Goal: Task Accomplishment & Management: Use online tool/utility

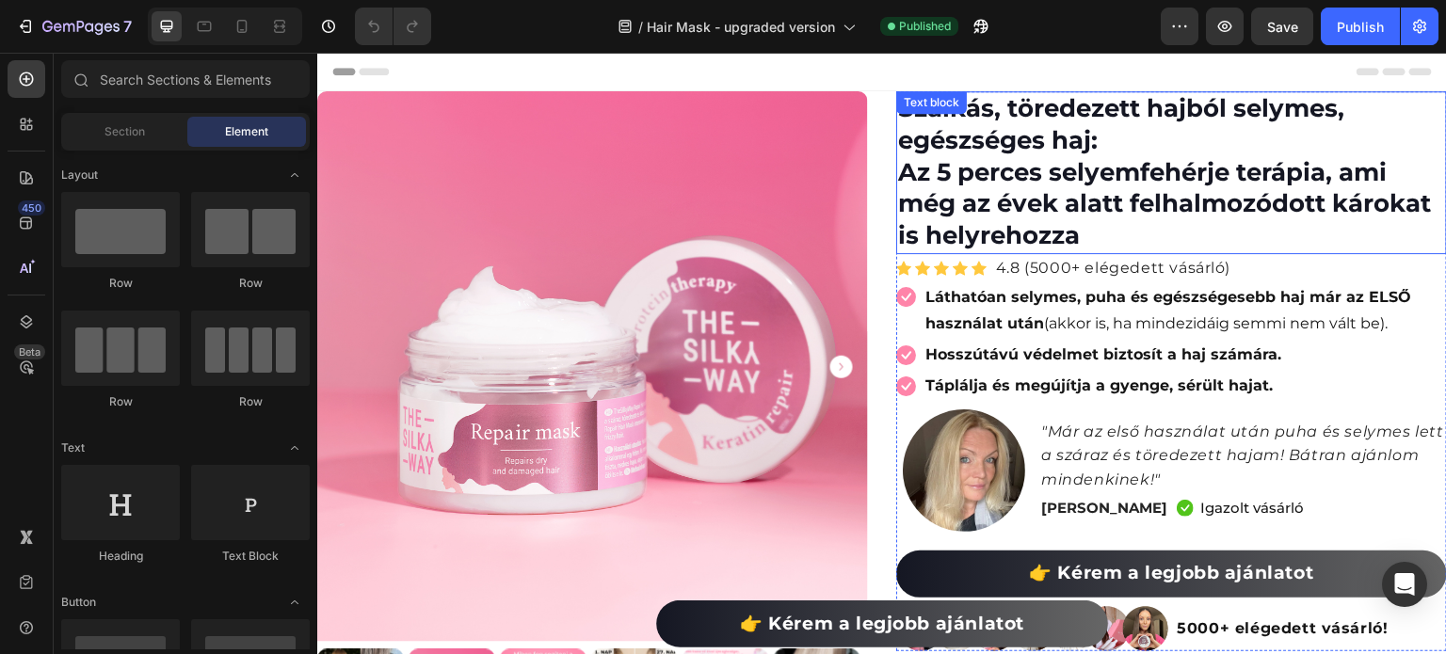
click at [1132, 191] on p "Szálkás, töredezett hajból selymes, egészséges haj: Az 5 perces selyemfehérje t…" at bounding box center [1171, 172] width 547 height 159
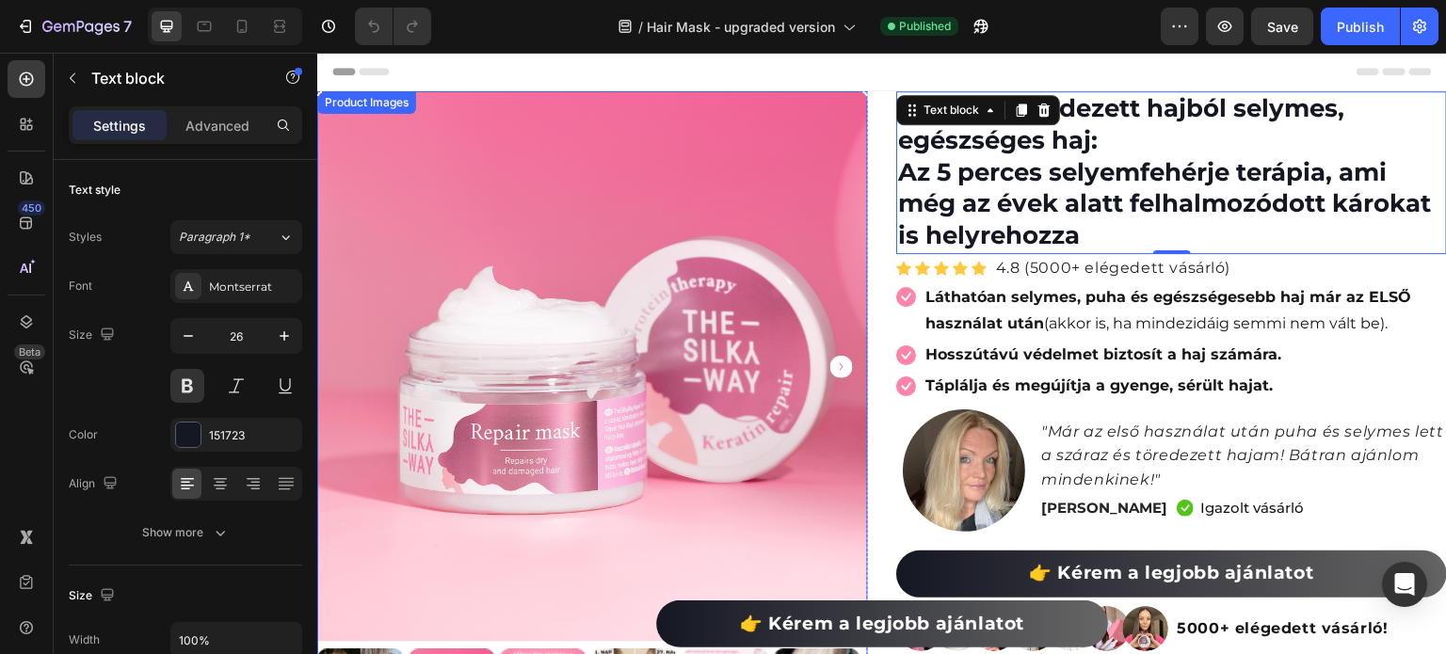
click at [756, 284] on img at bounding box center [592, 366] width 551 height 551
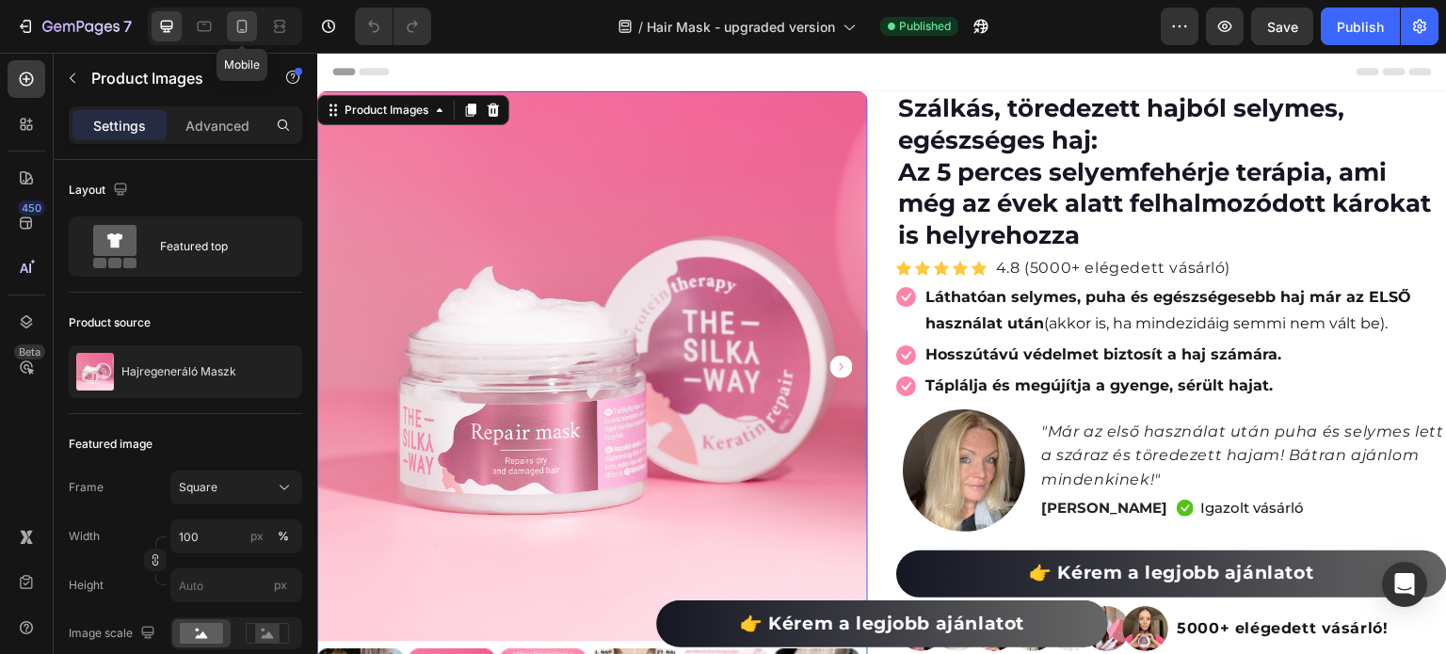
click at [248, 22] on icon at bounding box center [241, 26] width 19 height 19
type input "65"
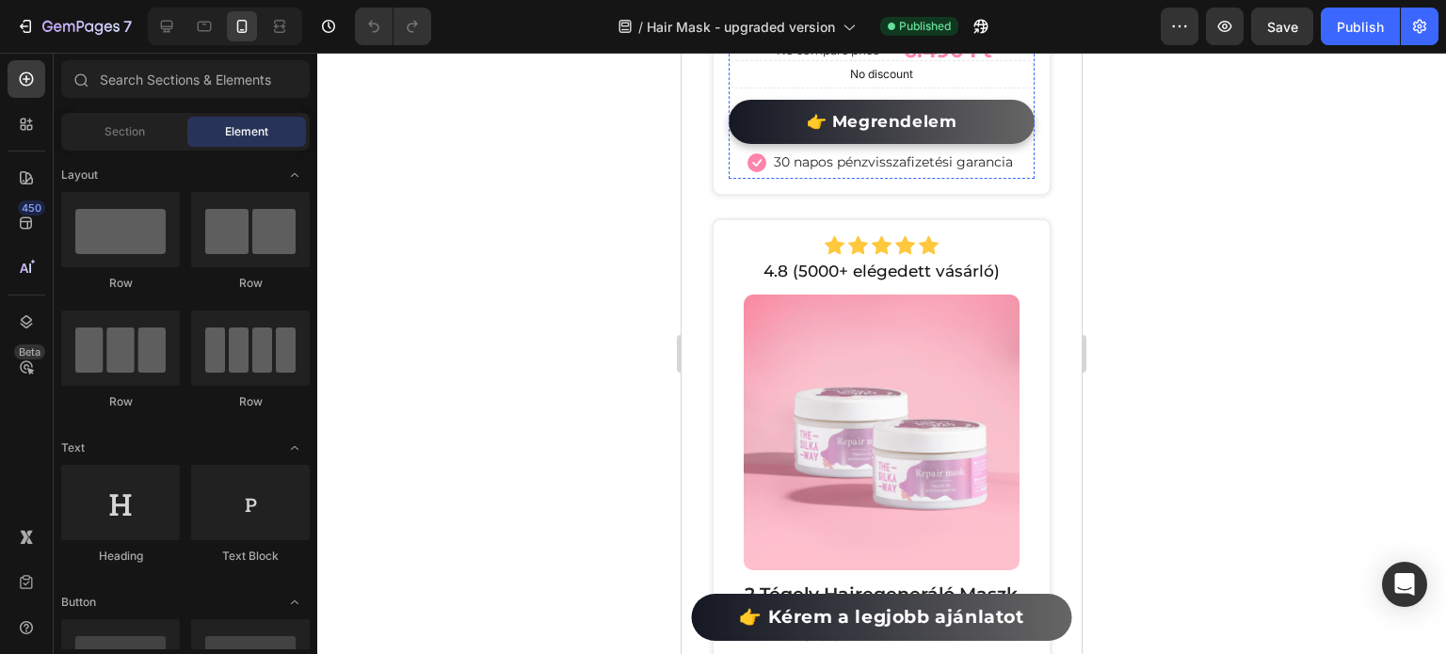
scroll to position [12645, 0]
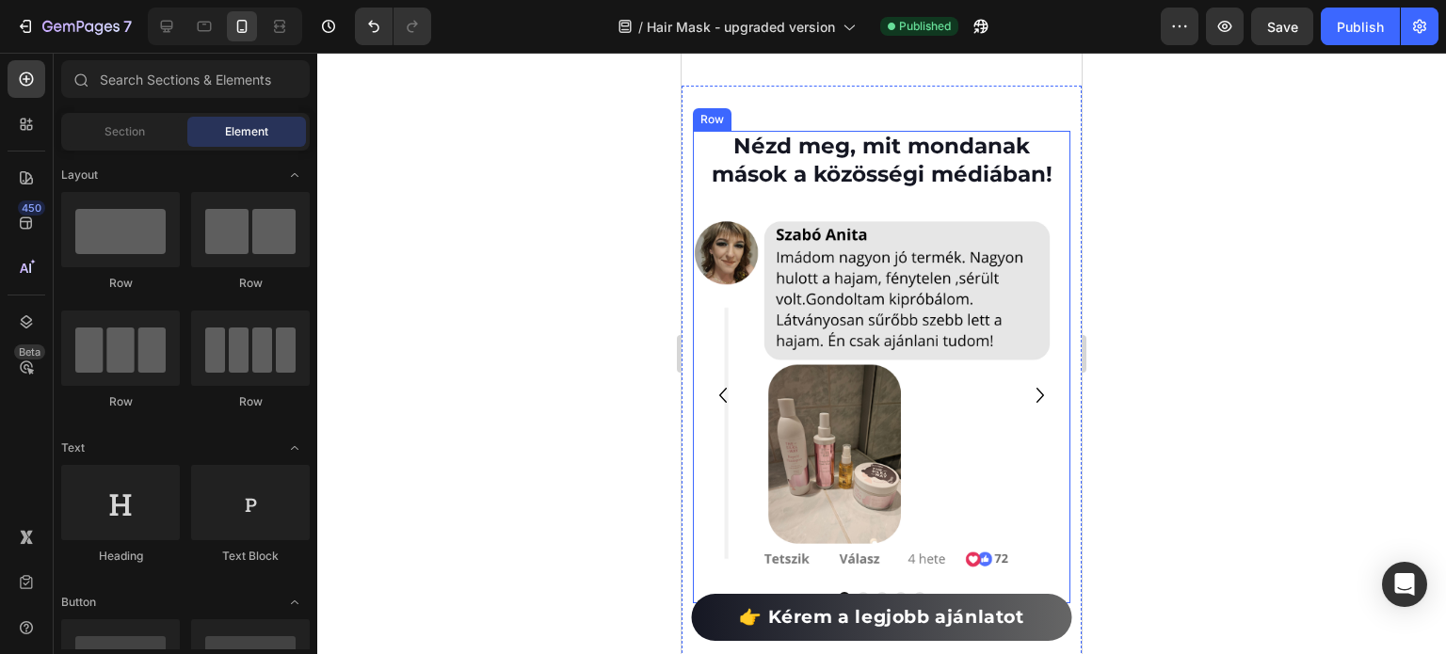
scroll to position [8986, 0]
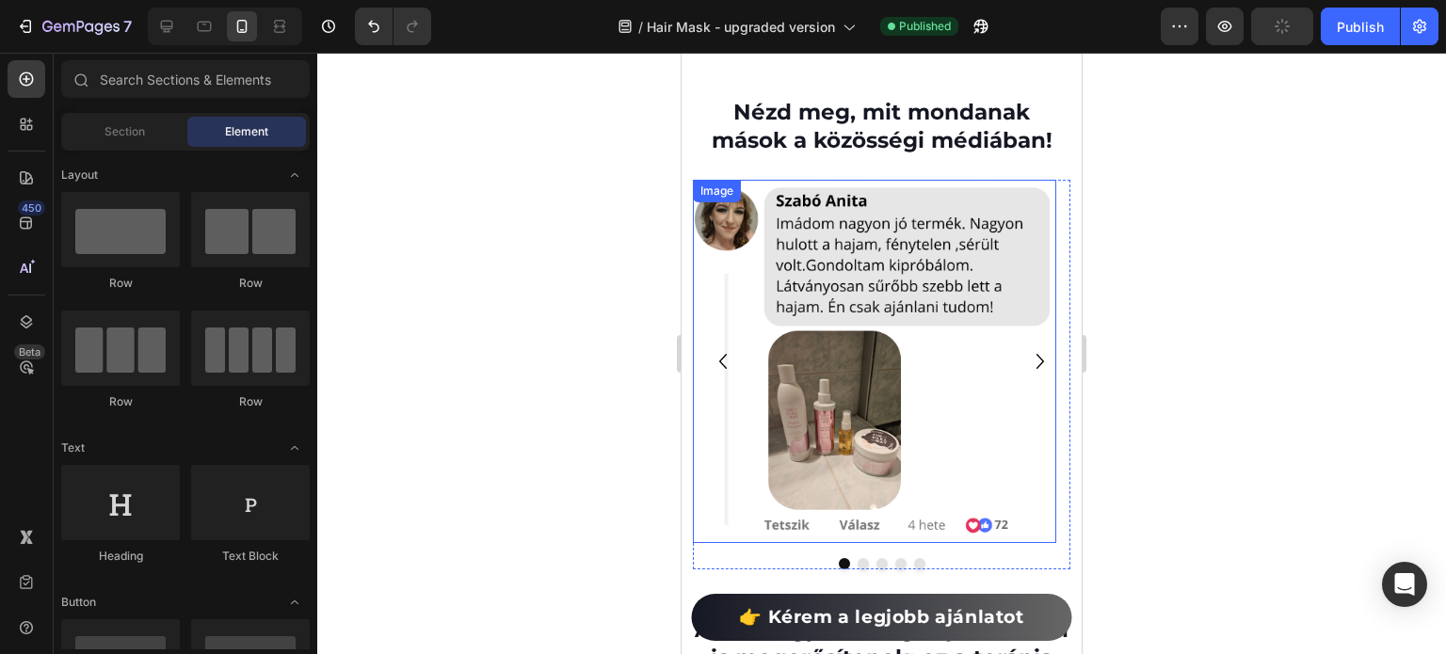
click at [913, 344] on img at bounding box center [874, 361] width 363 height 363
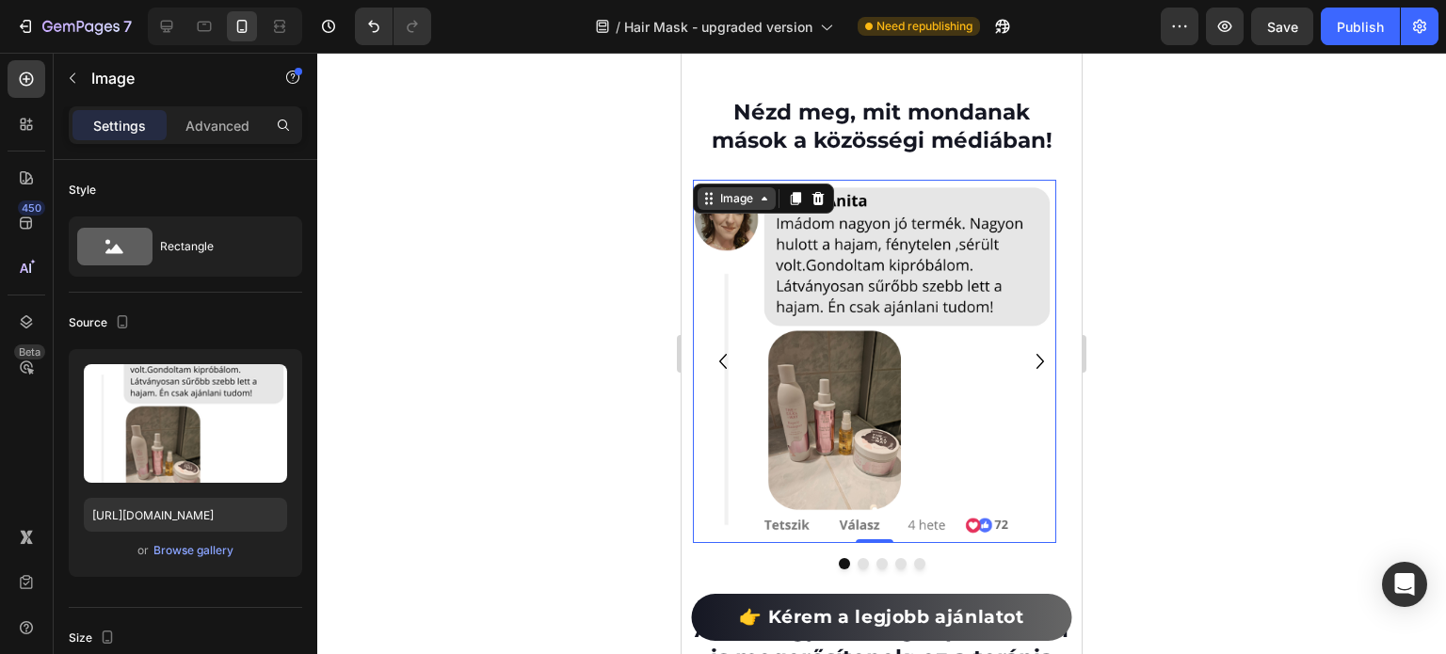
click at [748, 205] on div "Image" at bounding box center [736, 198] width 40 height 17
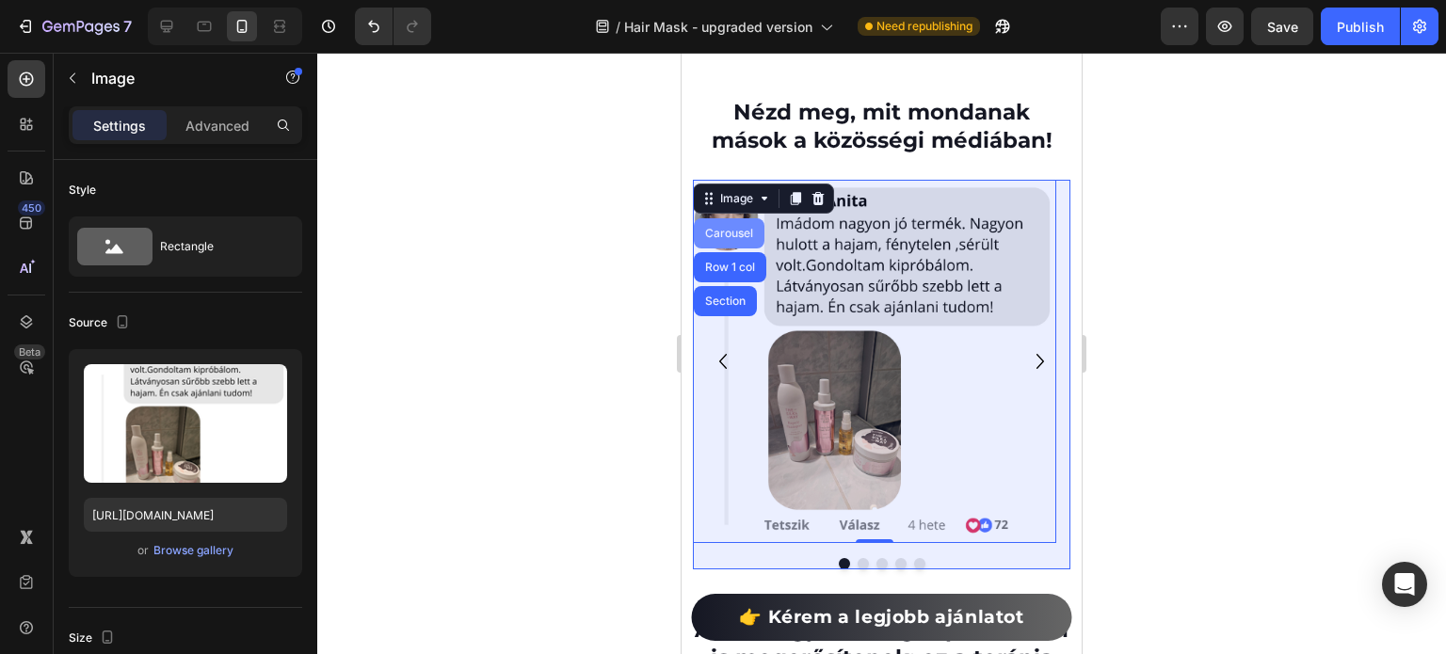
click at [743, 228] on div "Carousel" at bounding box center [729, 233] width 56 height 11
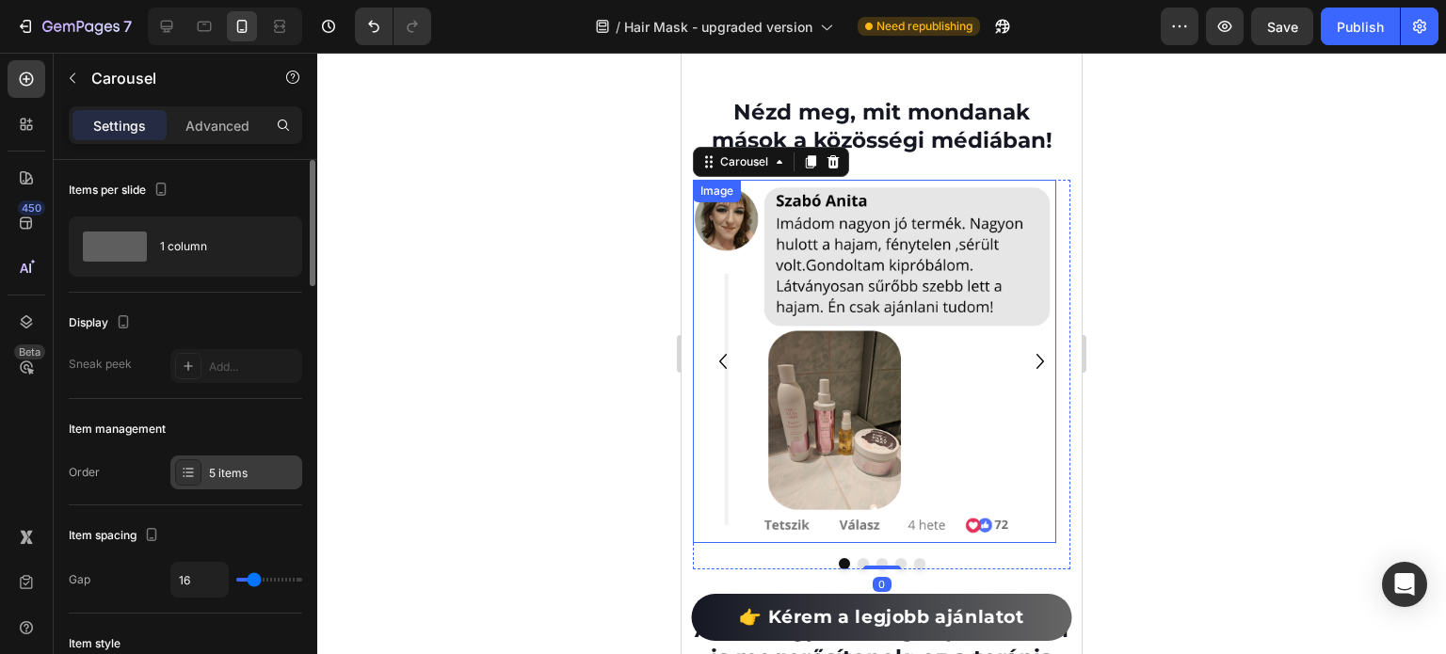
click at [203, 480] on div "5 items" at bounding box center [236, 473] width 132 height 34
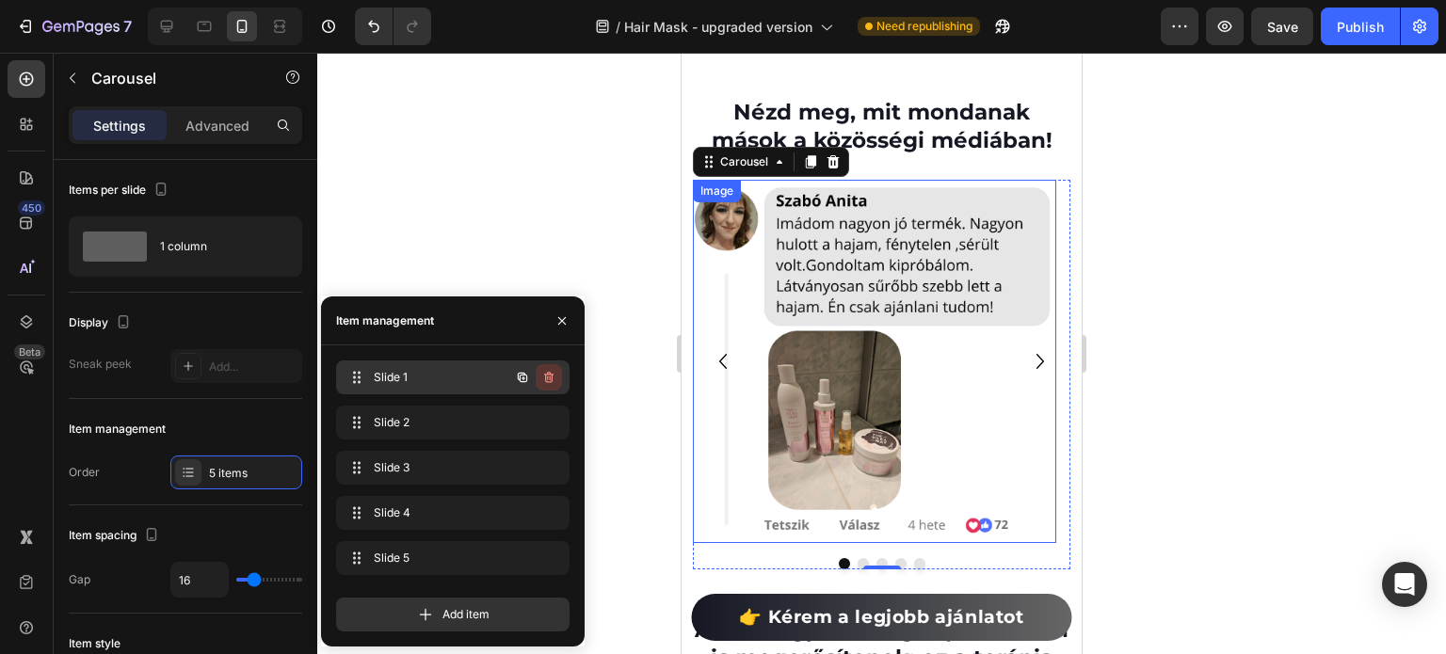
click at [552, 376] on icon "button" at bounding box center [548, 377] width 15 height 15
click at [552, 376] on div "Delete" at bounding box center [536, 377] width 35 height 17
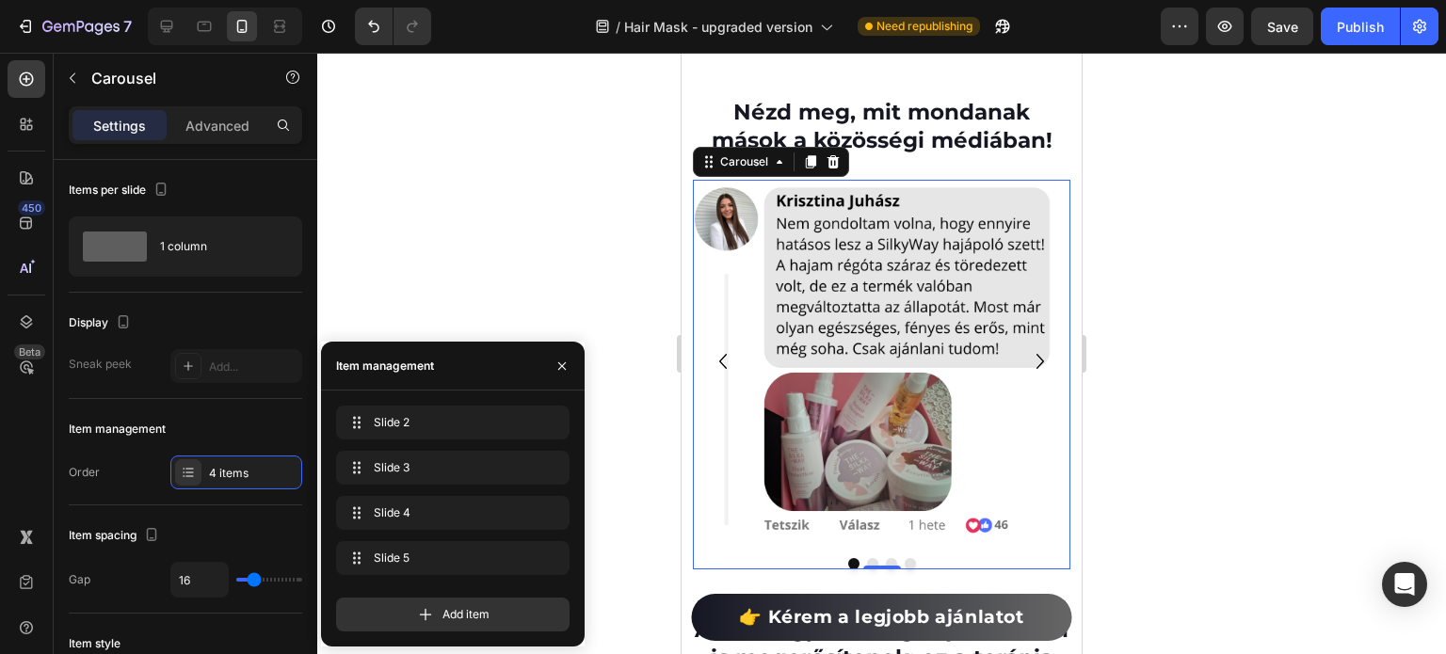
click at [1025, 363] on icon "Carousel Next Arrow" at bounding box center [1040, 361] width 30 height 34
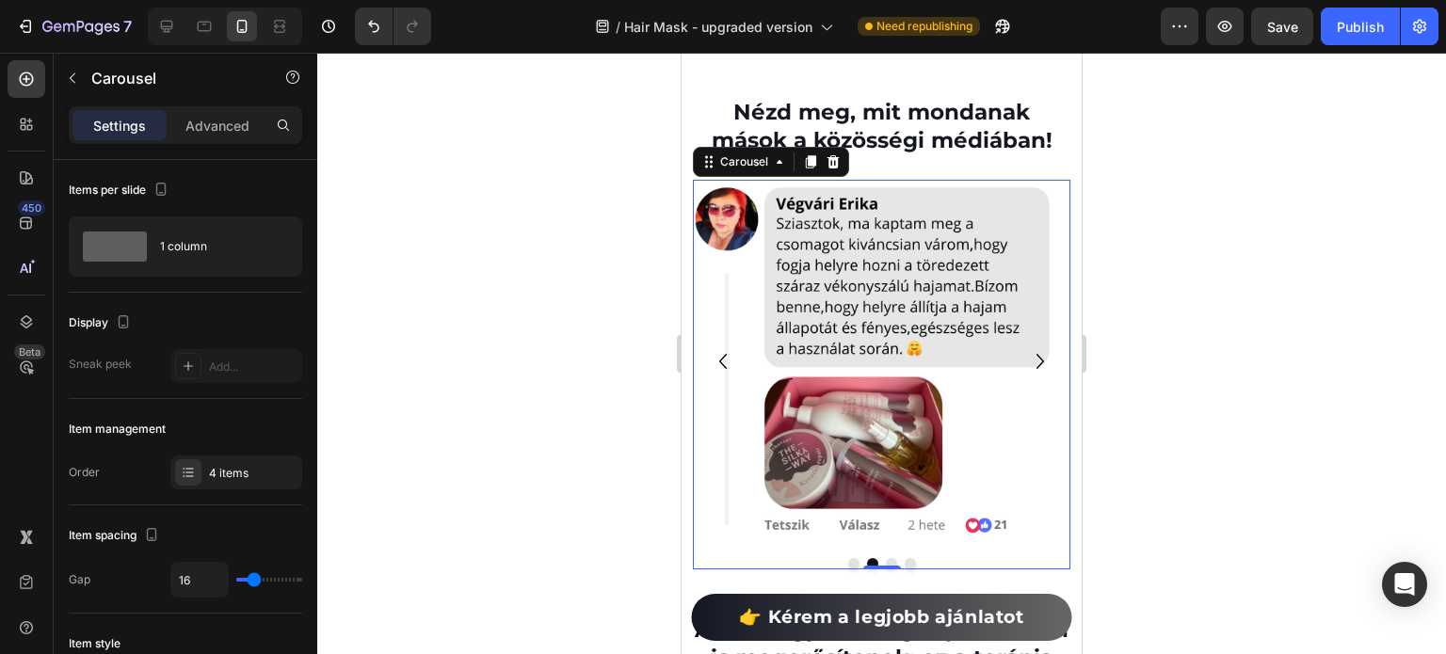
click at [1025, 362] on icon "Carousel Next Arrow" at bounding box center [1040, 361] width 30 height 34
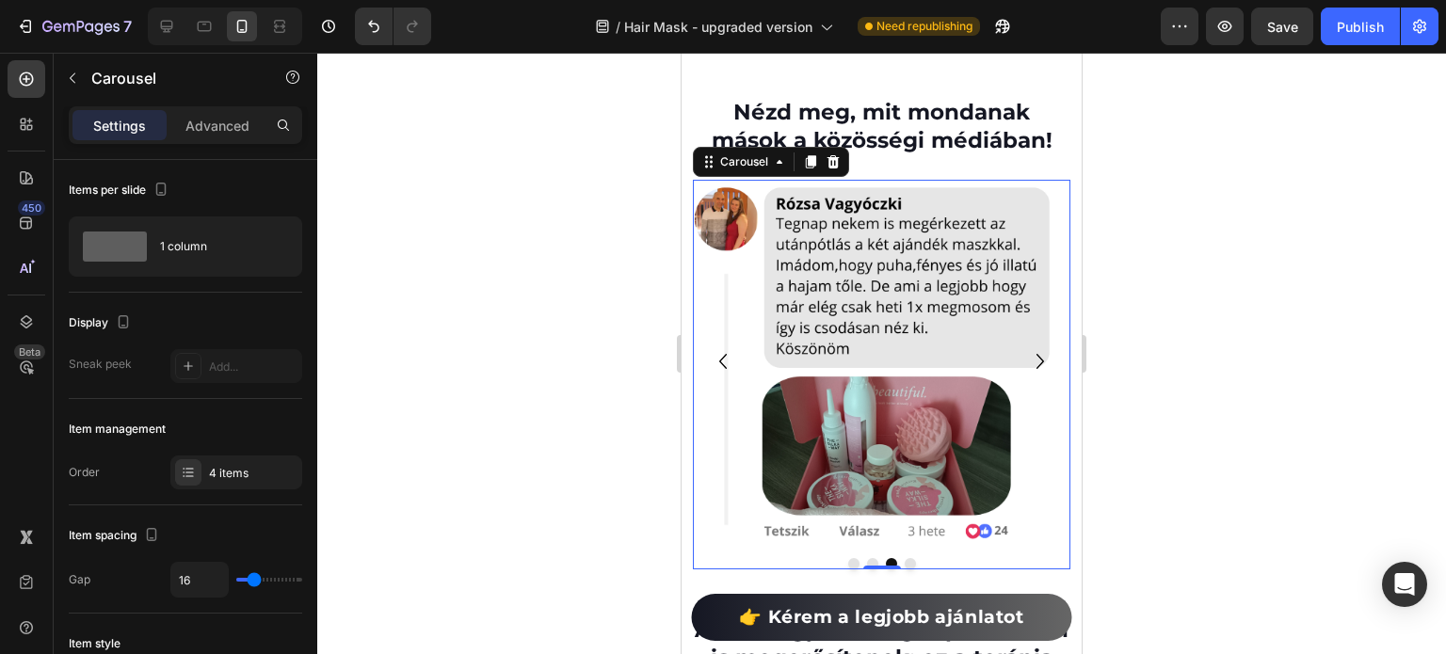
click at [1025, 362] on icon "Carousel Next Arrow" at bounding box center [1040, 361] width 30 height 34
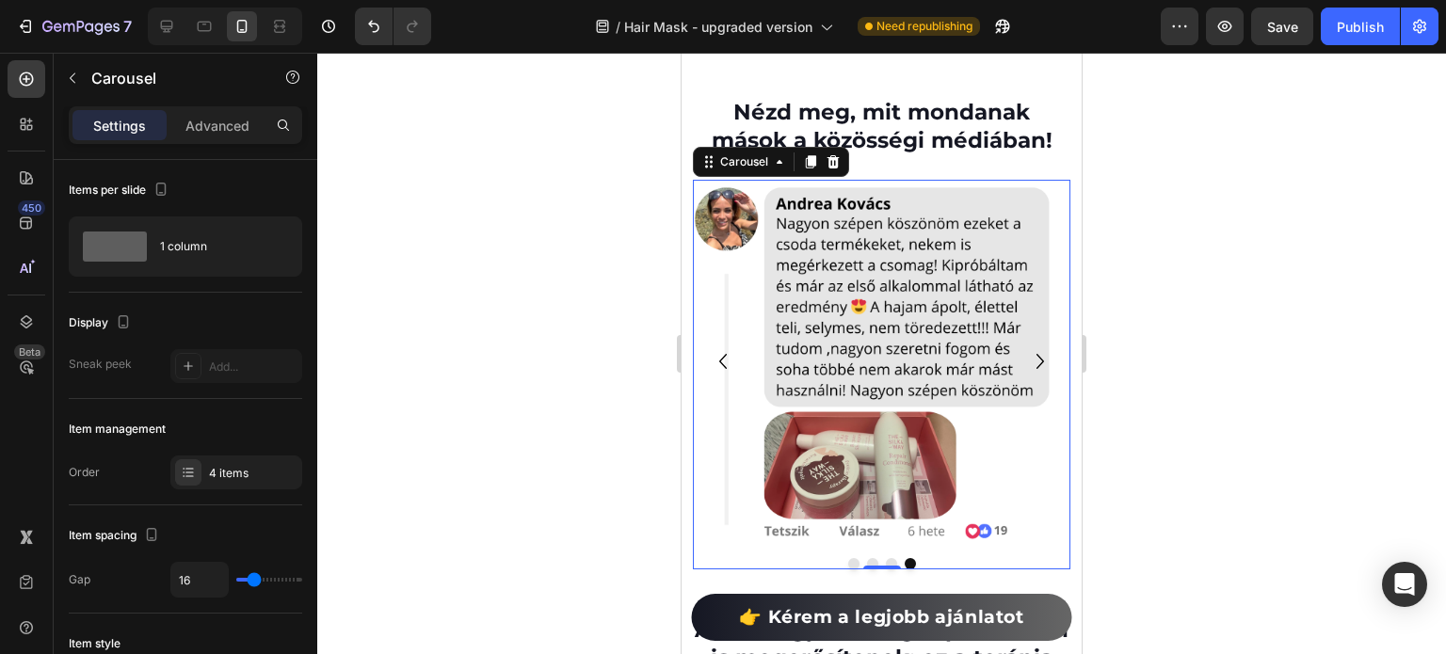
click at [1025, 362] on icon "Carousel Next Arrow" at bounding box center [1040, 361] width 30 height 34
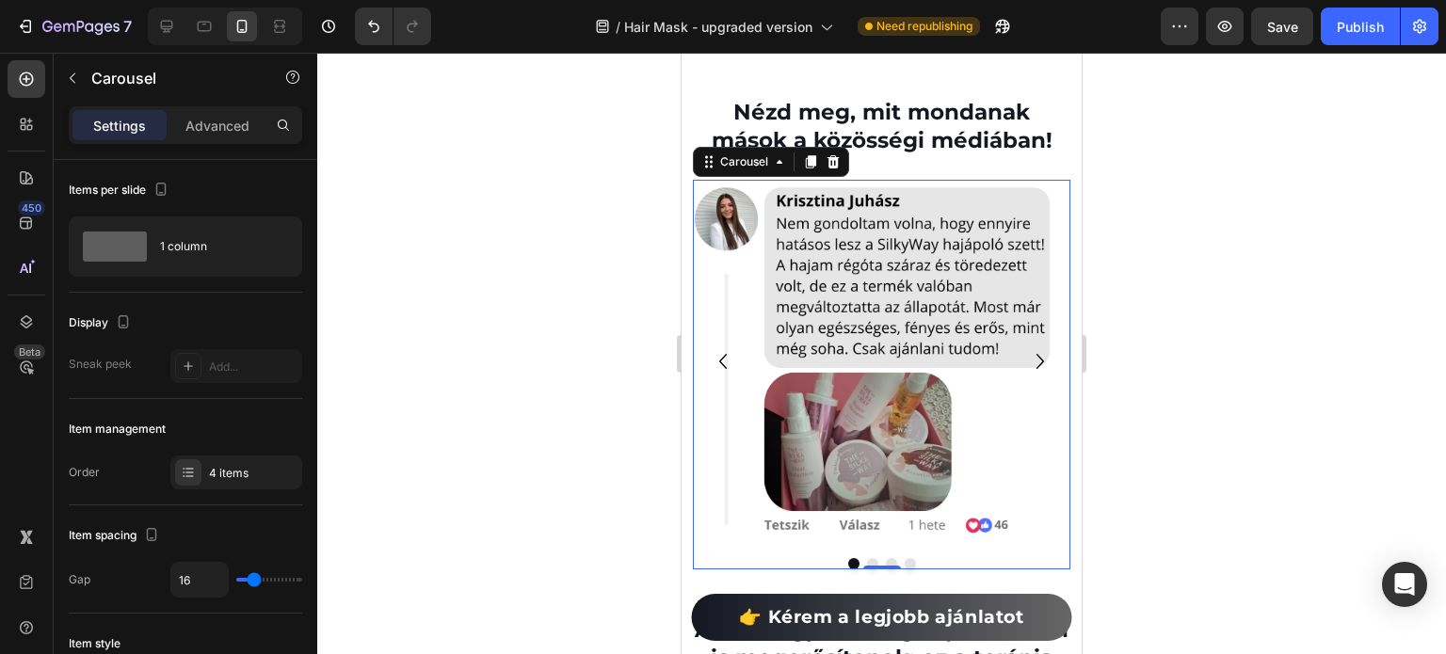
click at [1025, 361] on icon "Carousel Next Arrow" at bounding box center [1040, 361] width 30 height 34
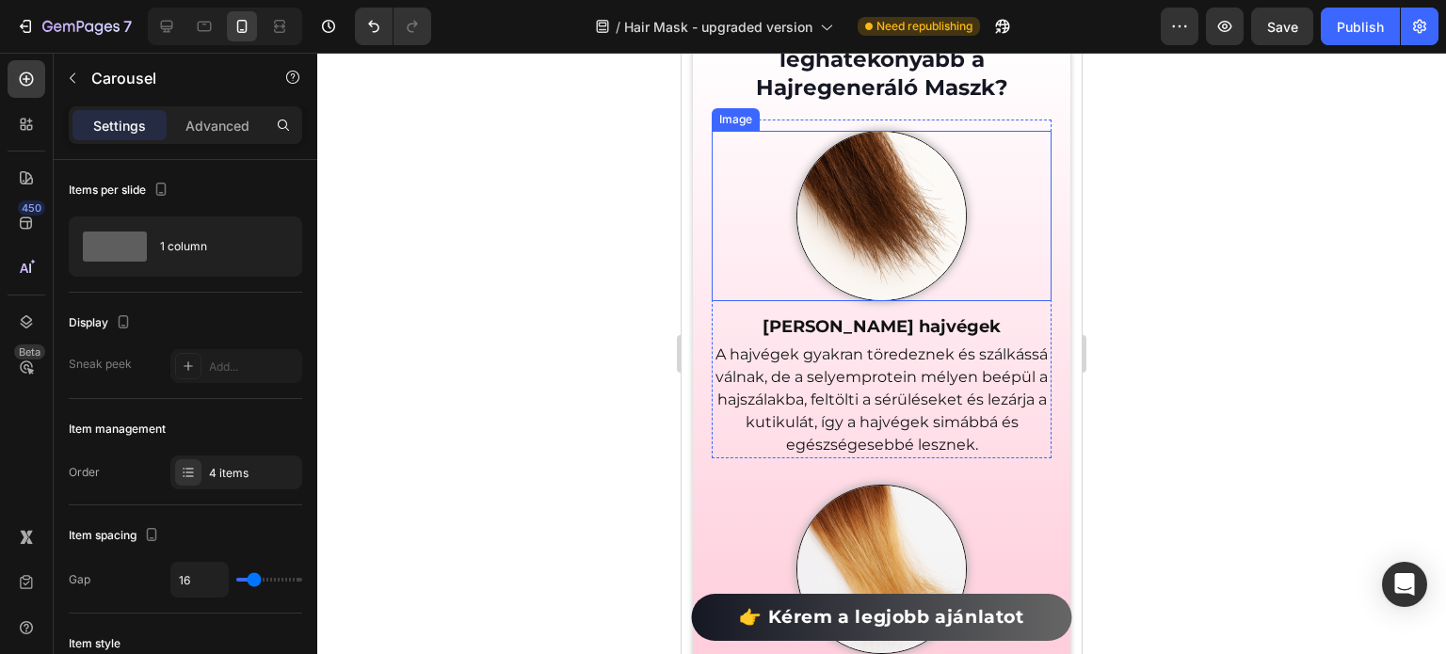
scroll to position [2656, 0]
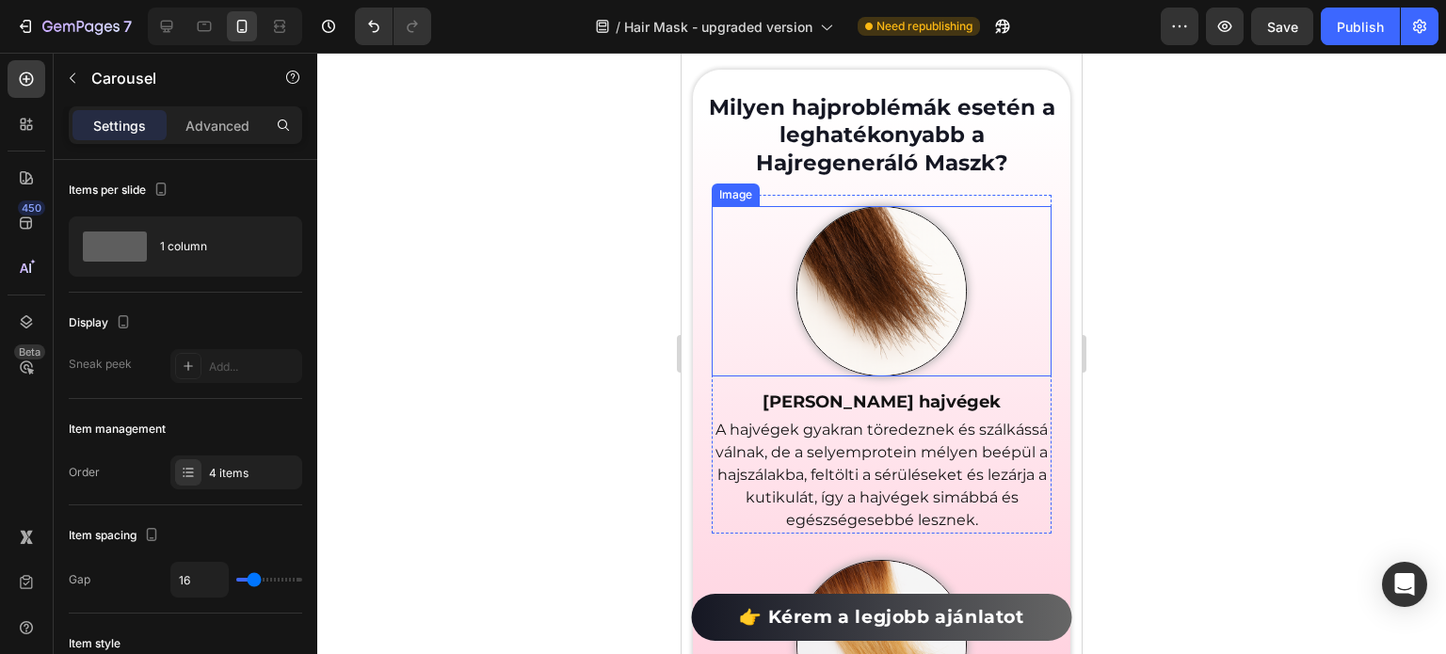
click at [873, 270] on img at bounding box center [881, 291] width 170 height 170
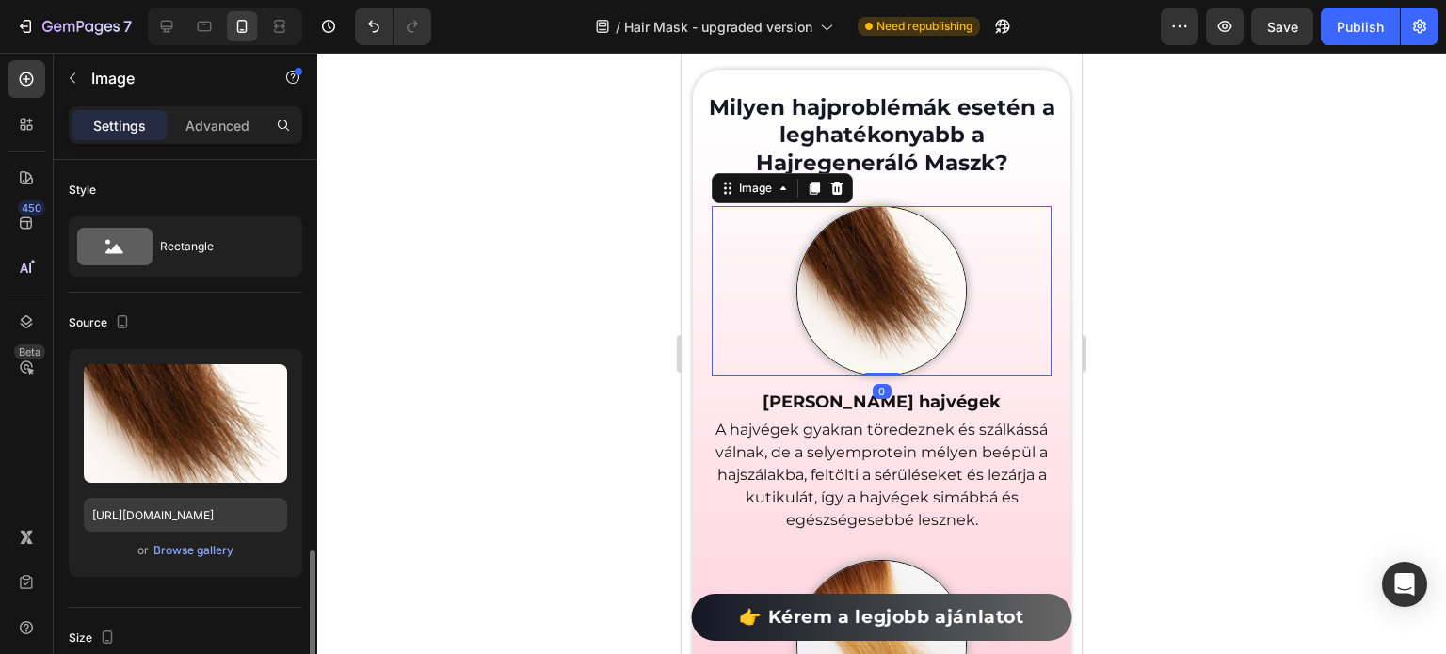
scroll to position [376, 0]
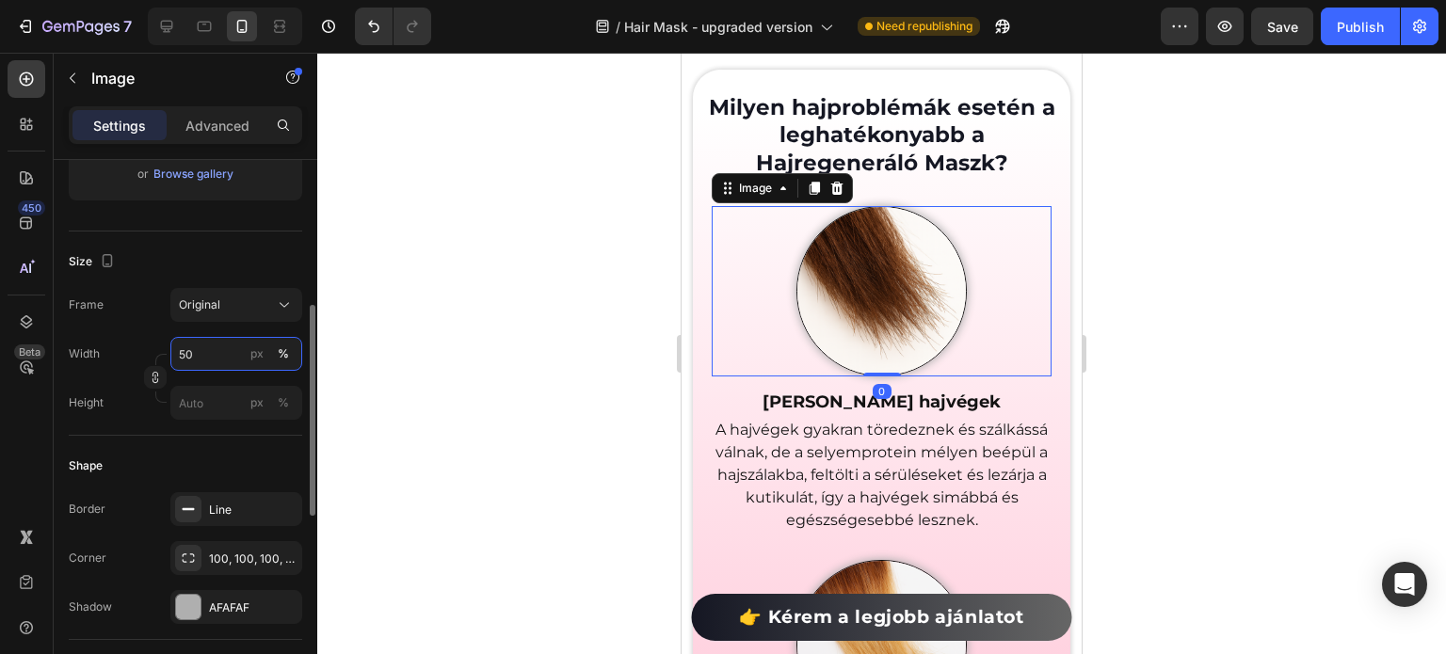
click at [206, 364] on input "50" at bounding box center [236, 354] width 132 height 34
type input "45"
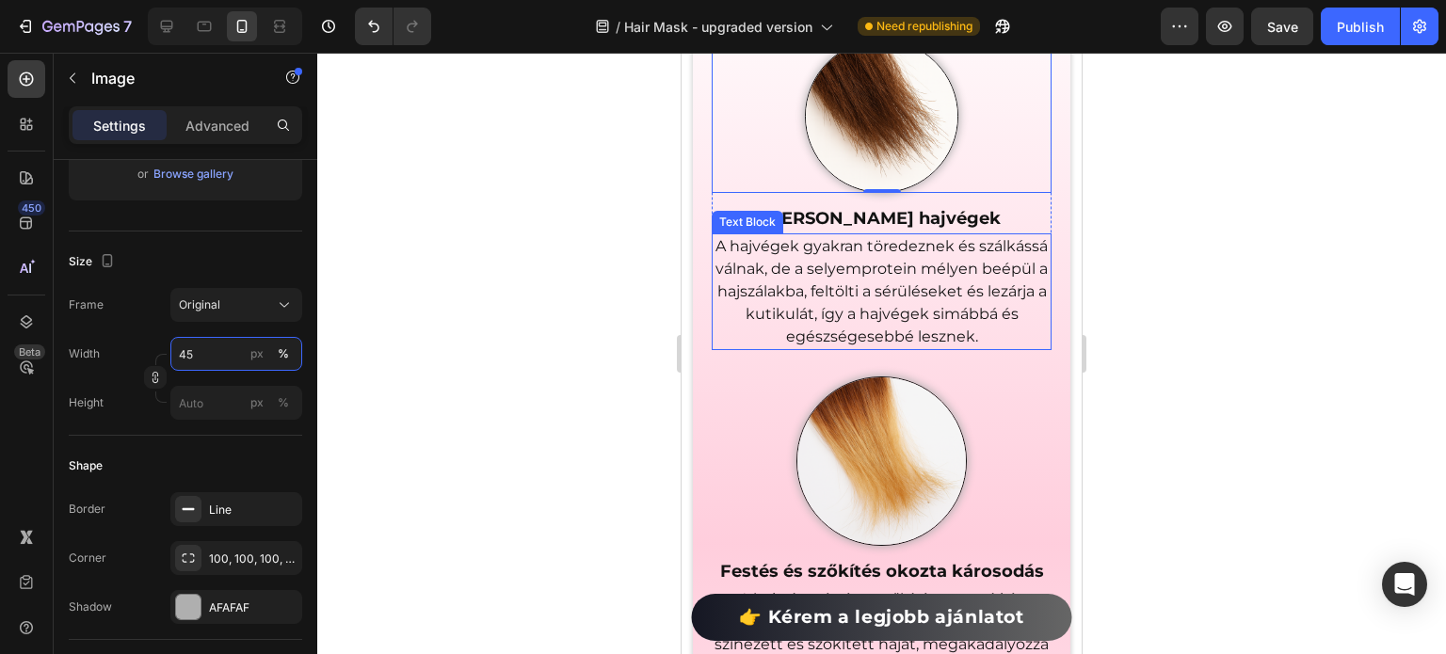
scroll to position [2844, 0]
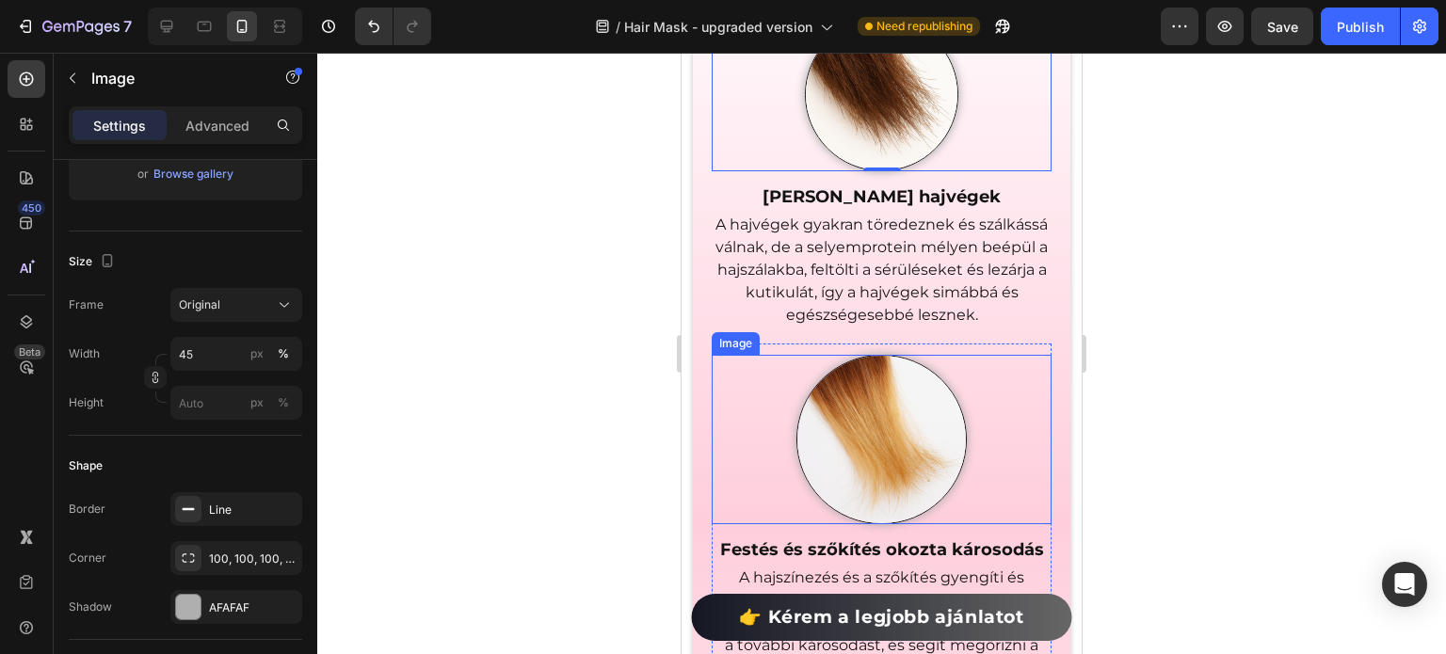
drag, startPoint x: 845, startPoint y: 424, endPoint x: 775, endPoint y: 430, distance: 70.8
click at [846, 424] on img at bounding box center [881, 440] width 170 height 170
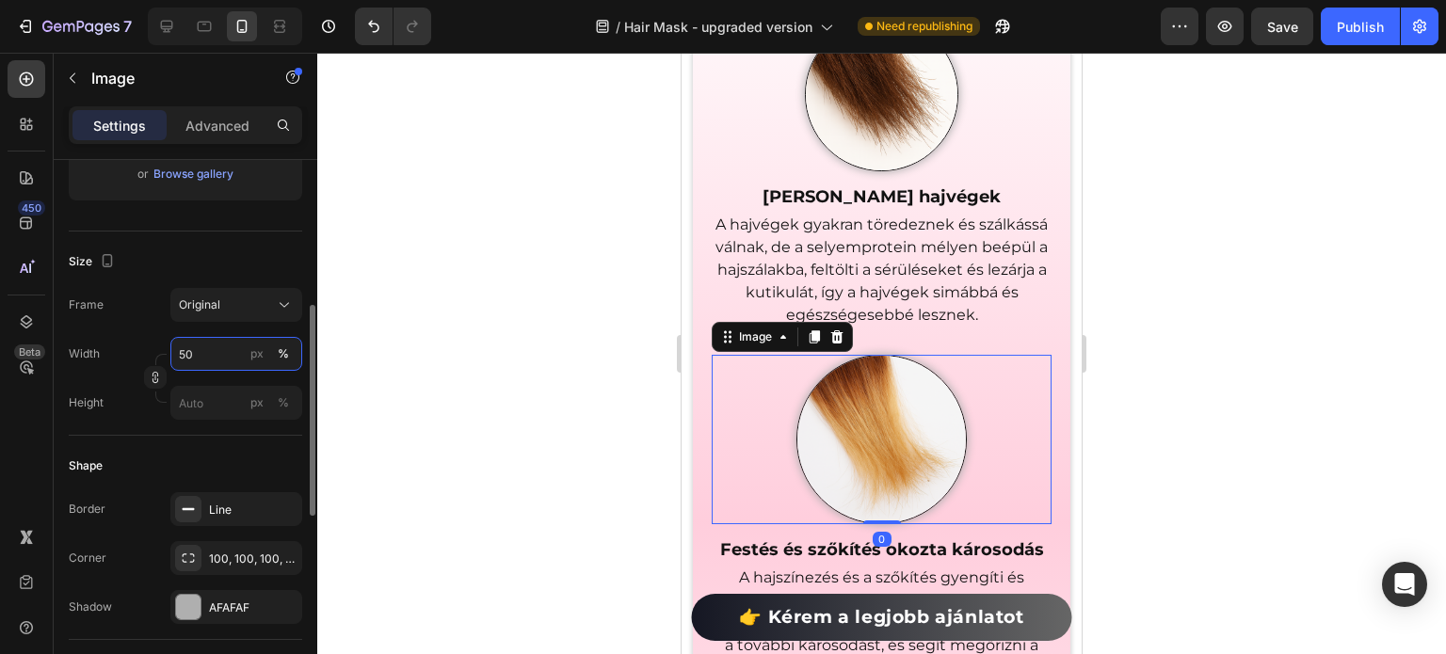
click at [185, 360] on input "50" at bounding box center [236, 354] width 132 height 34
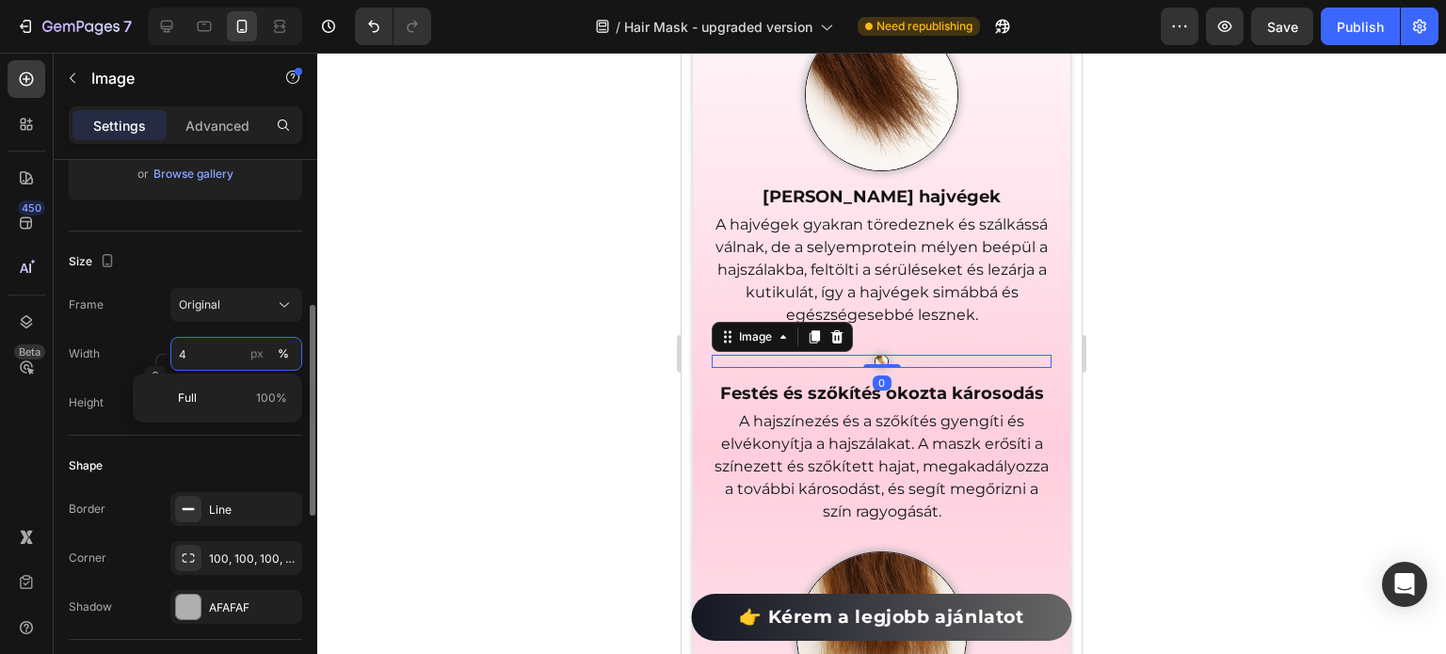
type input "45"
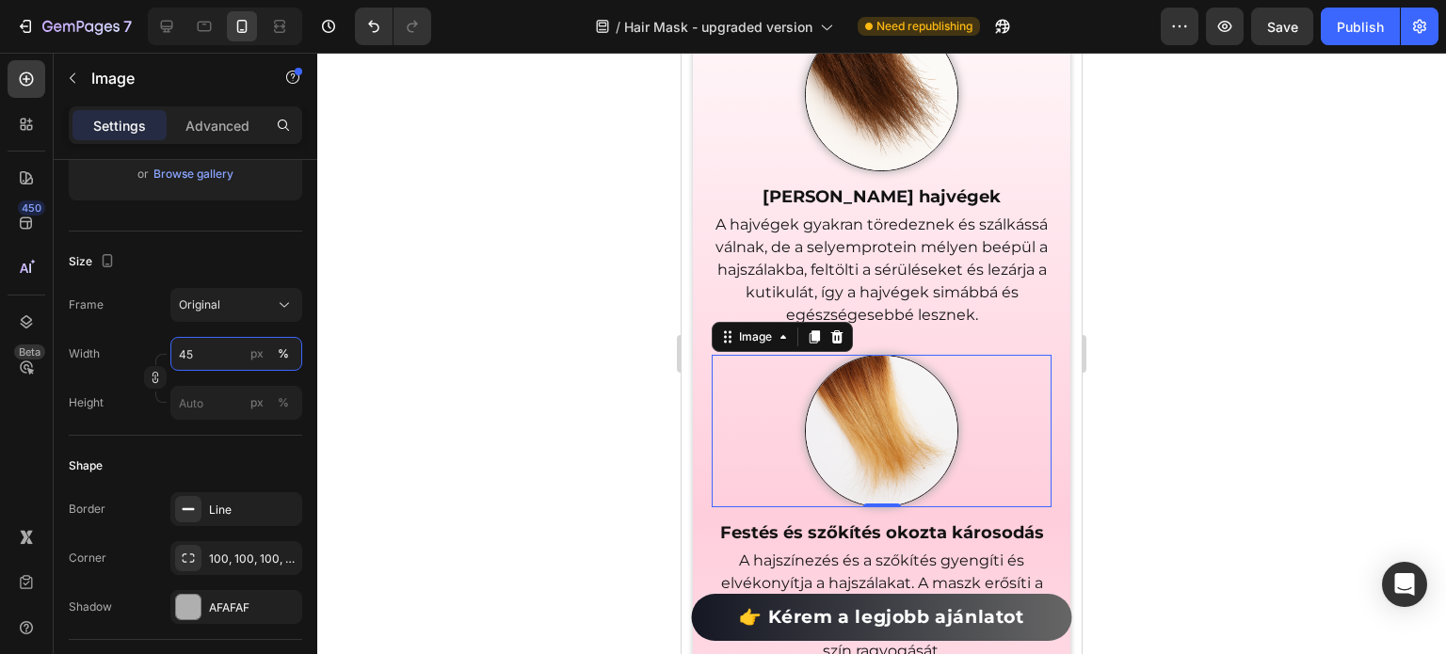
scroll to position [3126, 0]
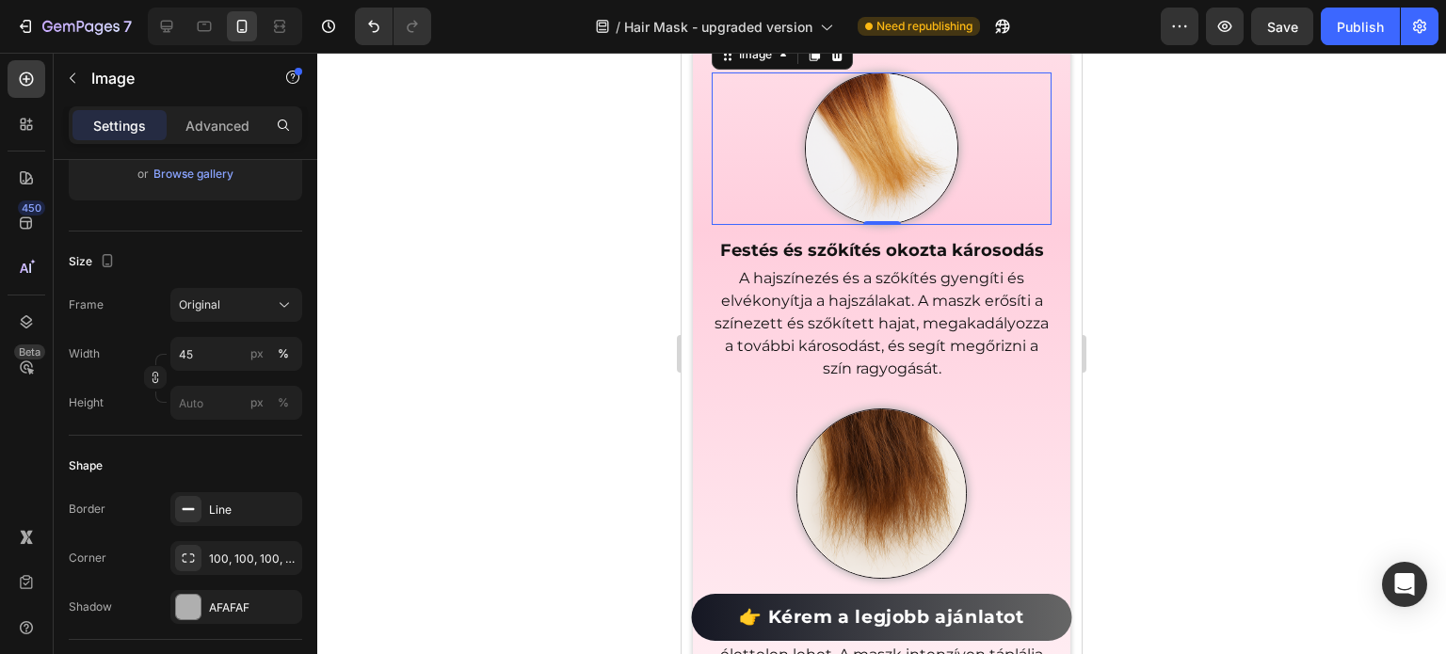
click at [661, 224] on div at bounding box center [881, 353] width 1128 height 601
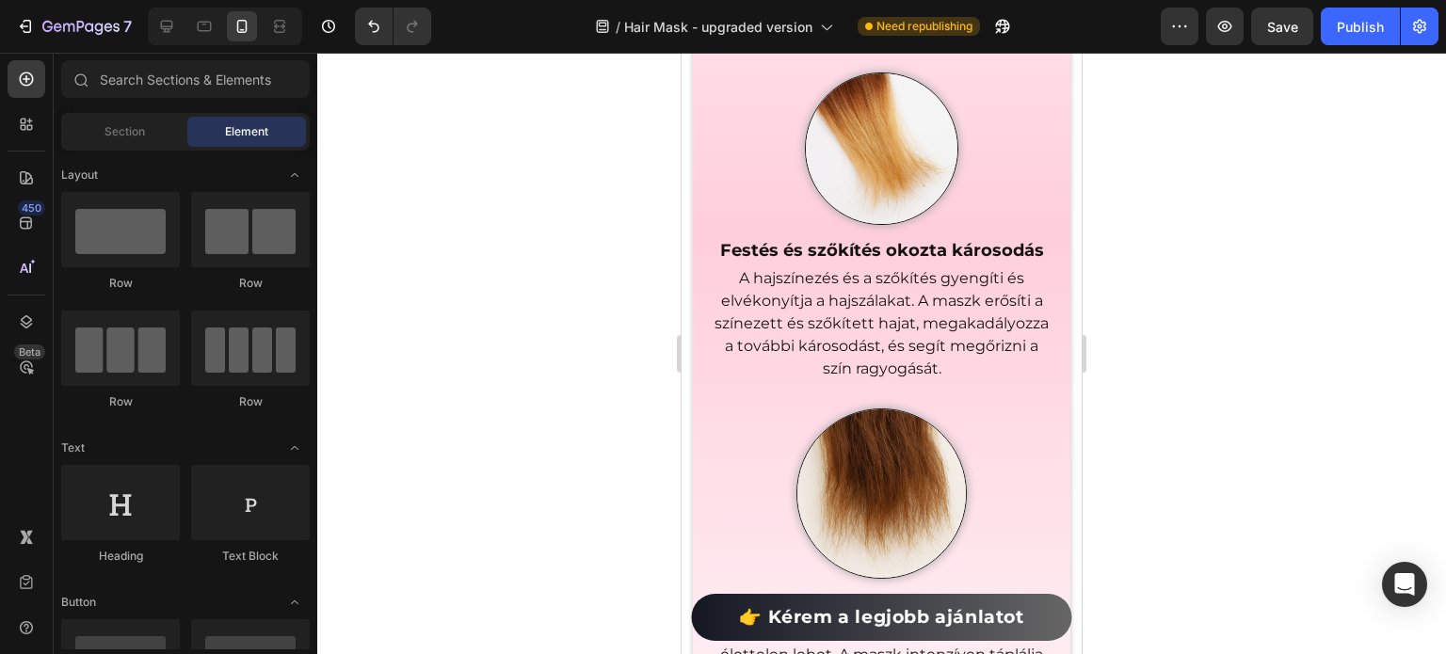
click at [836, 207] on img at bounding box center [881, 148] width 152 height 152
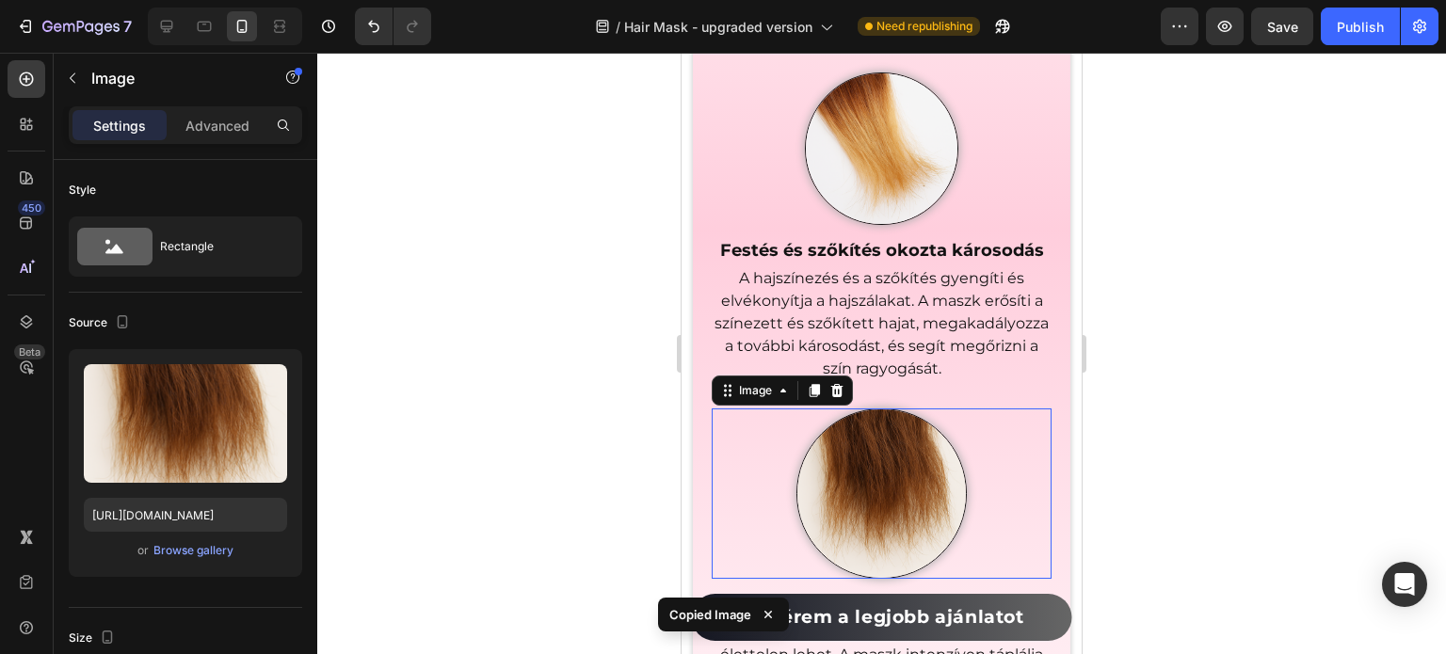
click at [866, 470] on img at bounding box center [881, 493] width 170 height 170
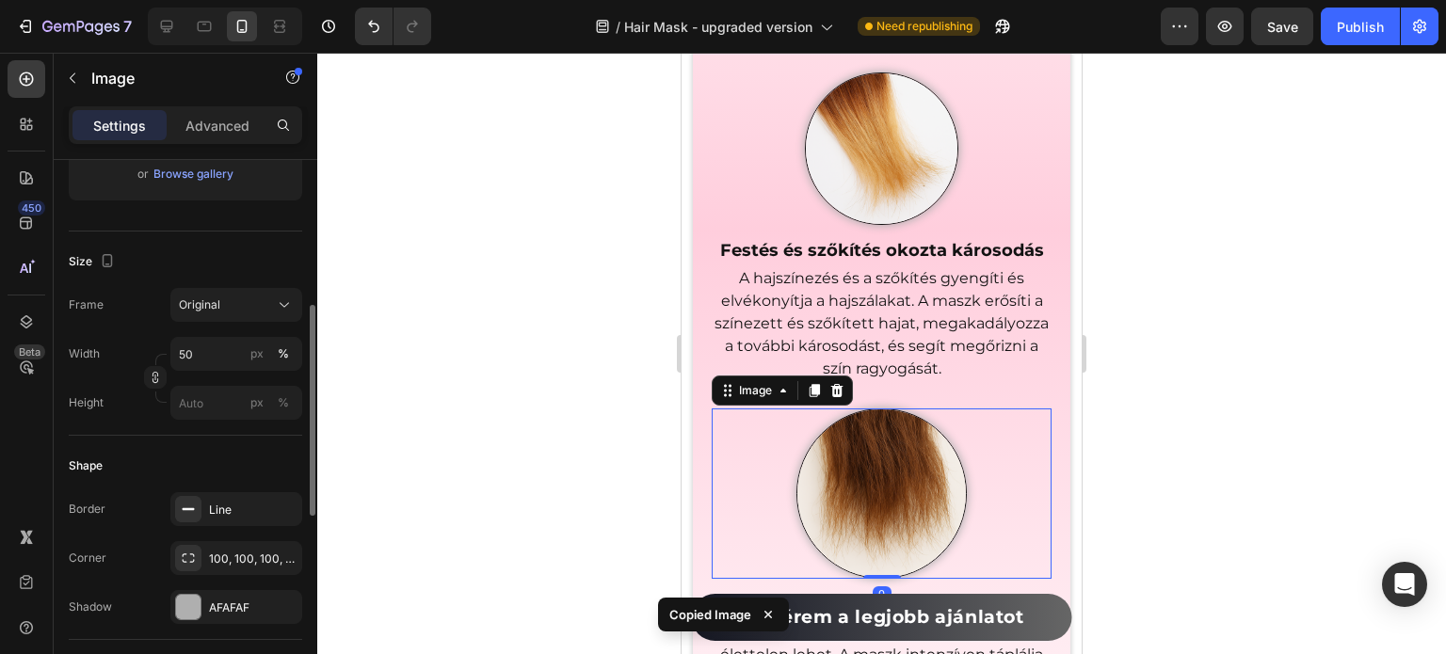
type input "45"
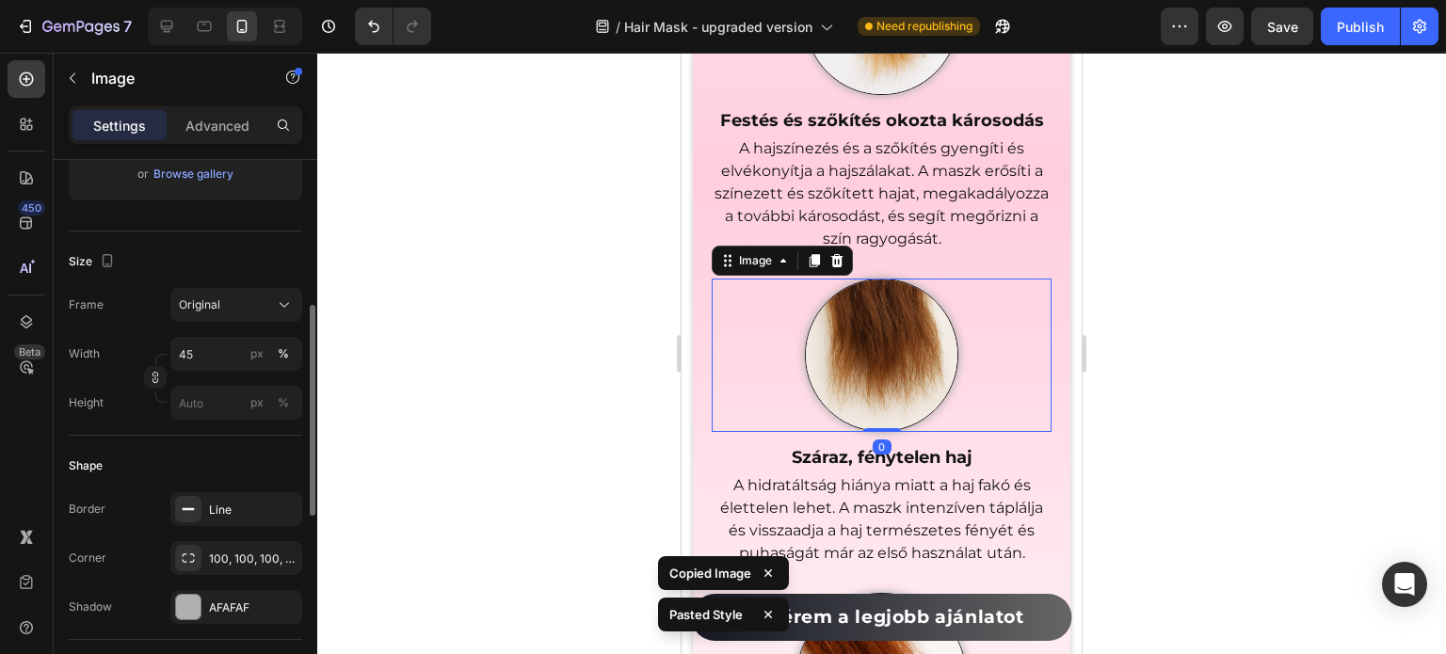
scroll to position [3409, 0]
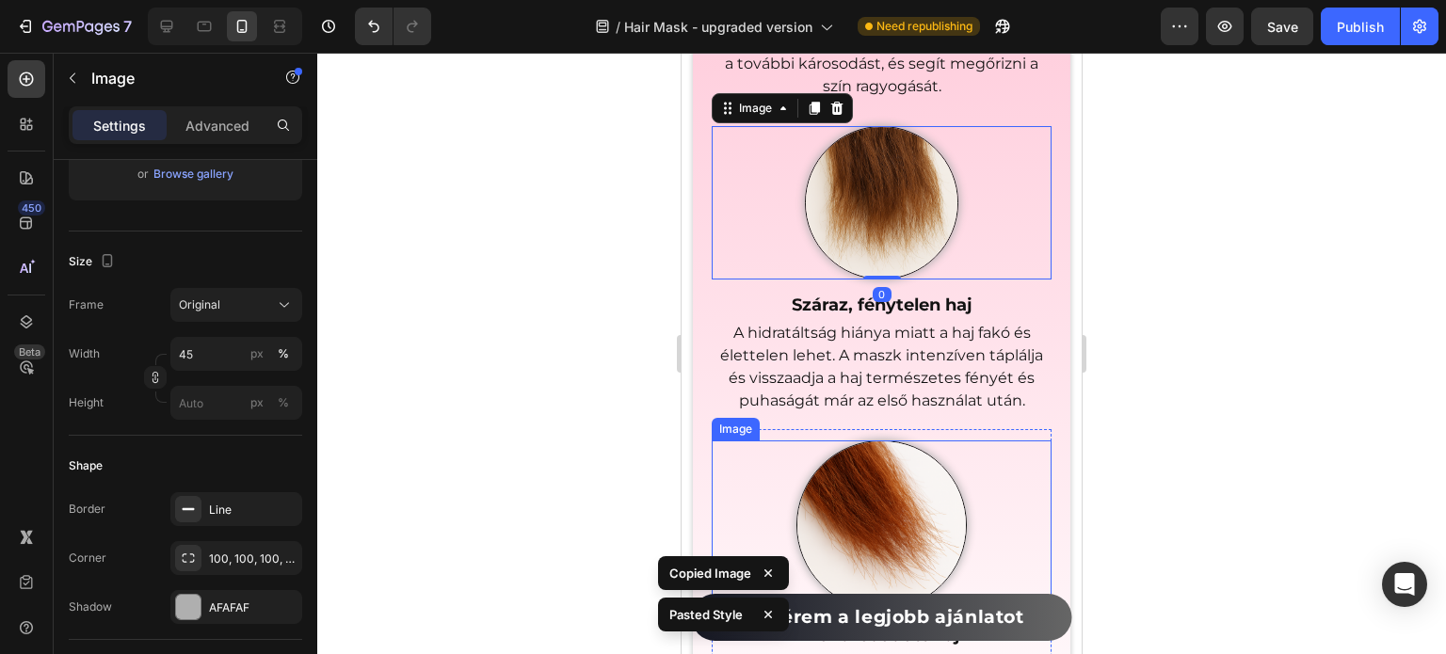
click at [865, 472] on img at bounding box center [881, 525] width 170 height 170
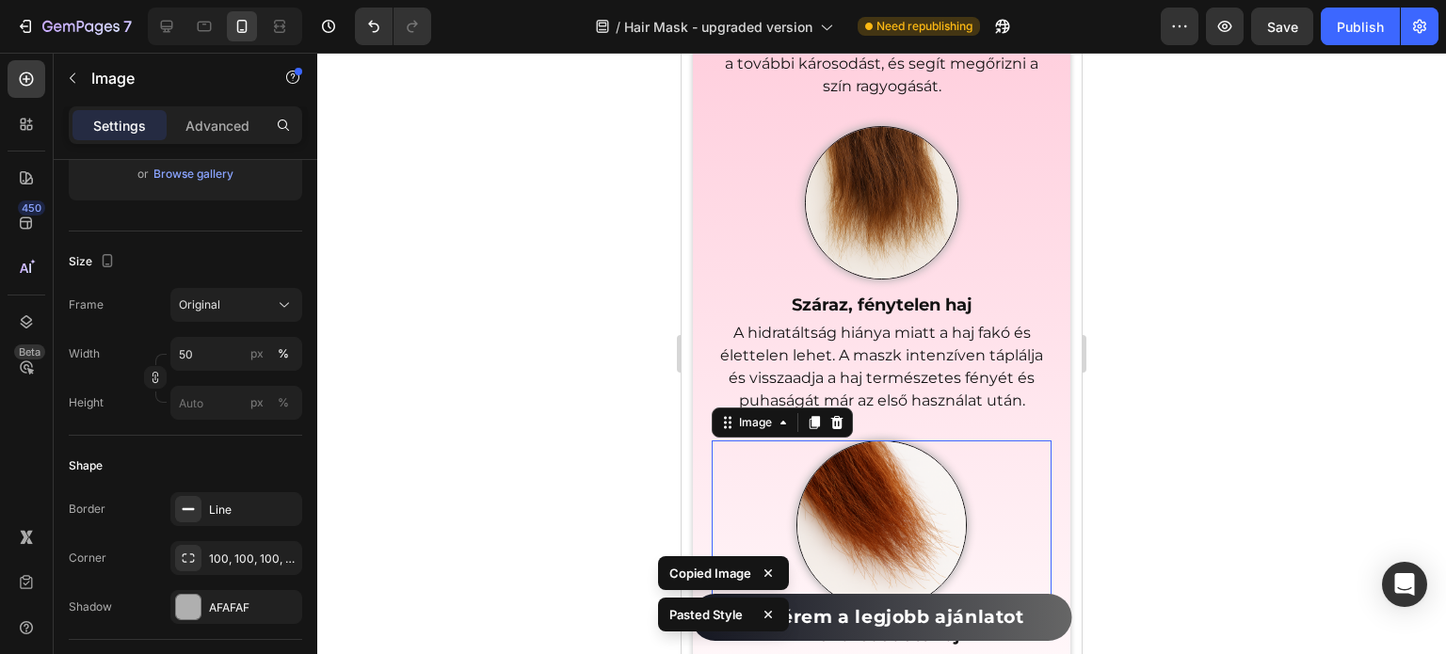
type input "45"
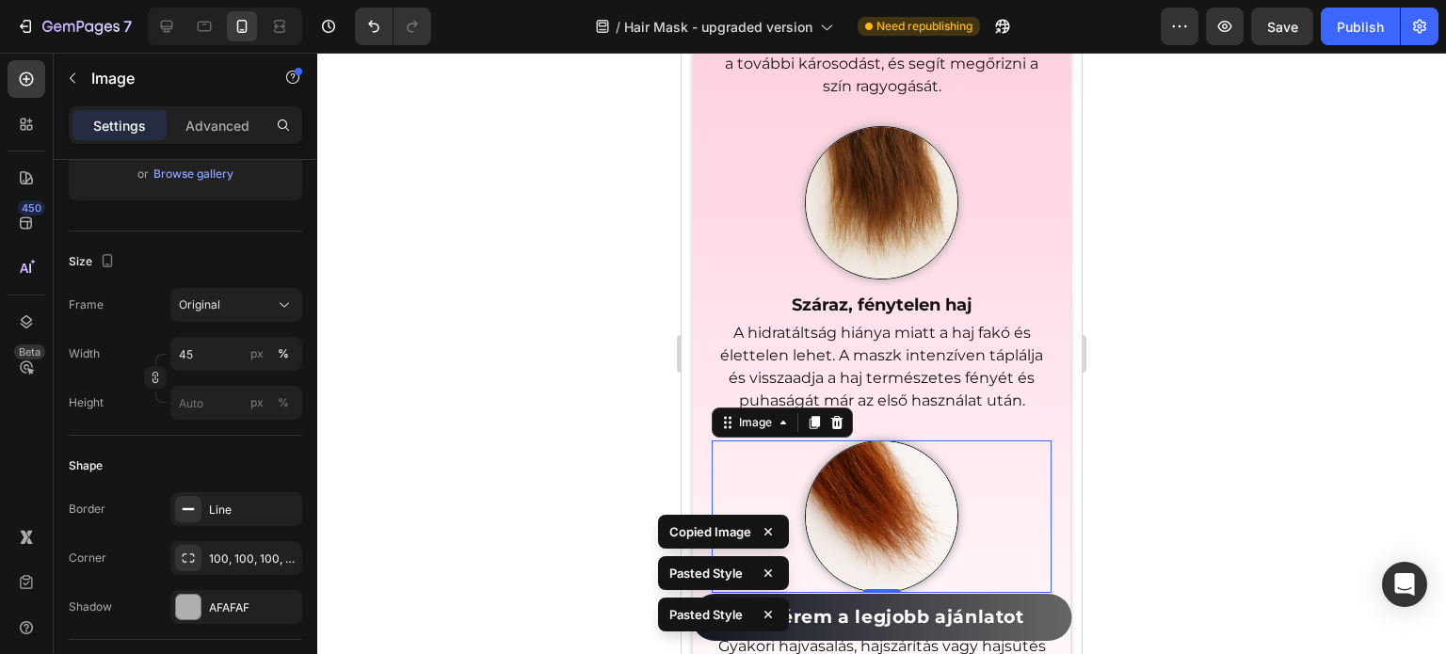
click at [587, 345] on div at bounding box center [881, 353] width 1128 height 601
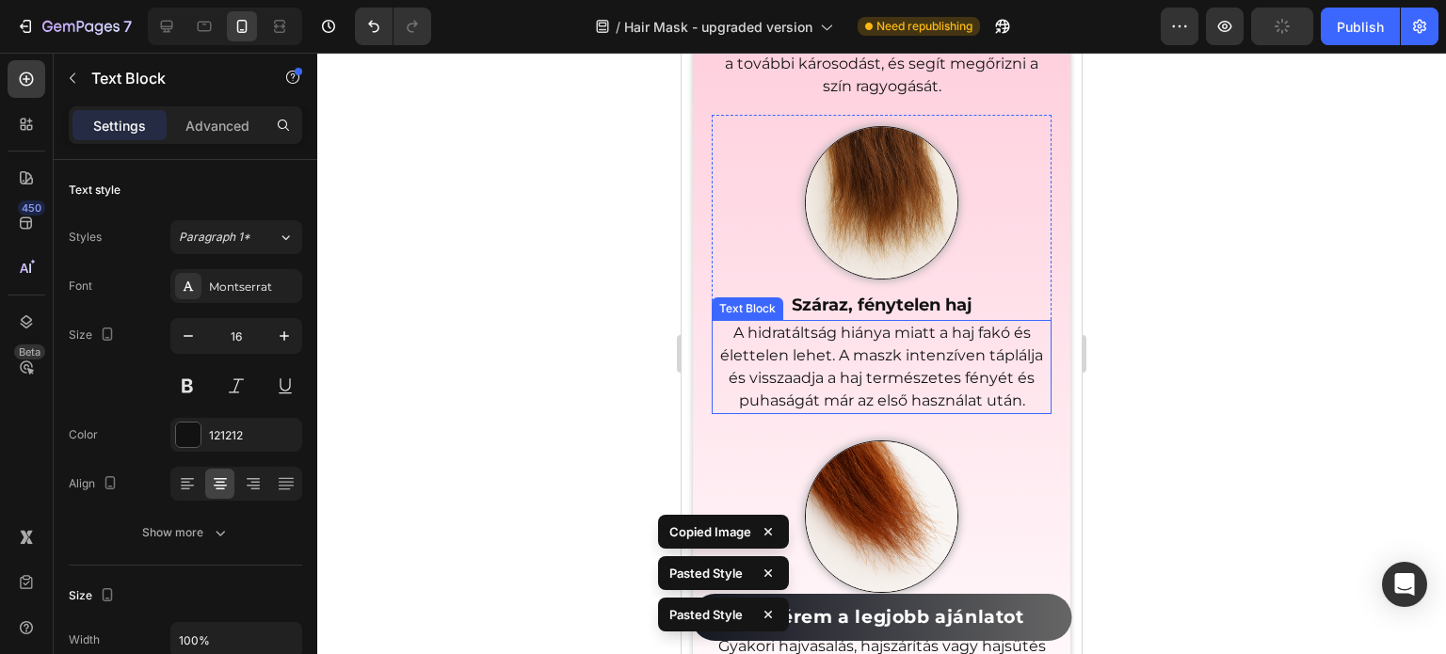
click at [873, 359] on p "A hidratáltság hiánya miatt a haj fakó és élettelen lehet. A maszk intenzíven t…" at bounding box center [881, 367] width 336 height 90
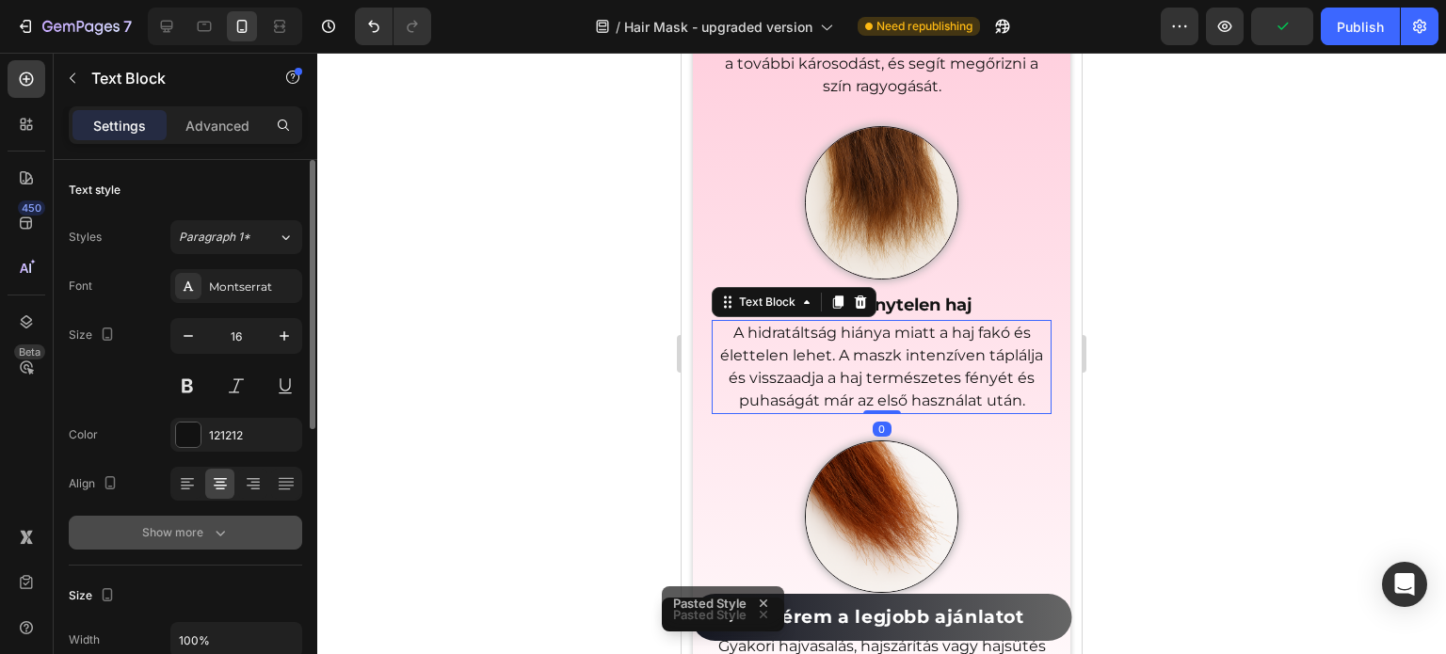
click at [206, 546] on button "Show more" at bounding box center [185, 533] width 233 height 34
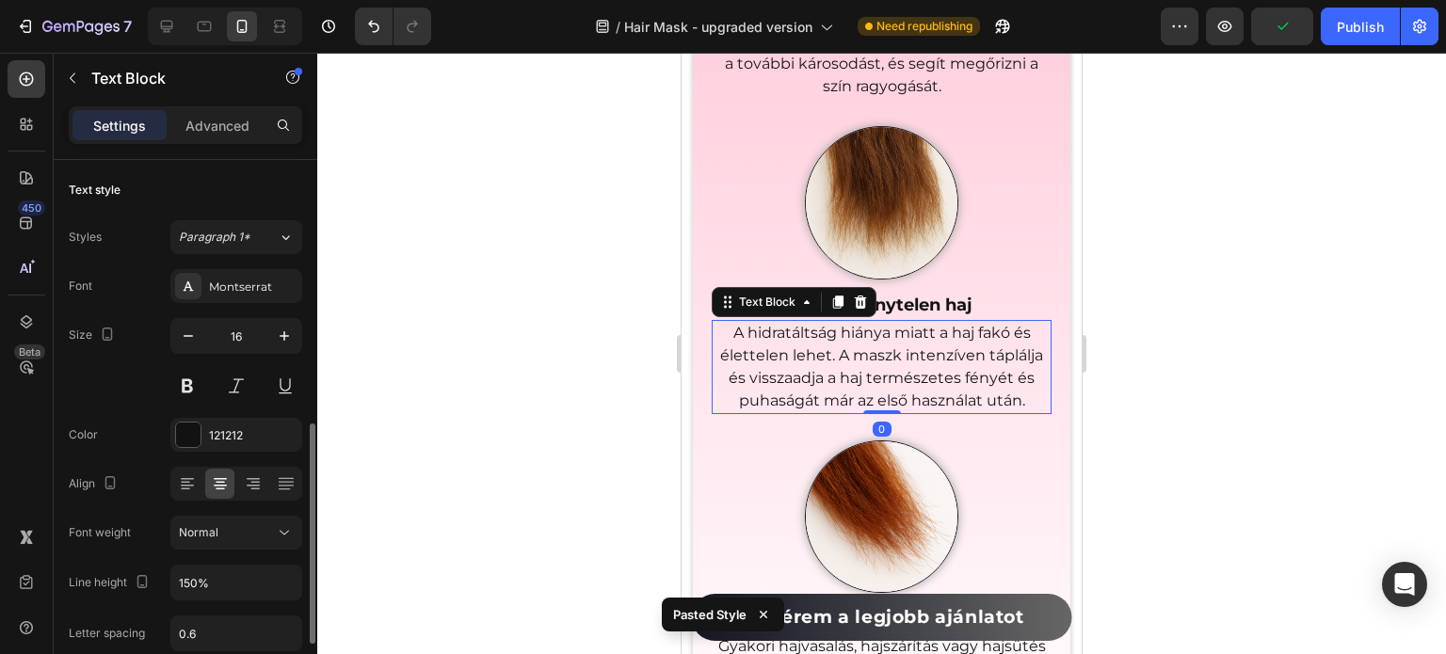
scroll to position [188, 0]
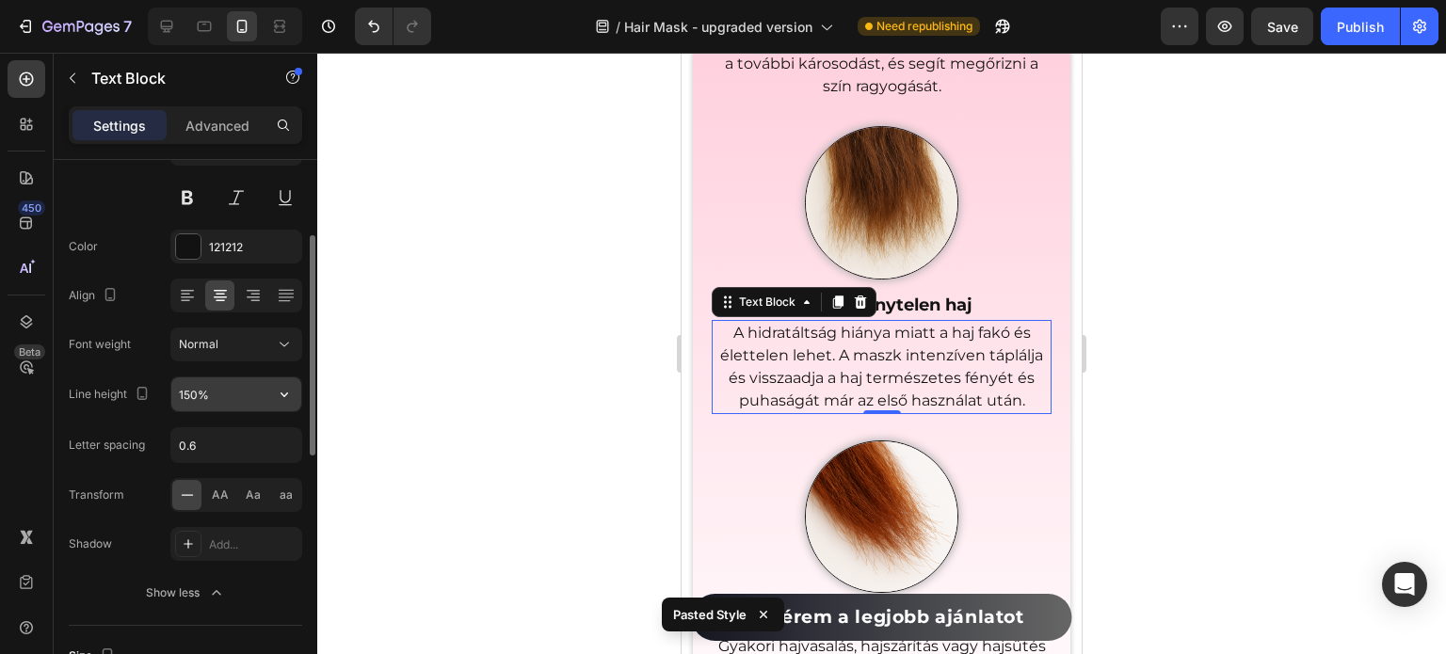
click at [184, 391] on input "150%" at bounding box center [236, 394] width 130 height 34
click at [188, 443] on input "0.6" at bounding box center [236, 445] width 130 height 34
type input "0"
click at [162, 428] on div "Letter spacing 0" at bounding box center [185, 445] width 233 height 36
click at [203, 401] on input "150%" at bounding box center [236, 394] width 130 height 34
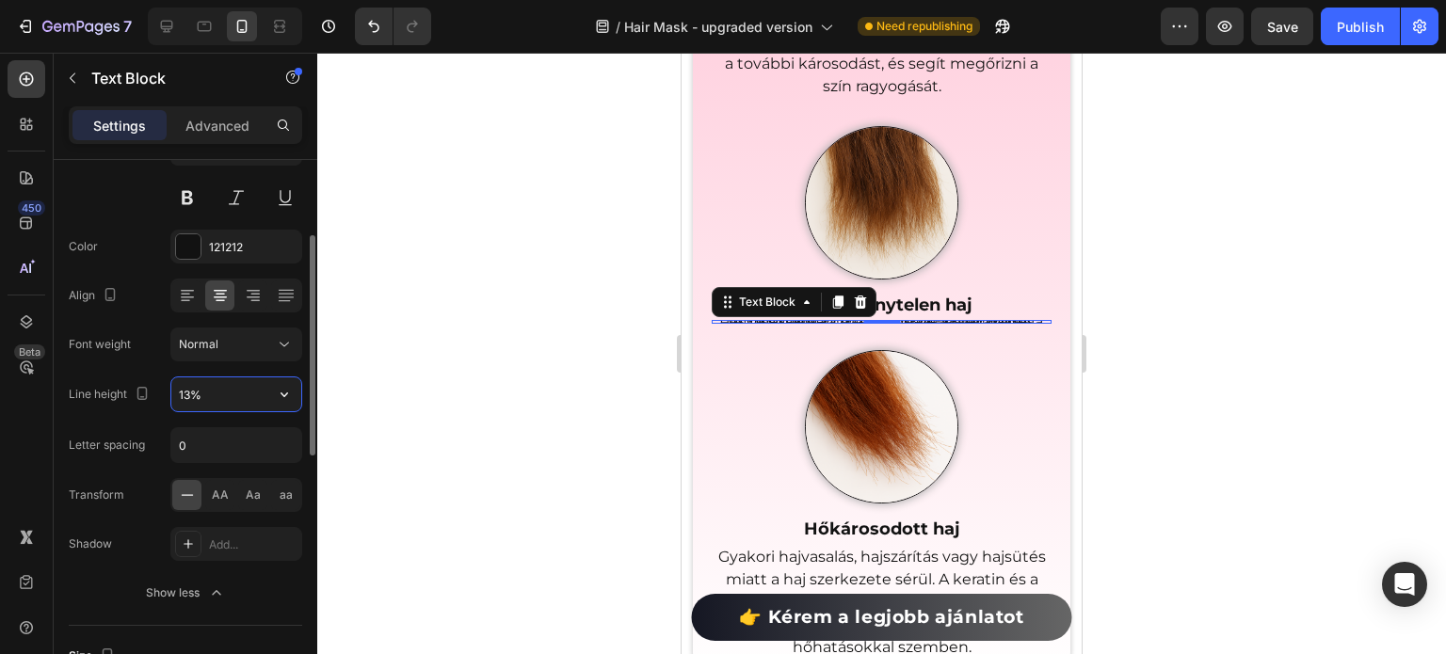
type input "130%"
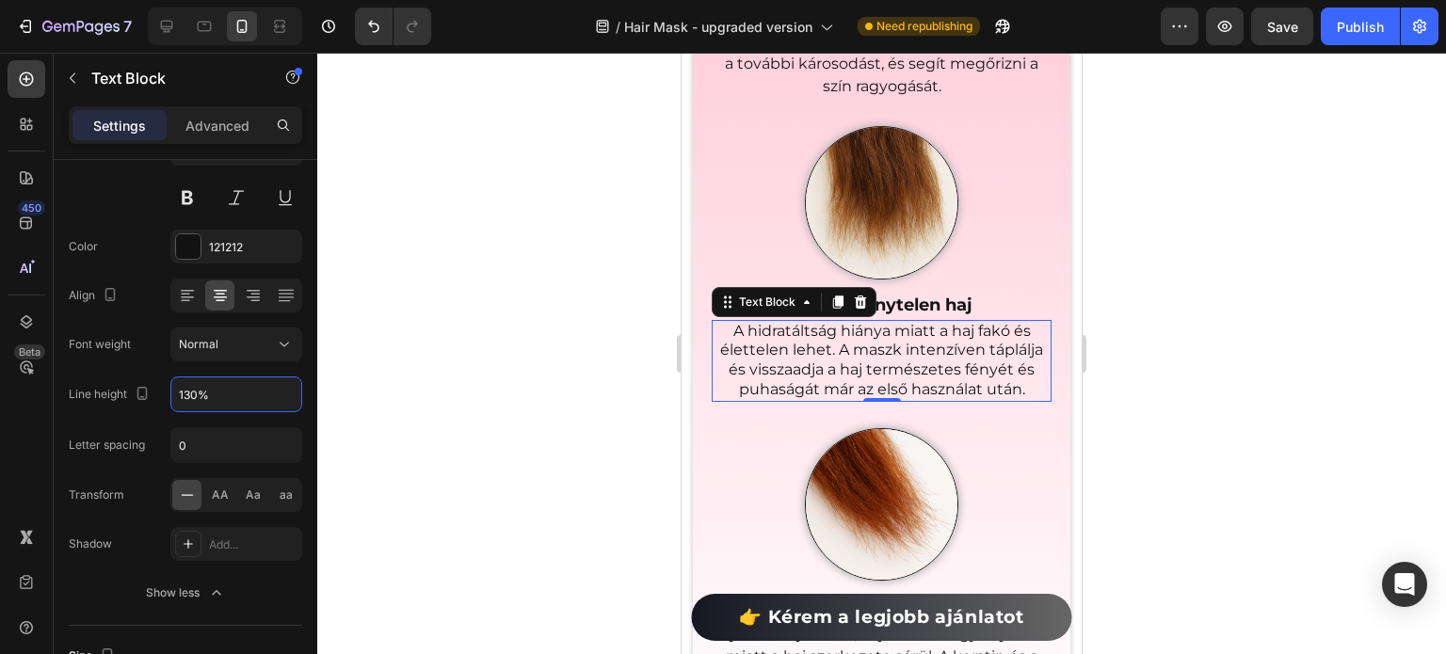
click at [1306, 272] on div at bounding box center [881, 353] width 1128 height 601
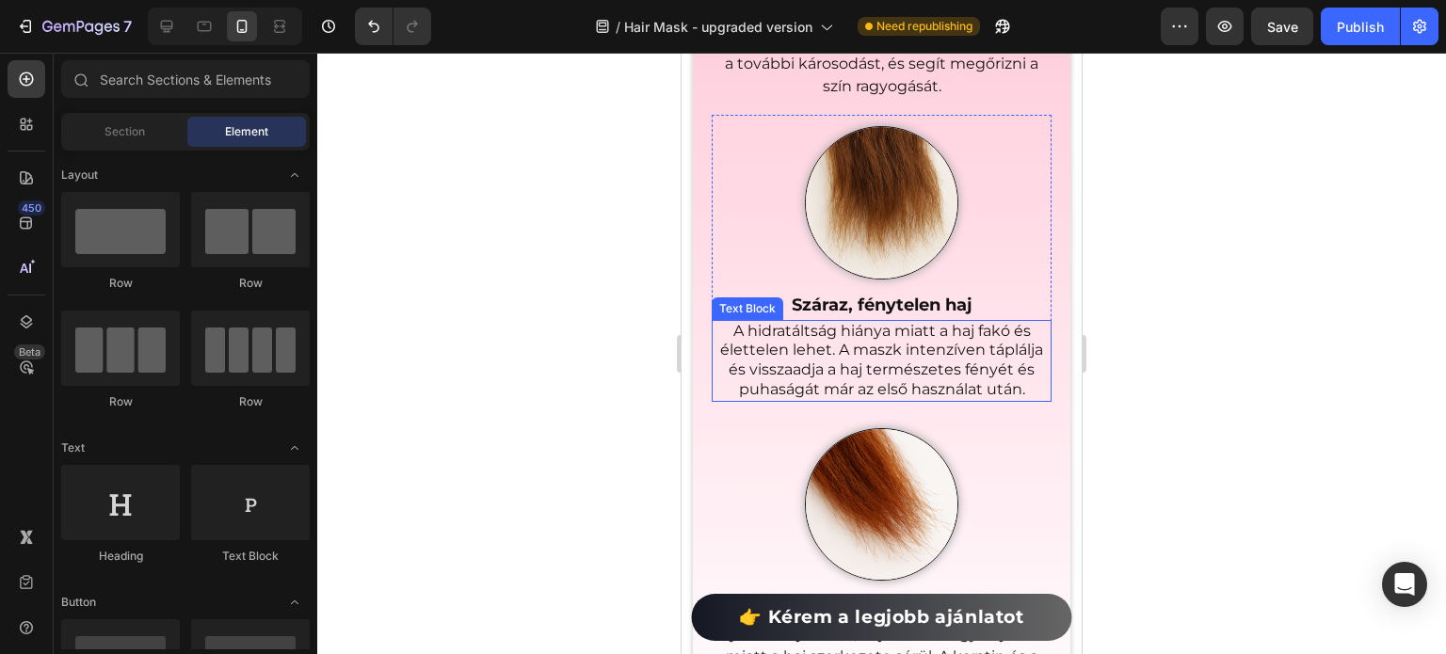
click at [958, 365] on p "A hidratáltság hiánya miatt a haj fakó és élettelen lehet. A maszk intenzíven t…" at bounding box center [881, 361] width 336 height 78
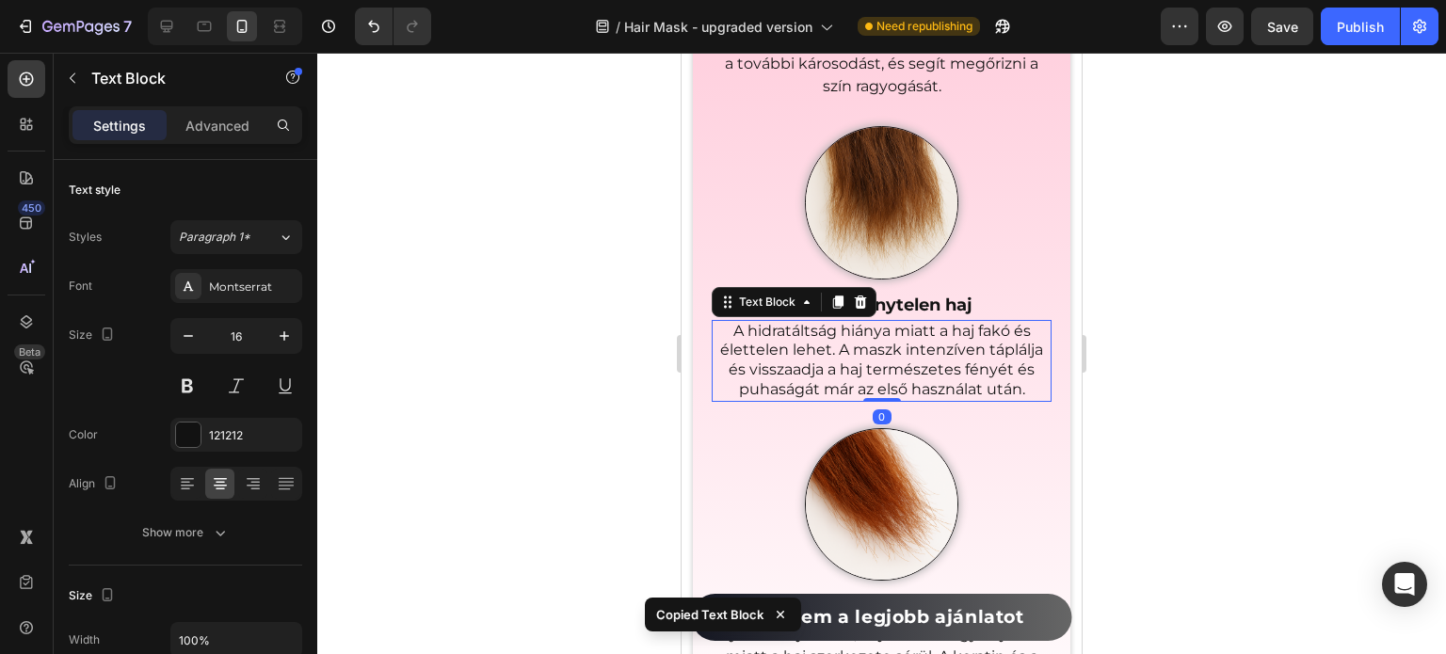
scroll to position [3597, 0]
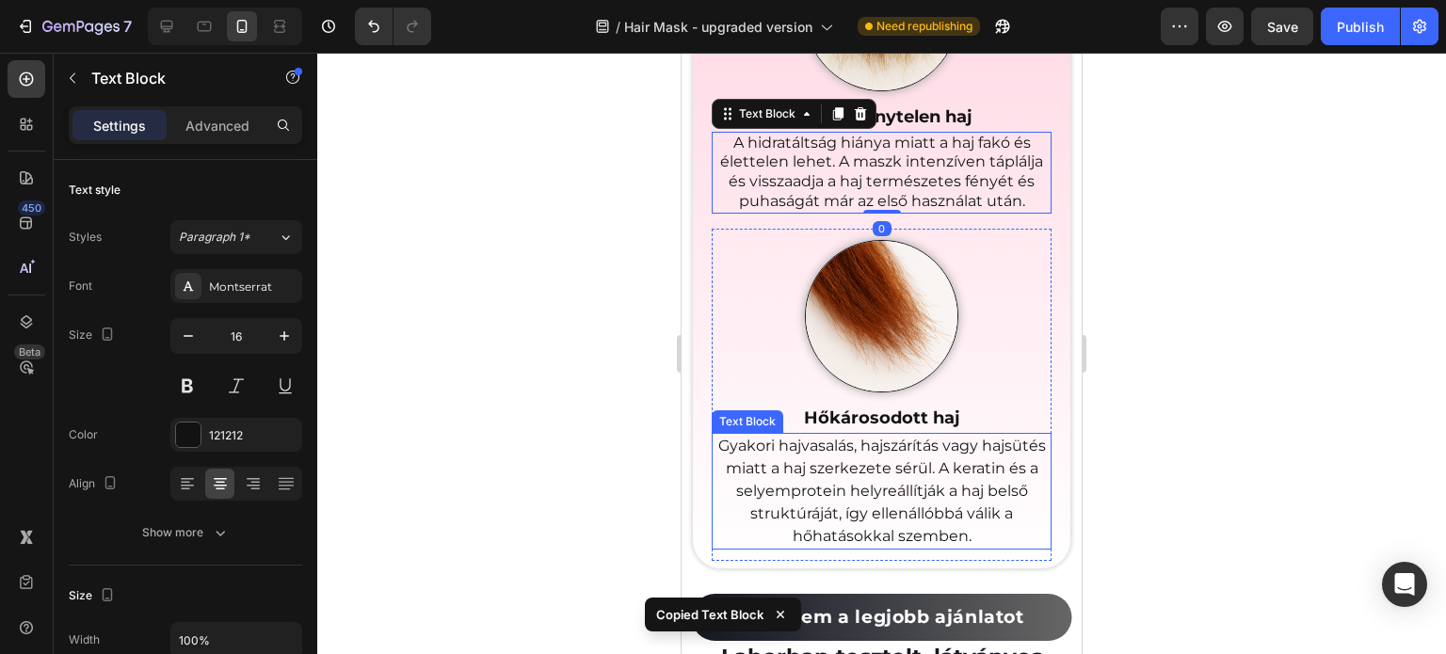
click at [930, 457] on p "Gyakori hajvasalás, hajszárítás vagy hajsütés miatt a haj szerkezete sérül. A k…" at bounding box center [881, 491] width 336 height 113
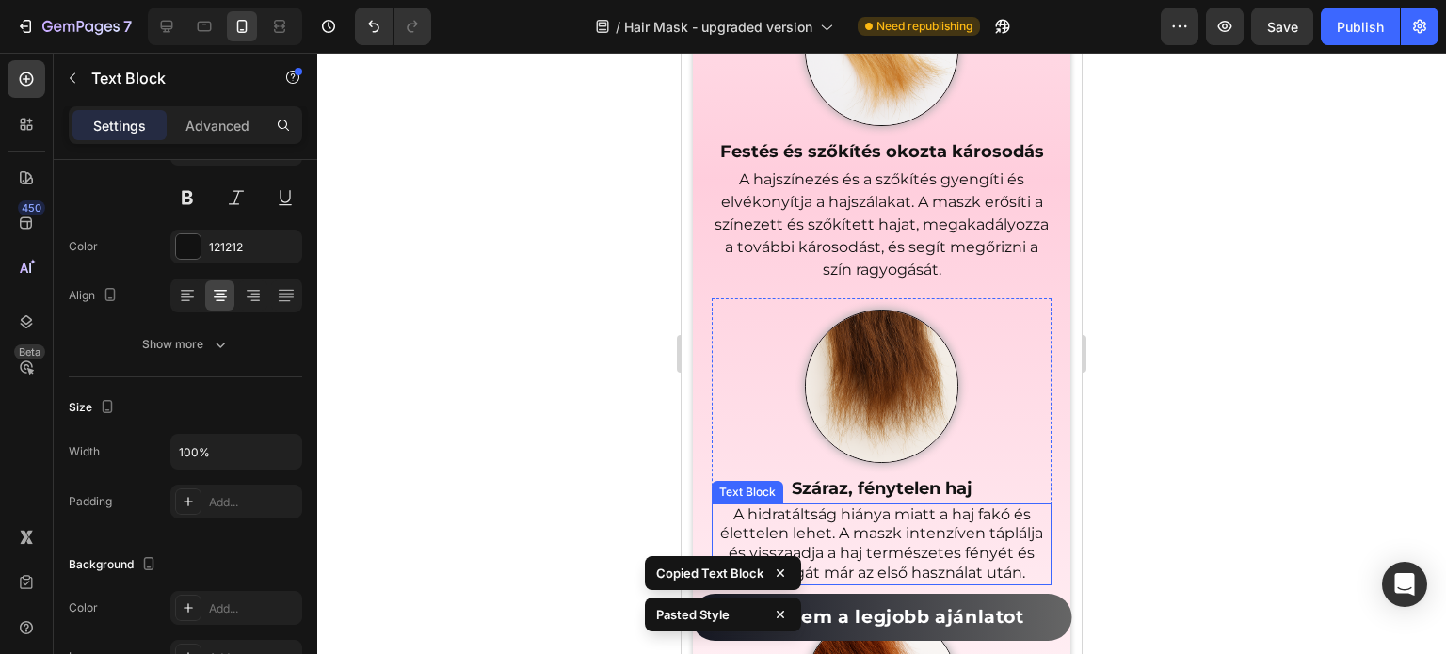
scroll to position [3221, 0]
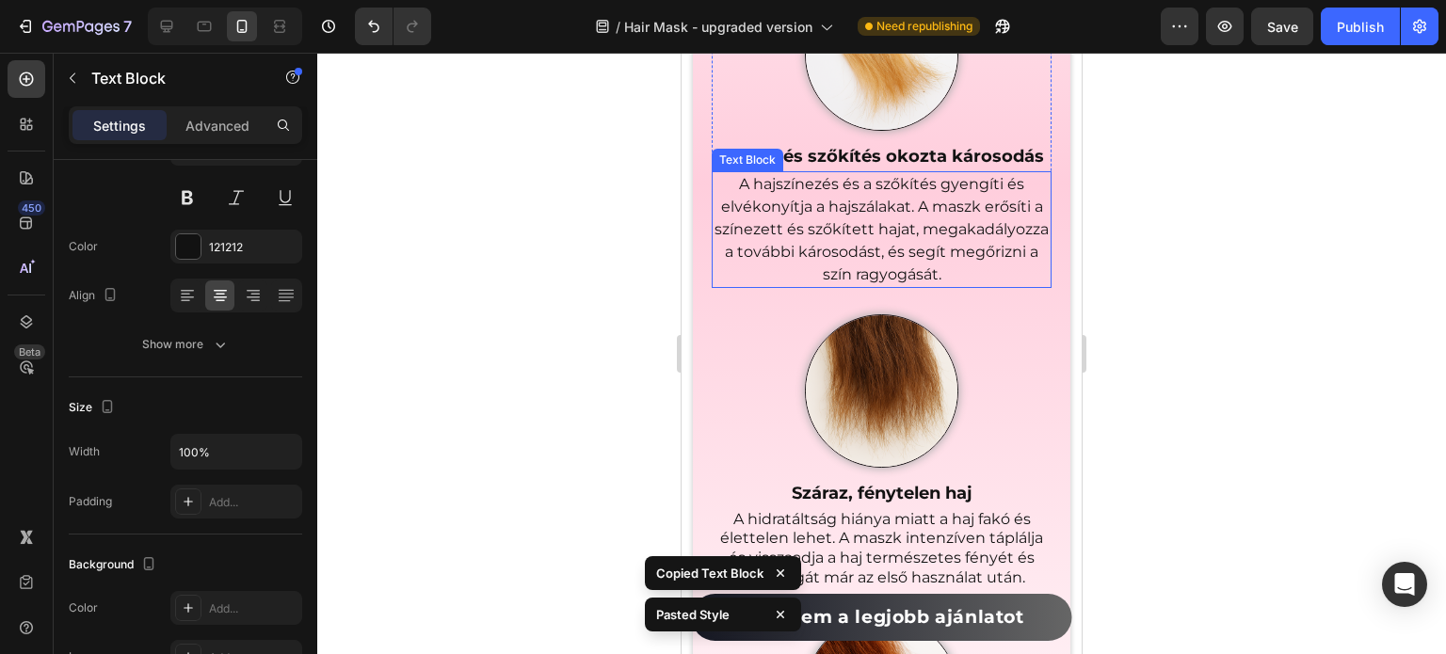
click at [885, 226] on p "A hajszínezés és a szőkítés gyengíti és elvékonyítja a hajszálakat. A maszk erő…" at bounding box center [881, 229] width 336 height 113
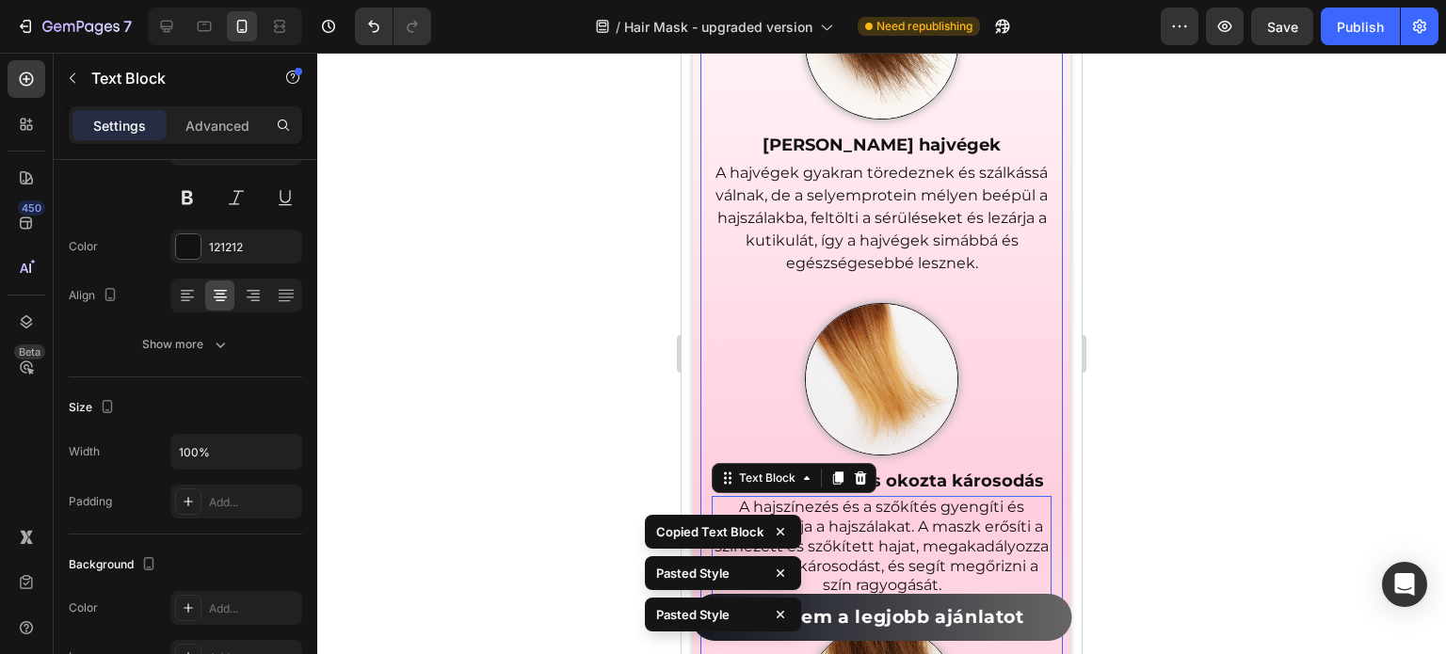
scroll to position [2829, 0]
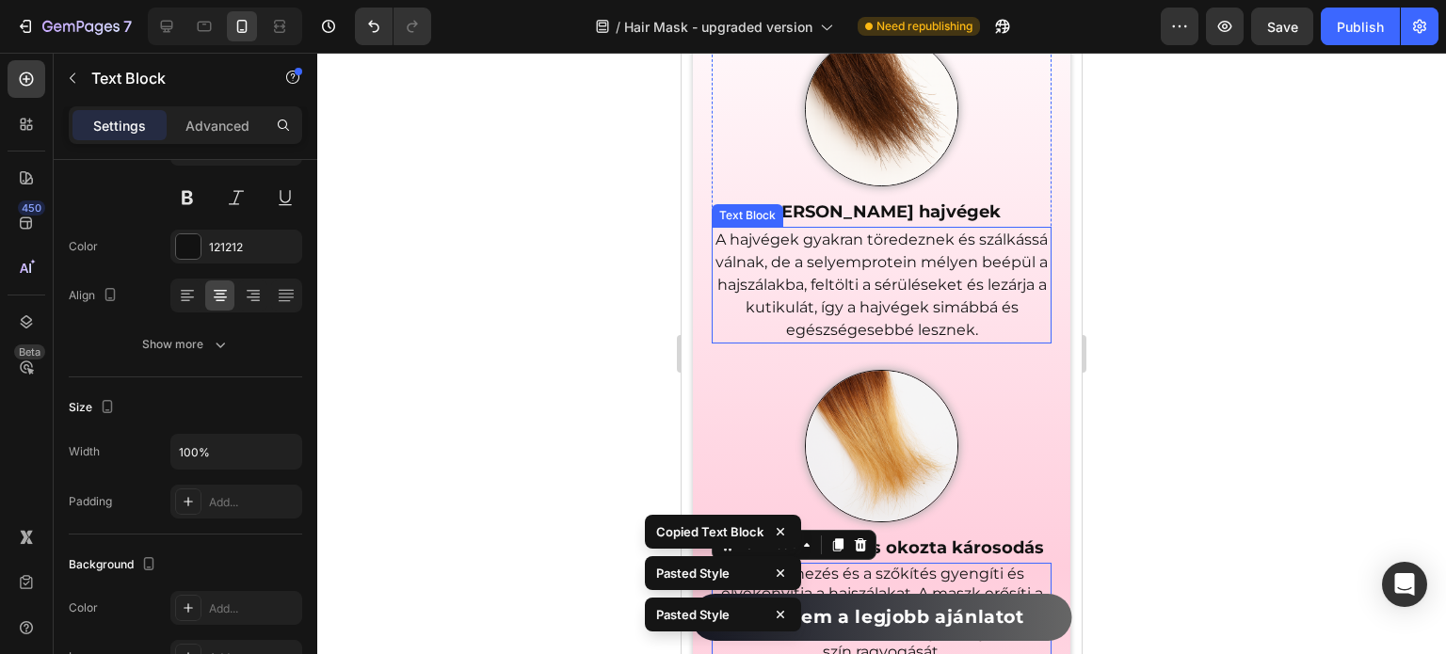
click at [925, 261] on p "A hajvégek gyakran töredeznek és szálkássá válnak, de a selyemprotein mélyen be…" at bounding box center [881, 285] width 336 height 113
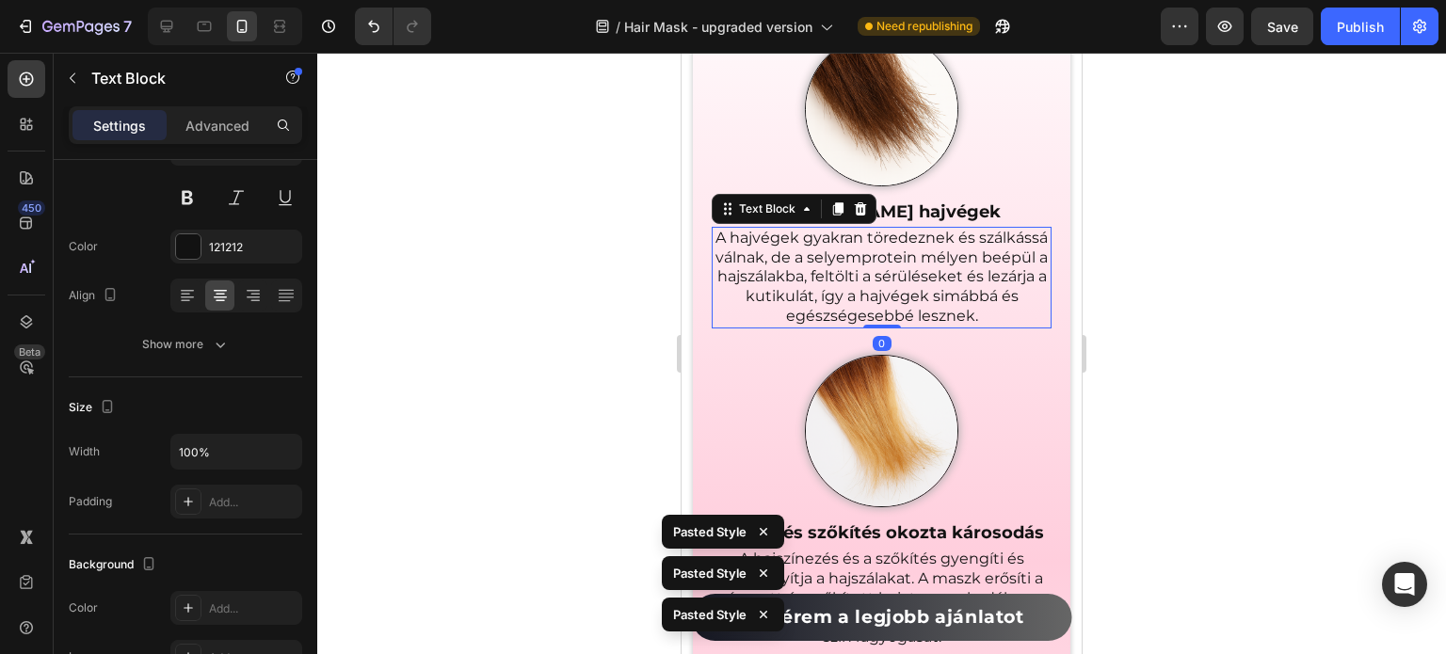
click at [1231, 290] on div at bounding box center [881, 353] width 1128 height 601
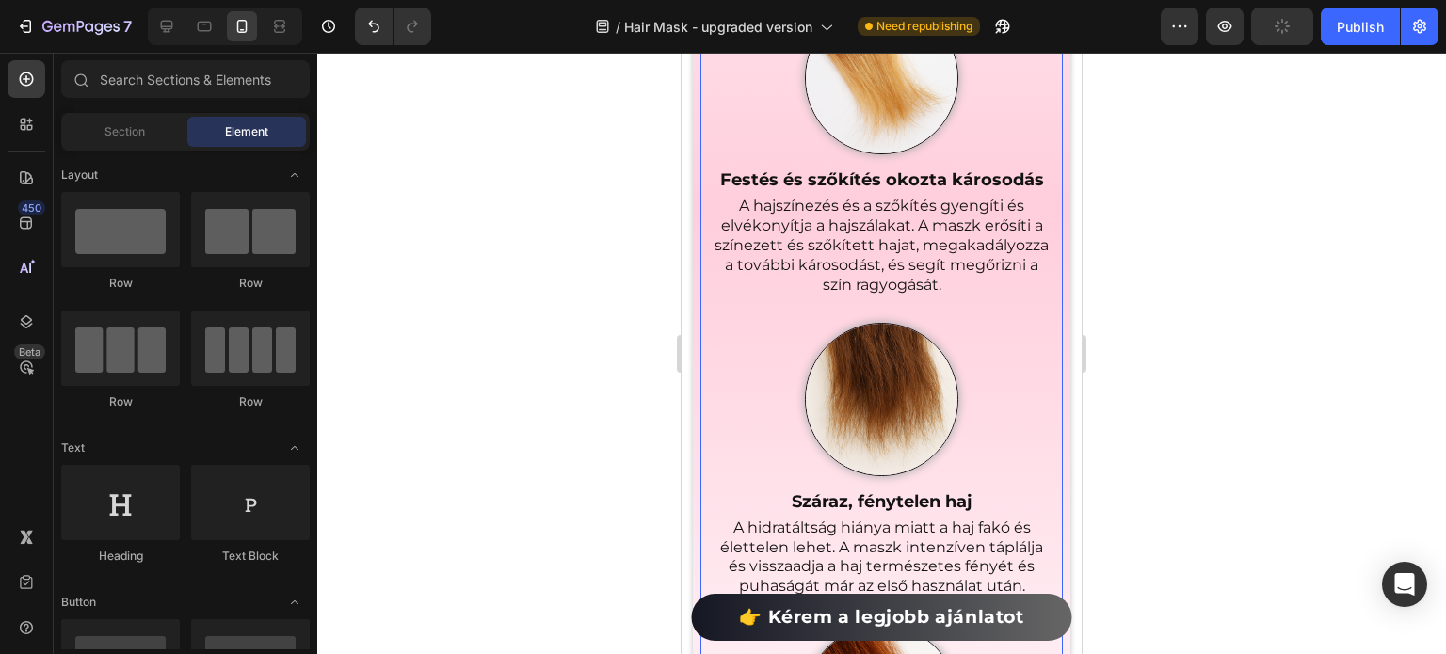
scroll to position [2923, 0]
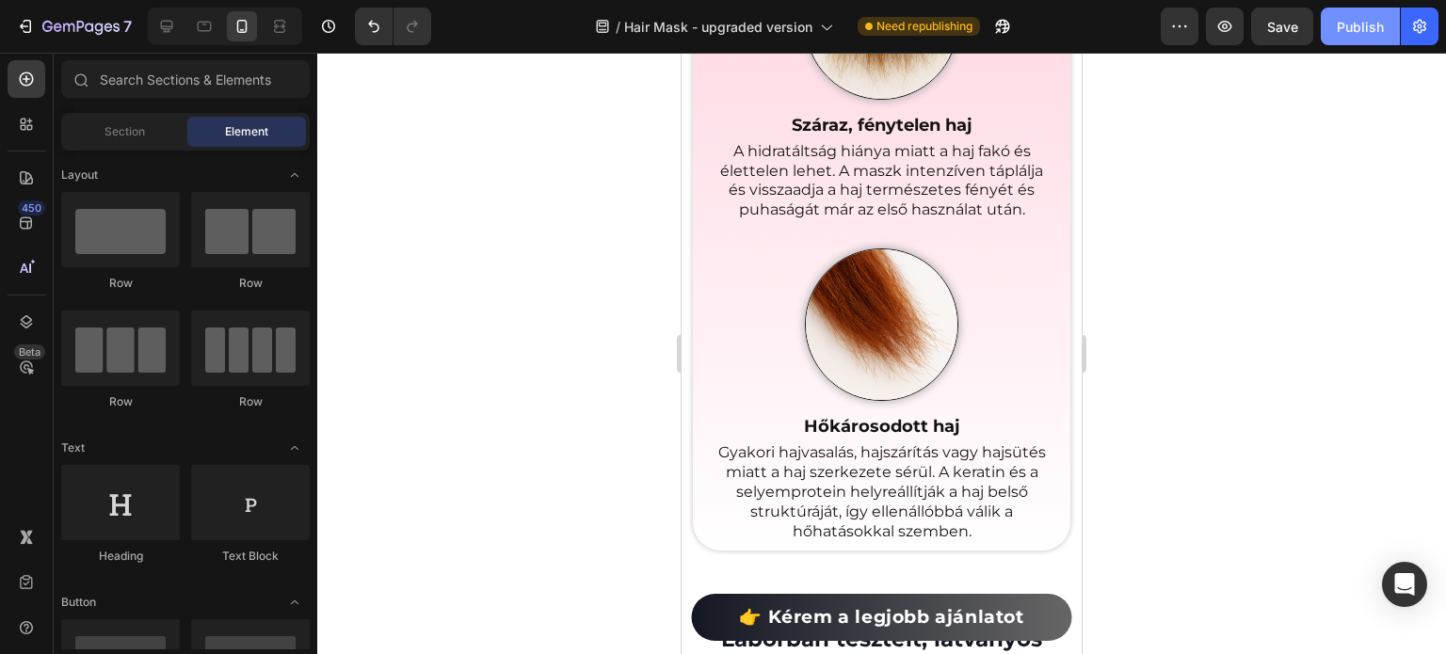
click at [1369, 32] on div "Publish" at bounding box center [1359, 27] width 47 height 20
drag, startPoint x: 309, startPoint y: 131, endPoint x: 172, endPoint y: 22, distance: 174.8
click at [171, 22] on icon at bounding box center [167, 27] width 12 height 12
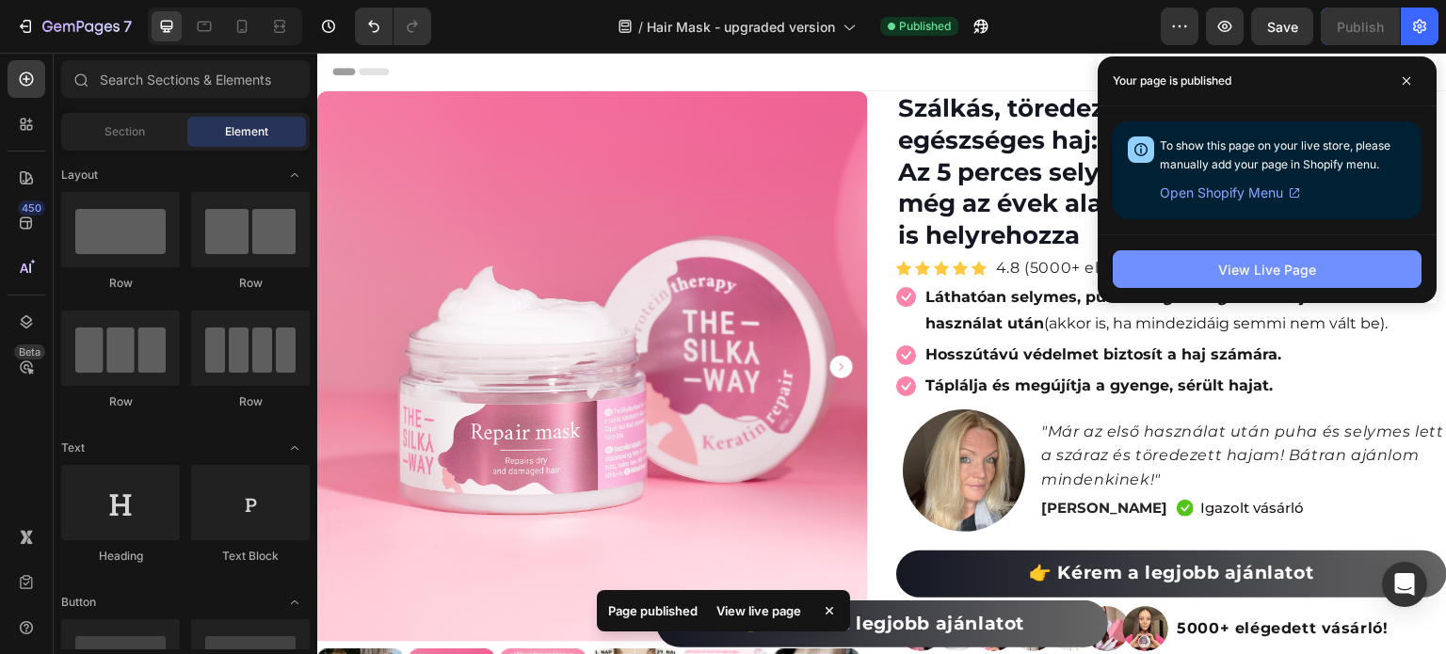
click at [1245, 281] on button "View Live Page" at bounding box center [1266, 269] width 309 height 38
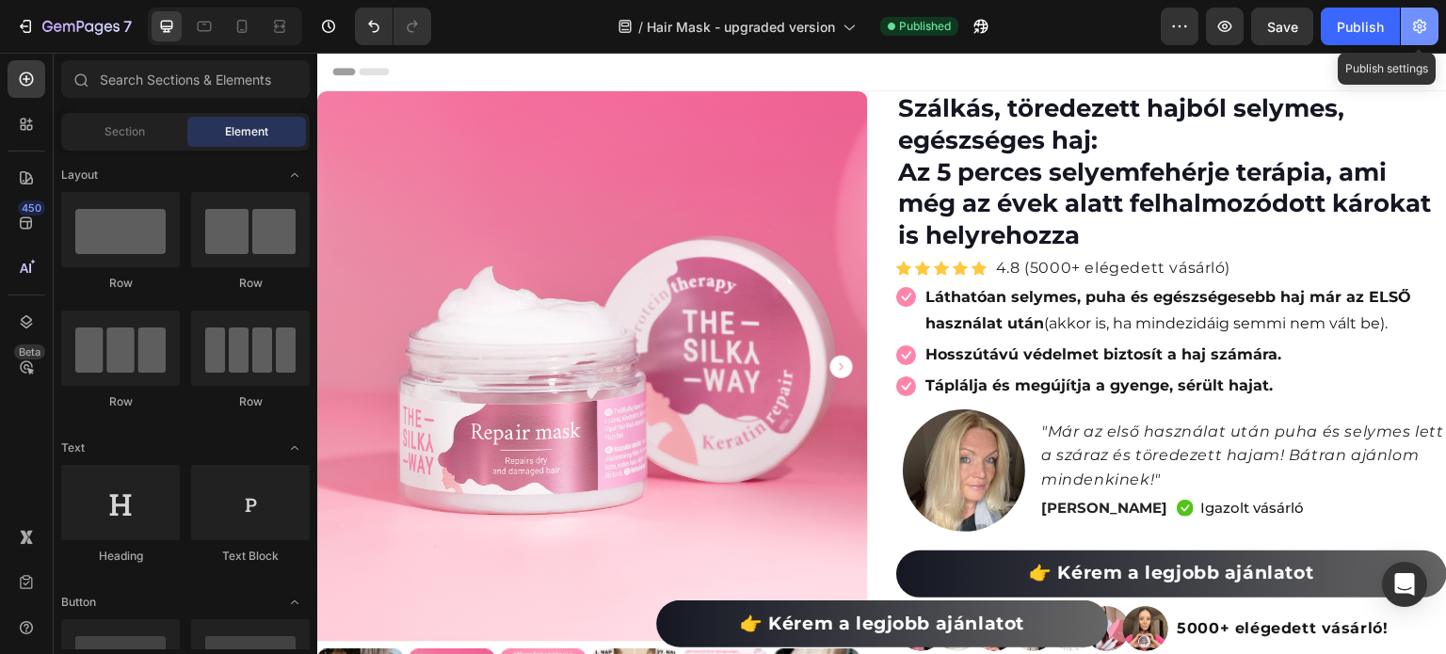
click at [1406, 30] on button "button" at bounding box center [1419, 27] width 38 height 38
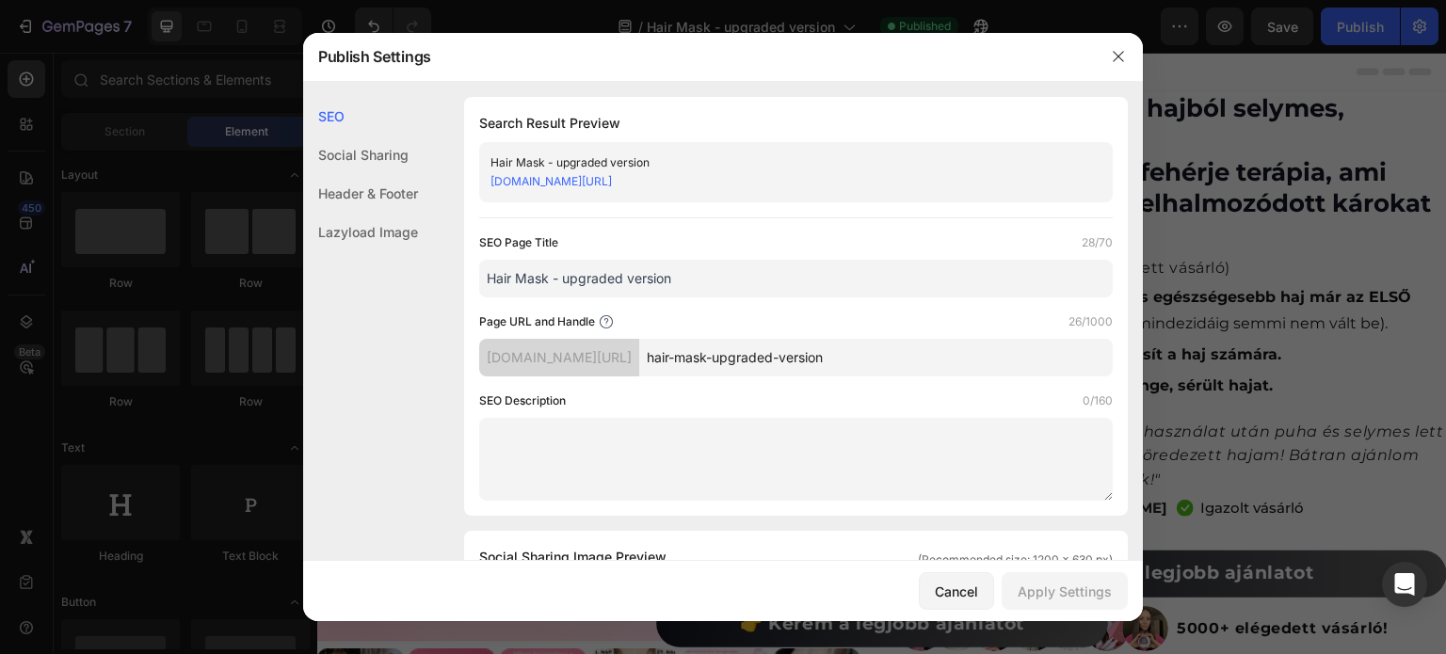
drag, startPoint x: 809, startPoint y: 266, endPoint x: 512, endPoint y: 304, distance: 299.8
click at [512, 304] on div "SEO Page Title 28/70 Hair Mask - upgraded version Page URL and Handle 26/1000 […" at bounding box center [795, 366] width 633 height 267
click at [546, 287] on input "Hair Mask - upgraded version" at bounding box center [795, 279] width 633 height 38
drag, startPoint x: 551, startPoint y: 285, endPoint x: 467, endPoint y: 288, distance: 83.8
click at [467, 288] on div "Search Result Preview Hair Mask - upgraded version [DOMAIN_NAME][URL] SEO Page …" at bounding box center [795, 306] width 663 height 419
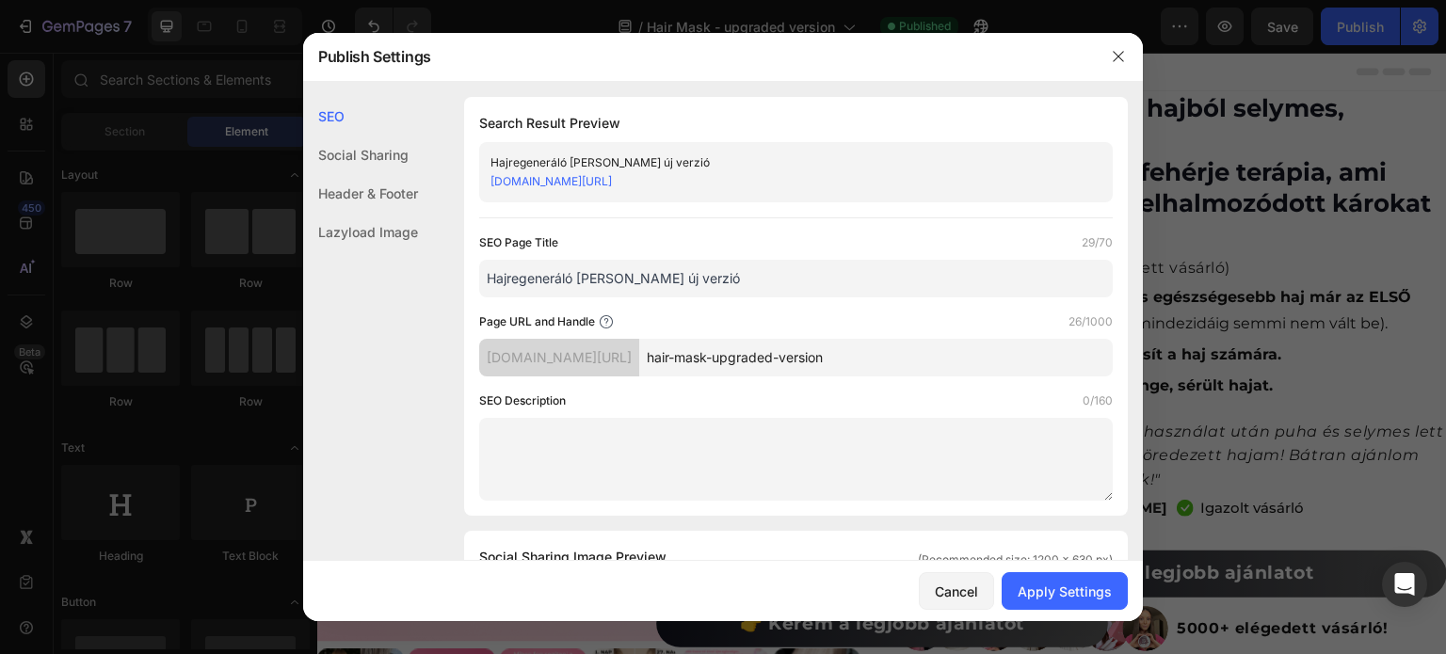
click at [698, 278] on input "Hajregeneráló [PERSON_NAME] új verzió" at bounding box center [795, 279] width 633 height 38
type input "Hajregeneráló [PERSON_NAME] új verzió"
click at [855, 342] on input "hair-mask-upgraded-version" at bounding box center [875, 358] width 473 height 38
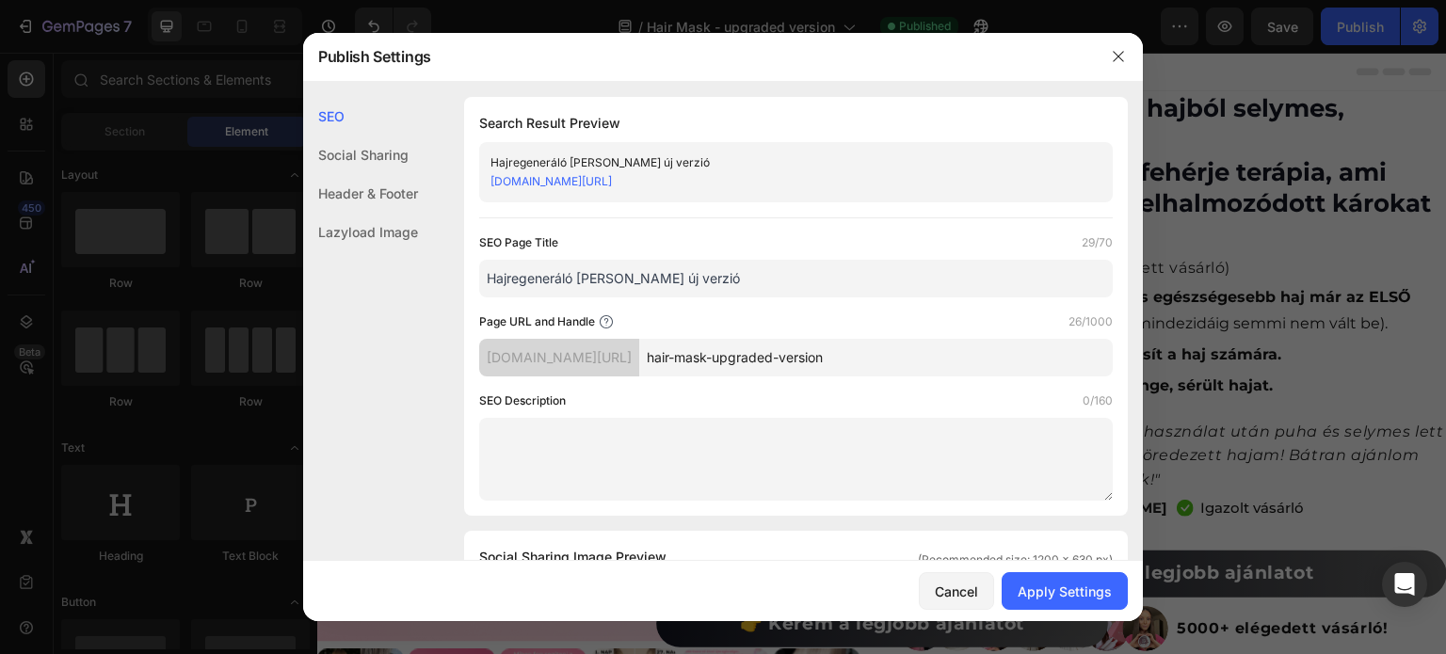
paste input "Hajregeneráló [PERSON_NAME] új verzió"
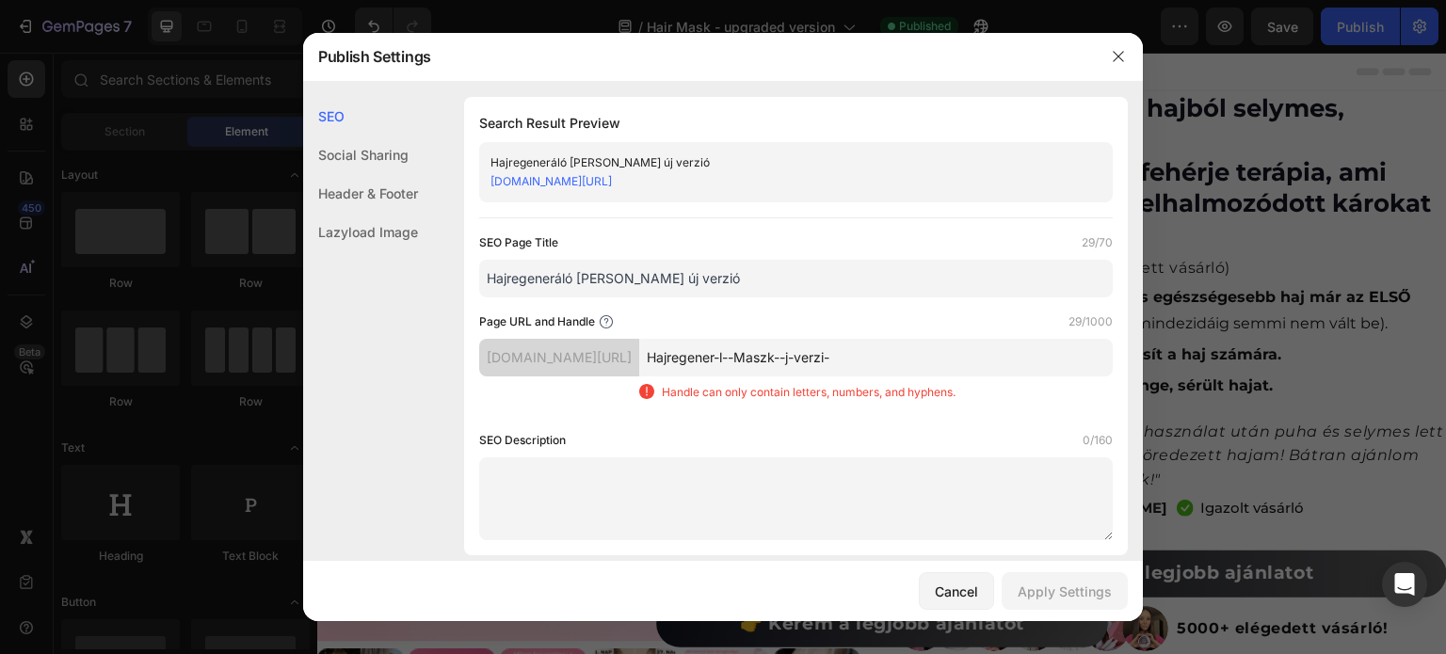
drag, startPoint x: 977, startPoint y: 358, endPoint x: 725, endPoint y: 388, distance: 254.0
click at [725, 388] on div "[DOMAIN_NAME][URL] Hajregener-l--Maszk--j-verzi- Handle can only contain letter…" at bounding box center [795, 377] width 633 height 77
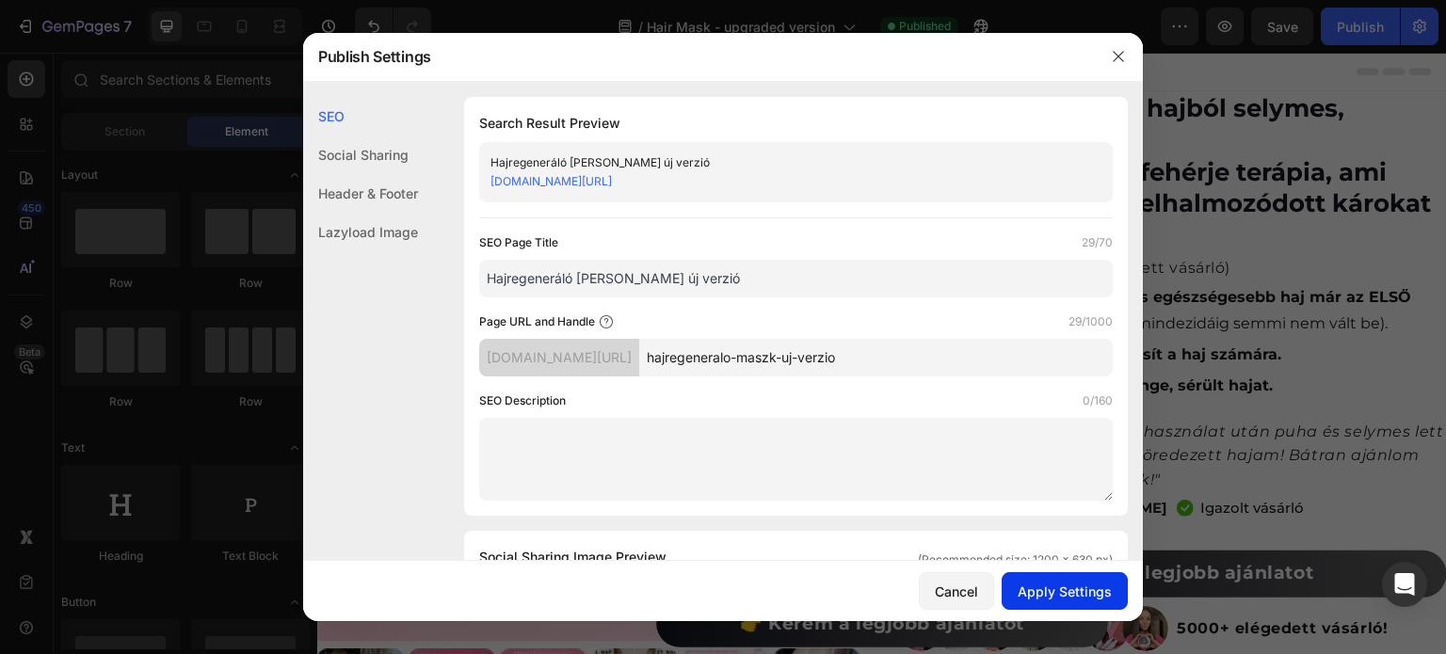
type input "hajregeneralo-maszk-uj-verzio"
click at [1063, 583] on div "Apply Settings" at bounding box center [1064, 592] width 94 height 20
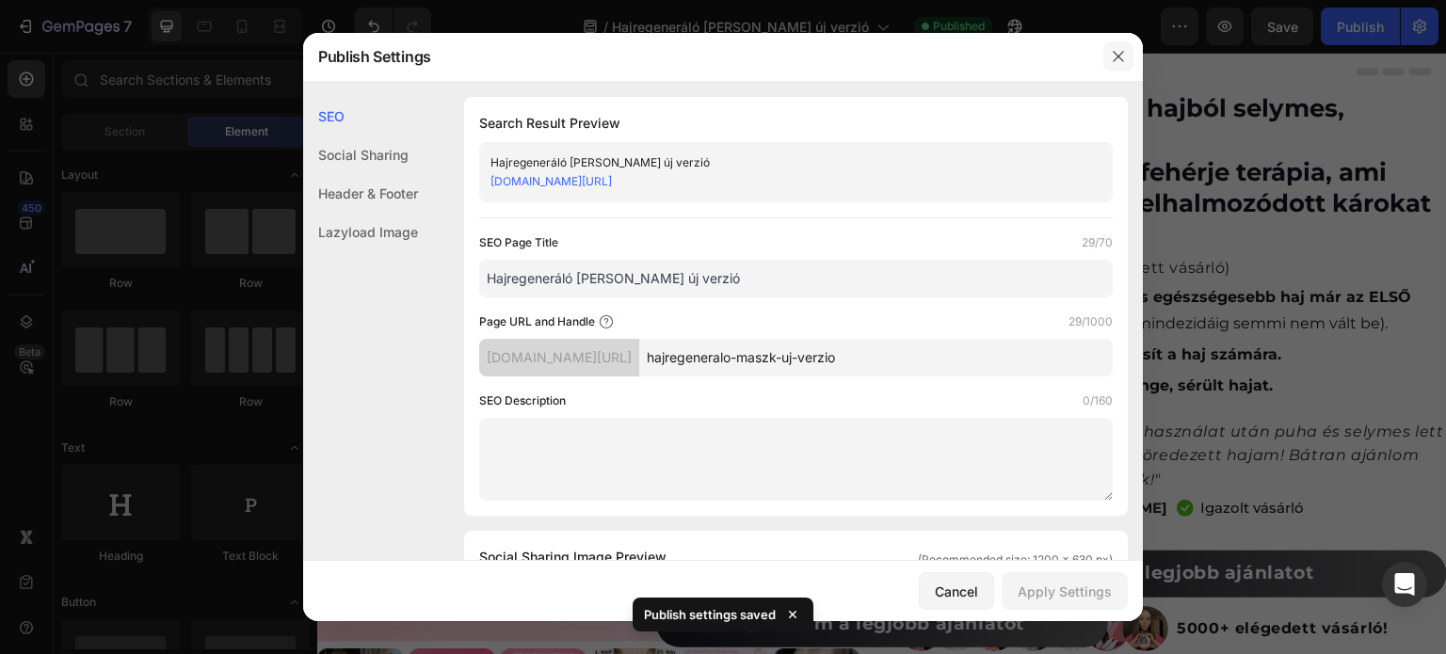
drag, startPoint x: 1122, startPoint y: 67, endPoint x: 789, endPoint y: 9, distance: 338.1
click at [1122, 67] on button "button" at bounding box center [1118, 56] width 30 height 30
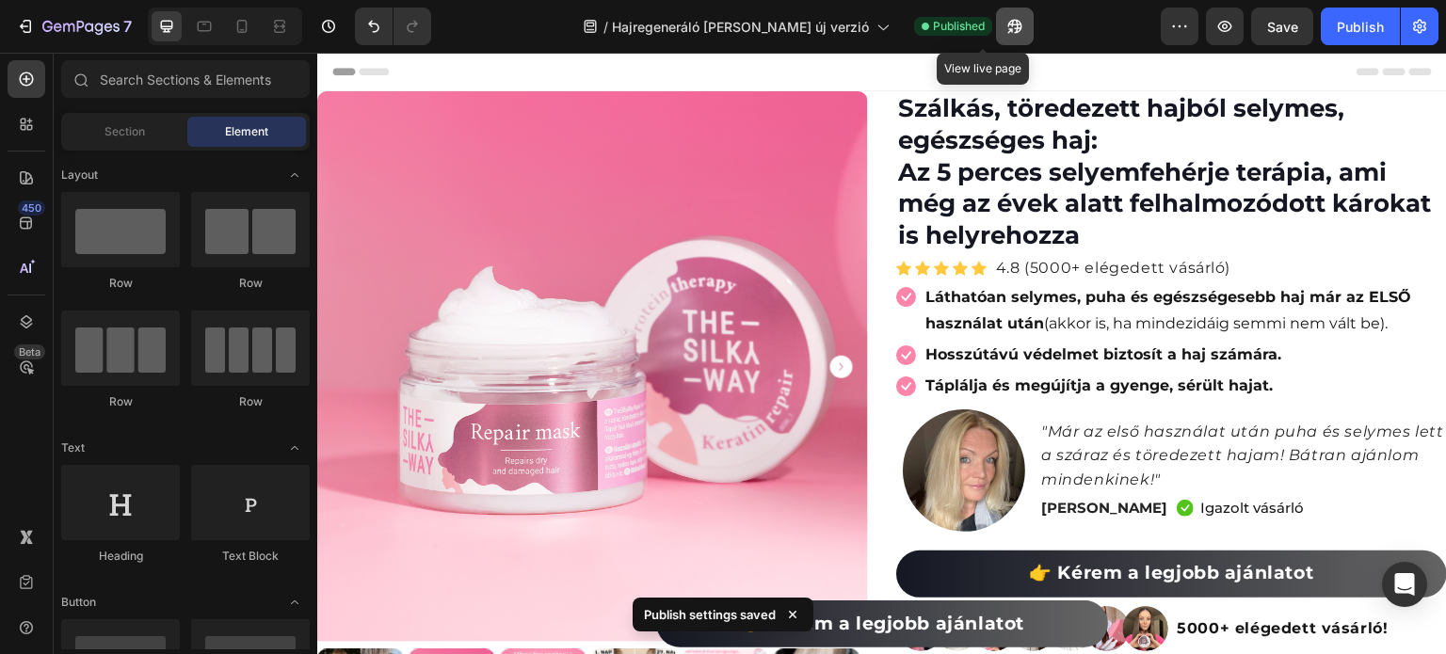
click at [1005, 22] on icon "button" at bounding box center [1014, 26] width 19 height 19
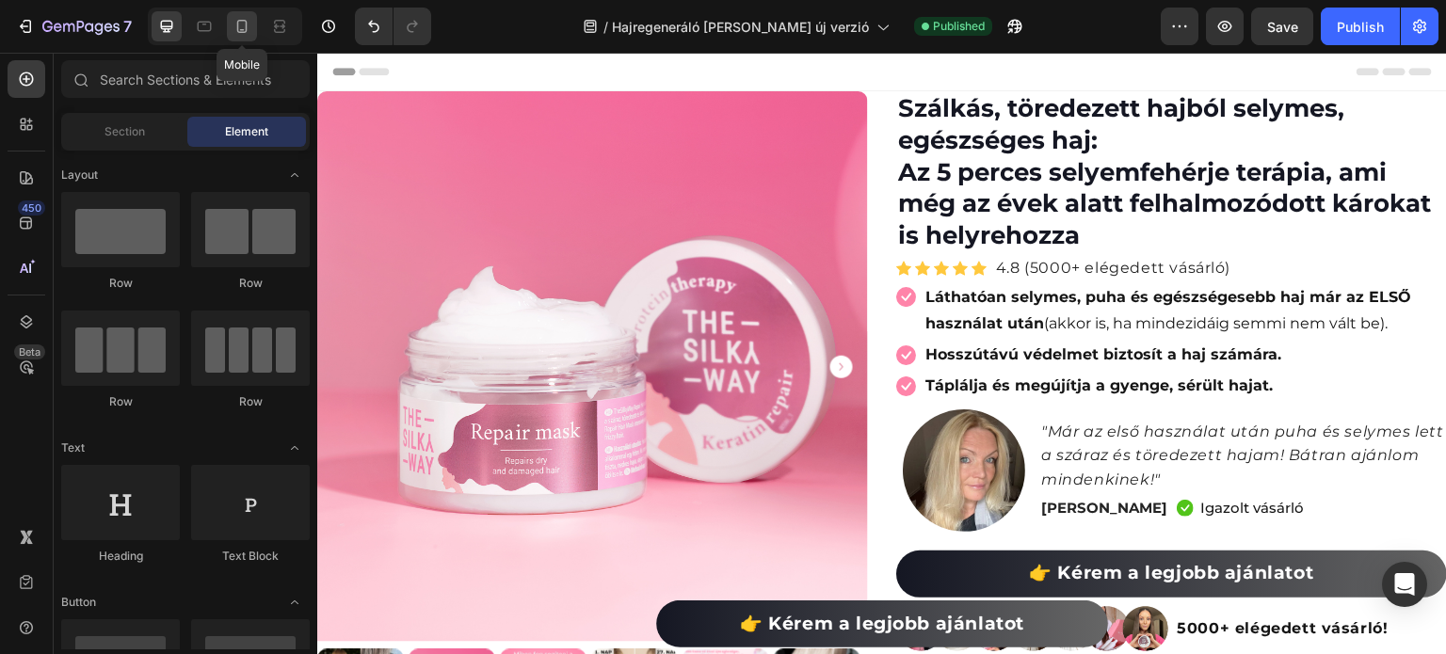
click at [248, 22] on icon at bounding box center [241, 26] width 19 height 19
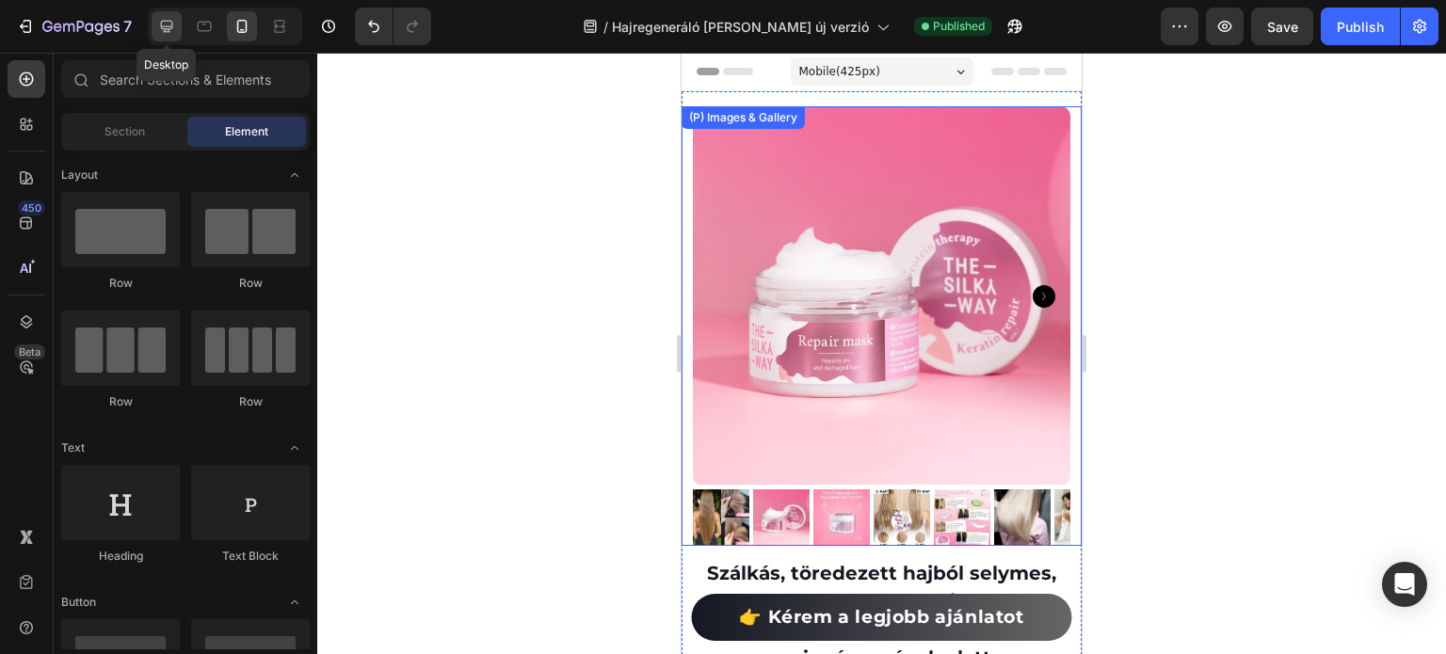
click at [166, 20] on icon at bounding box center [166, 26] width 19 height 19
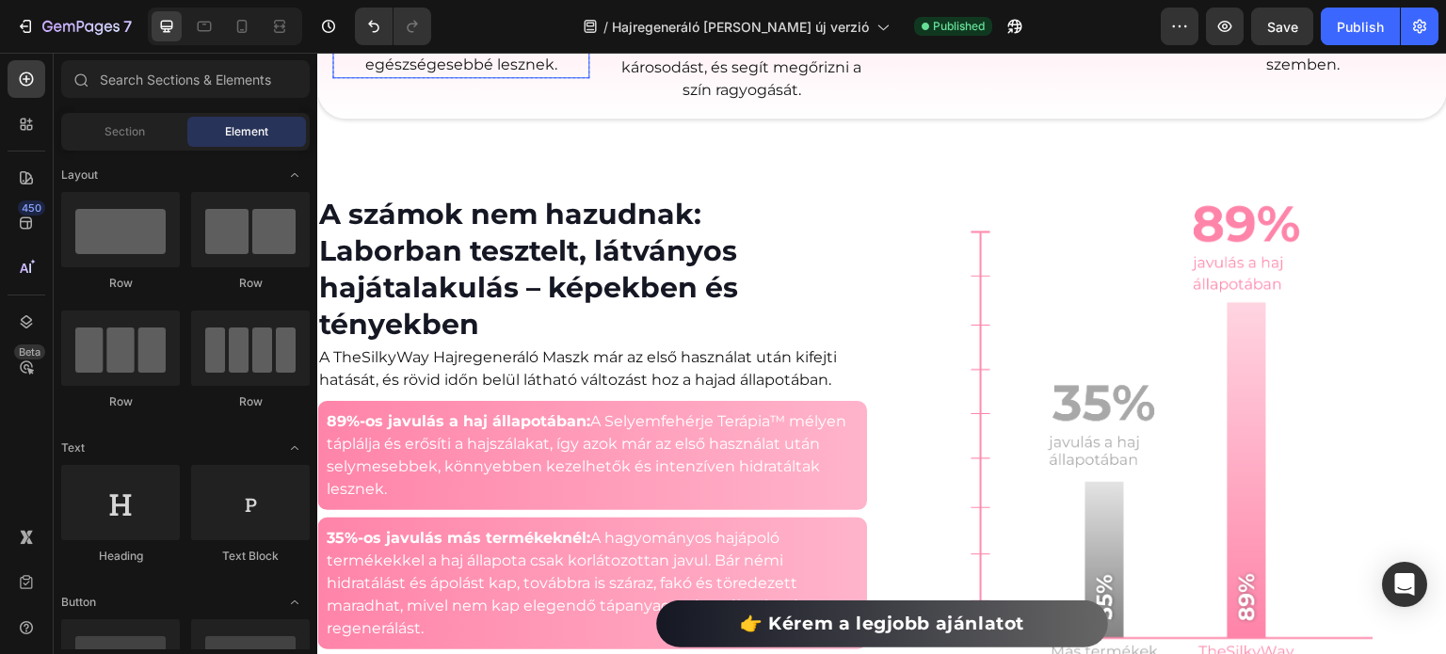
scroll to position [2259, 0]
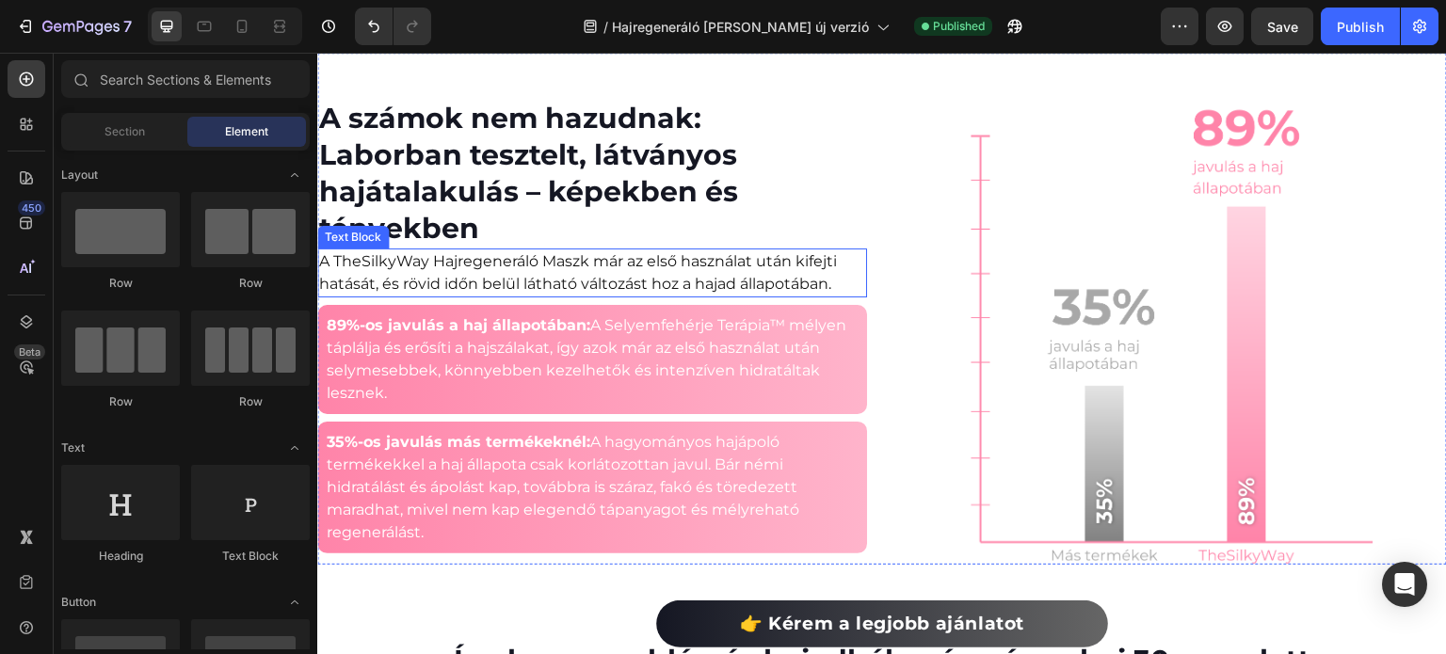
click at [529, 235] on h2 "A számok nem hazudnak: Laborban tesztelt, látványos hajátalakulás – képekben és…" at bounding box center [592, 173] width 550 height 151
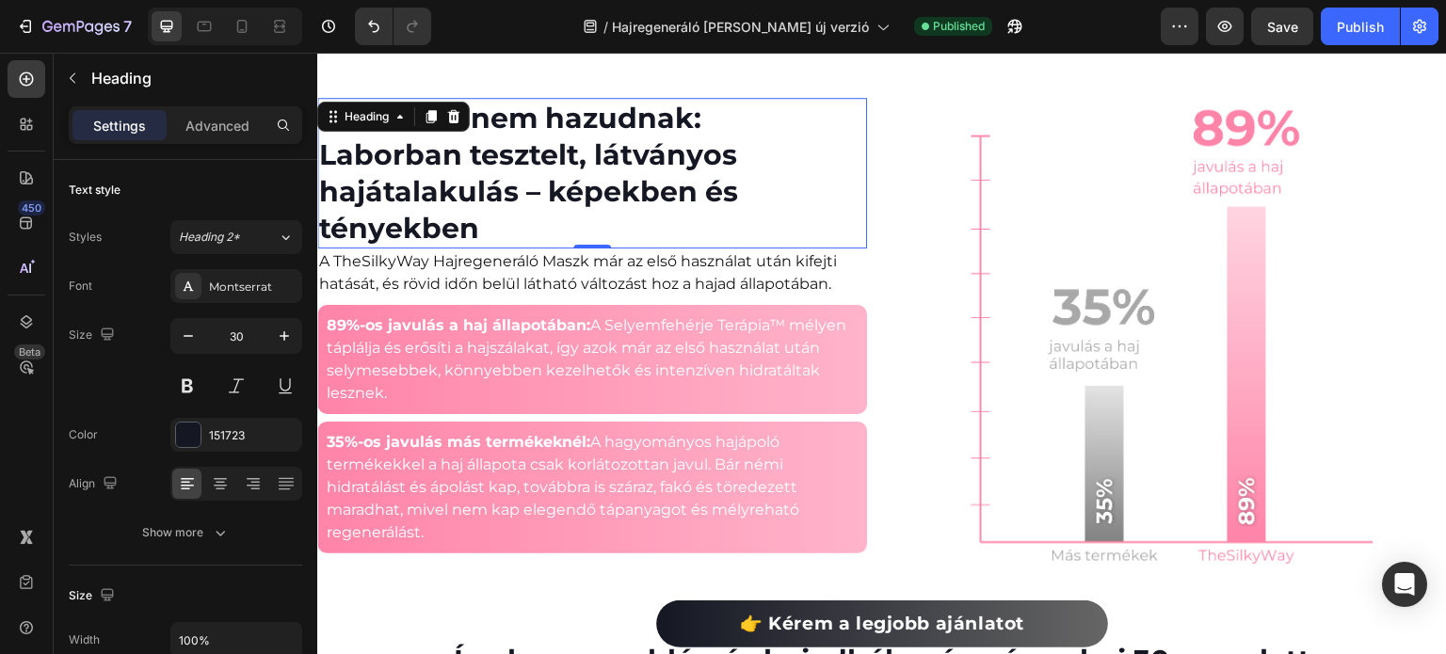
click at [547, 198] on h2 "A számok nem hazudnak: Laborban tesztelt, látványos hajátalakulás – képekben és…" at bounding box center [592, 173] width 550 height 151
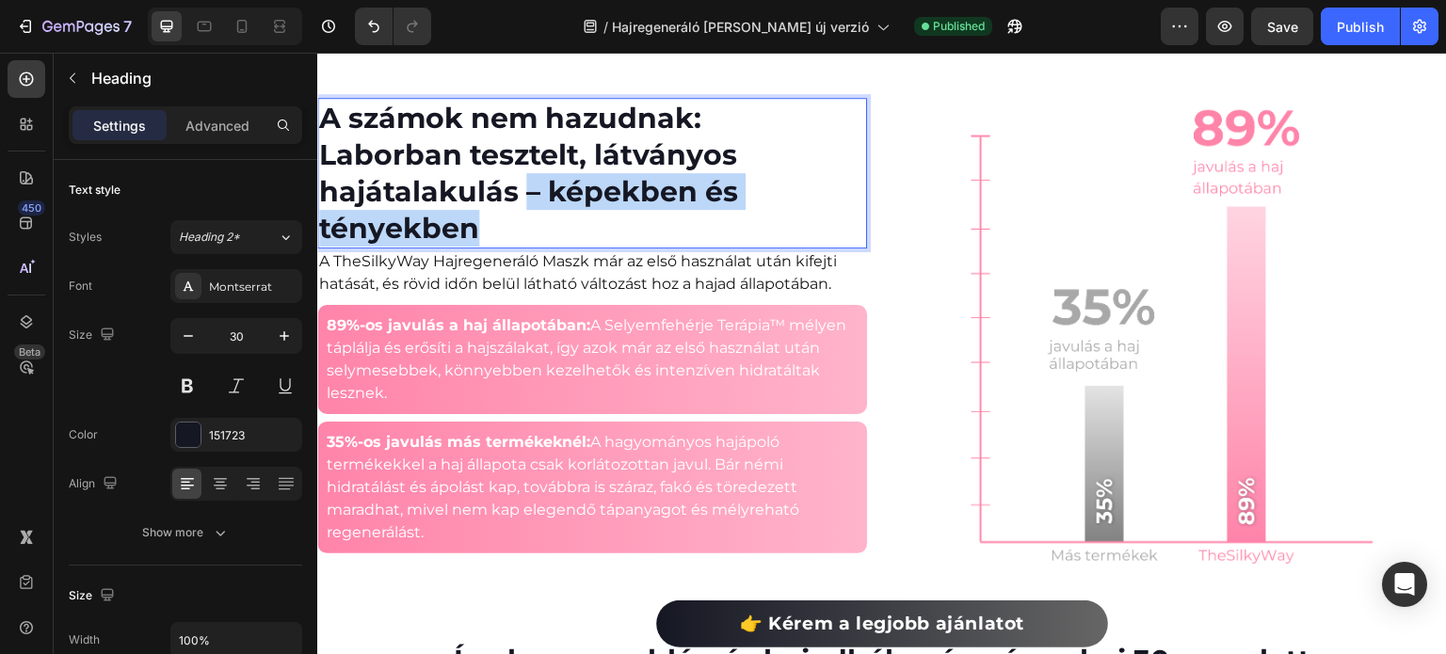
drag, startPoint x: 521, startPoint y: 193, endPoint x: 569, endPoint y: 226, distance: 58.2
click at [569, 226] on p "A számok nem hazudnak: Laborban tesztelt, látványos hajátalakulás – képekben és…" at bounding box center [592, 173] width 546 height 147
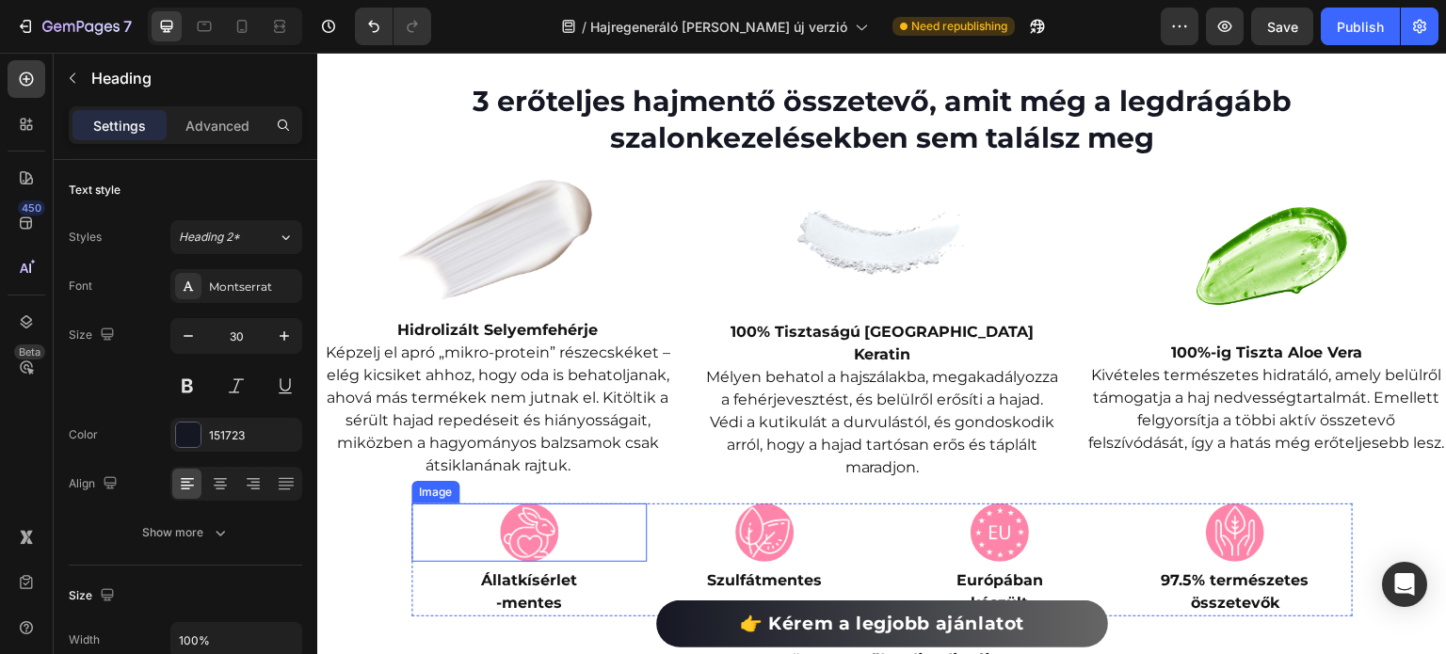
scroll to position [4849, 0]
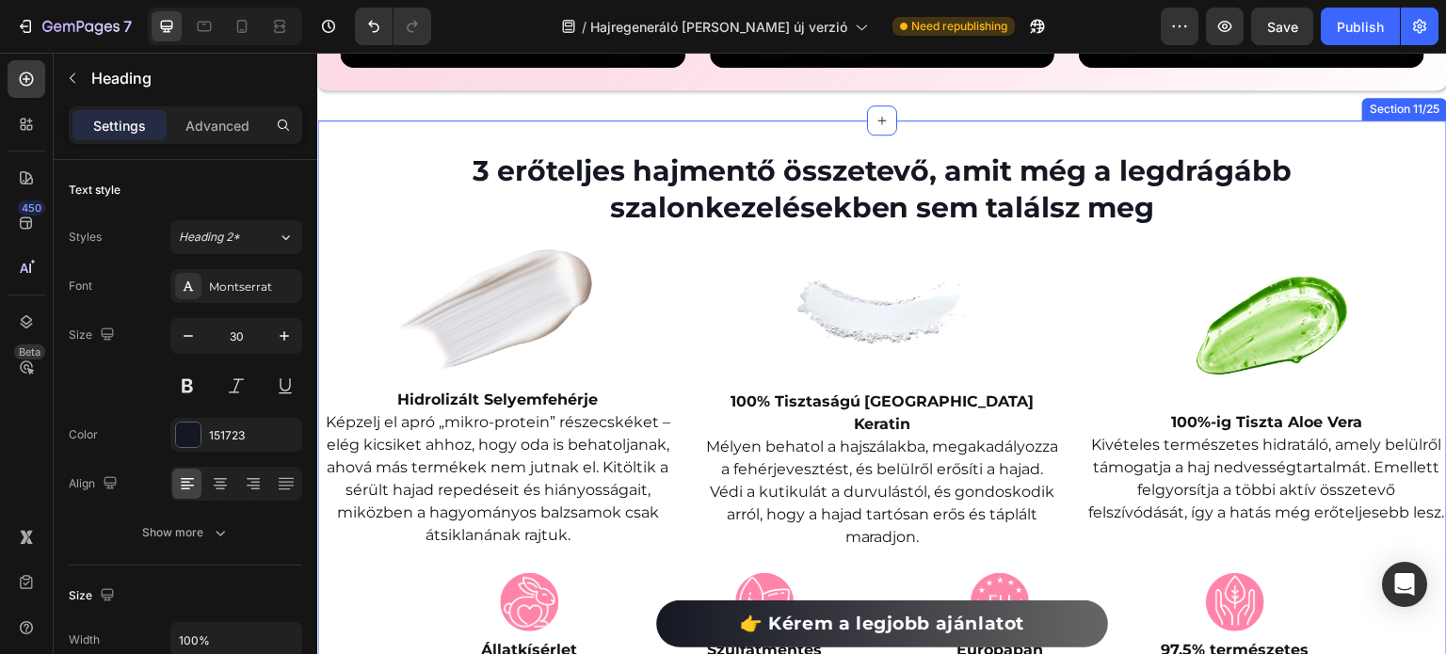
click at [495, 121] on div "3 erőteljes hajmentő összetevő, amit még a legdrágább szalonkezelésekben sem ta…" at bounding box center [881, 600] width 1129 height 960
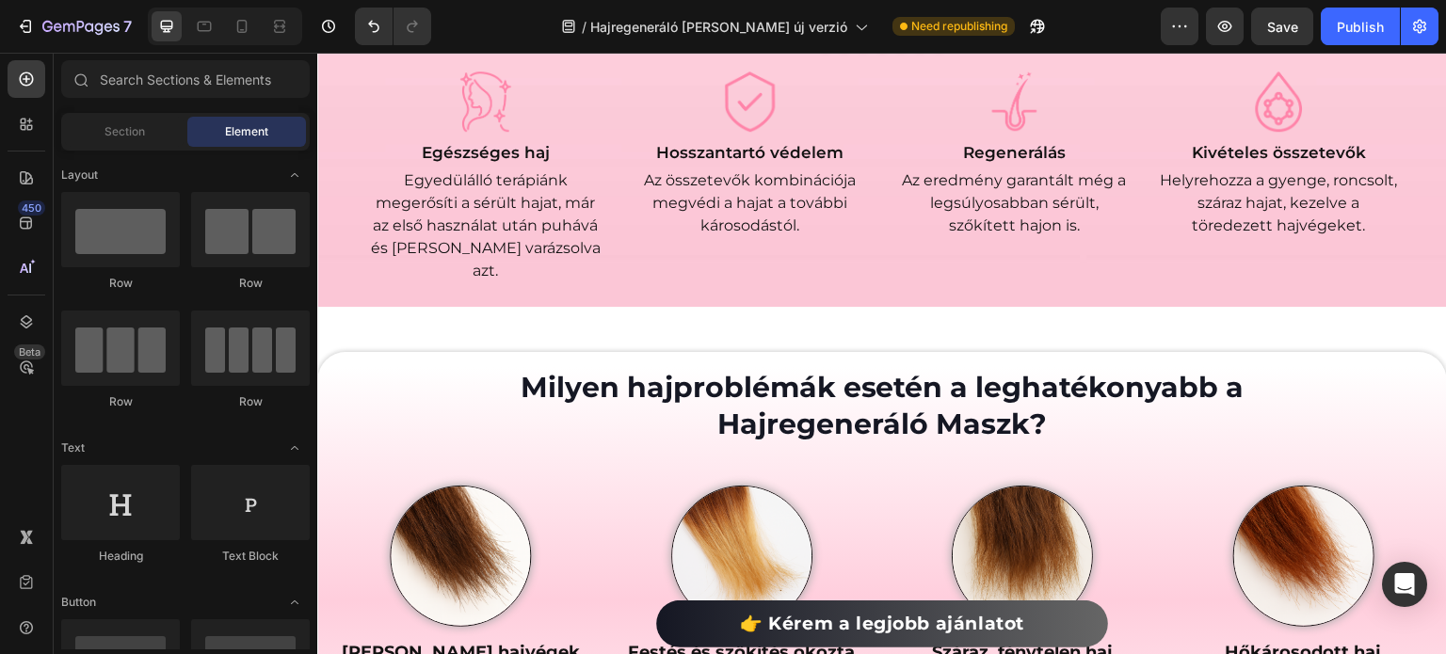
scroll to position [854, 0]
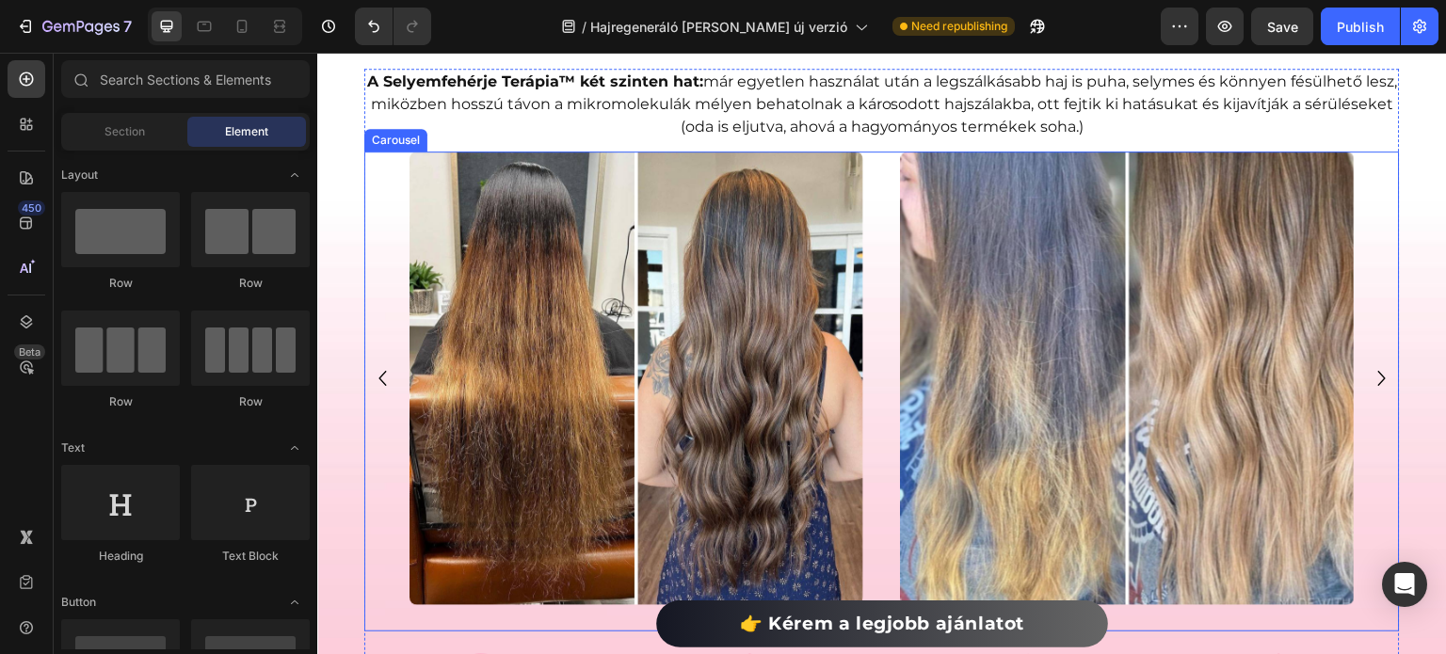
click at [1367, 372] on icon "Carousel Next Arrow" at bounding box center [1382, 378] width 30 height 56
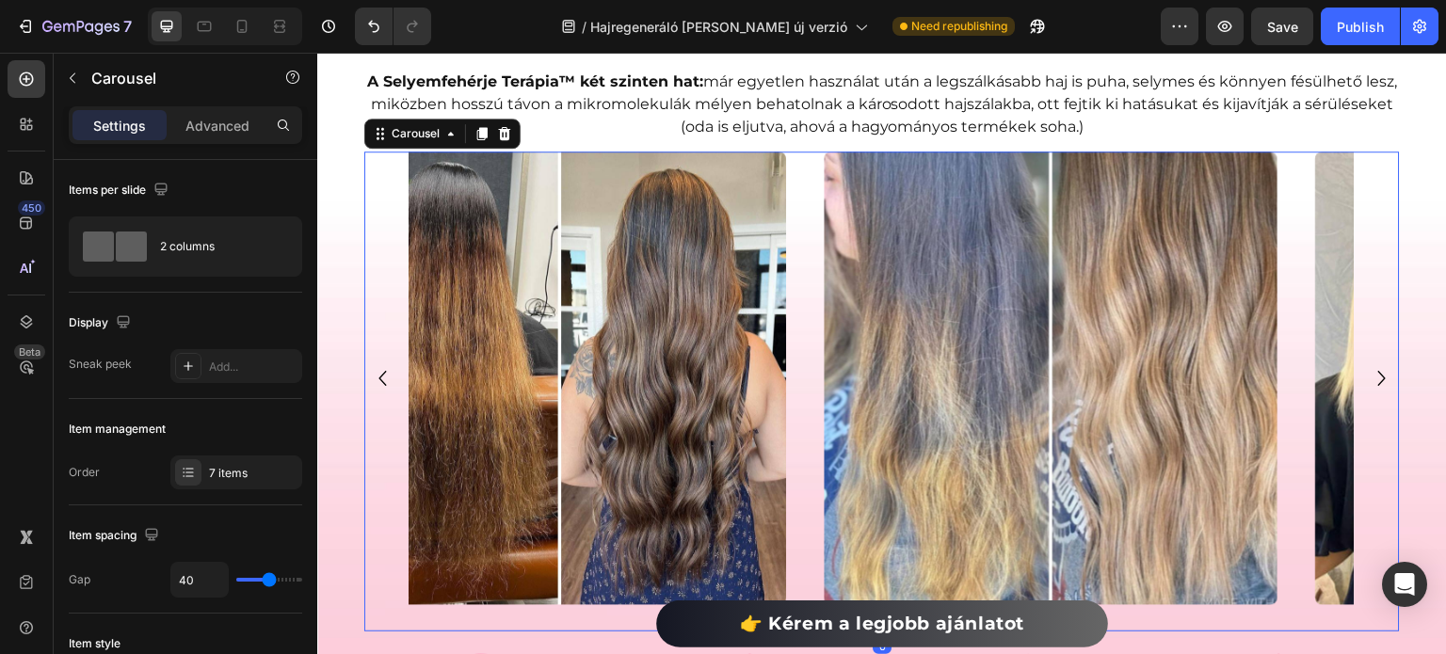
click at [1367, 372] on icon "Carousel Next Arrow" at bounding box center [1382, 378] width 30 height 56
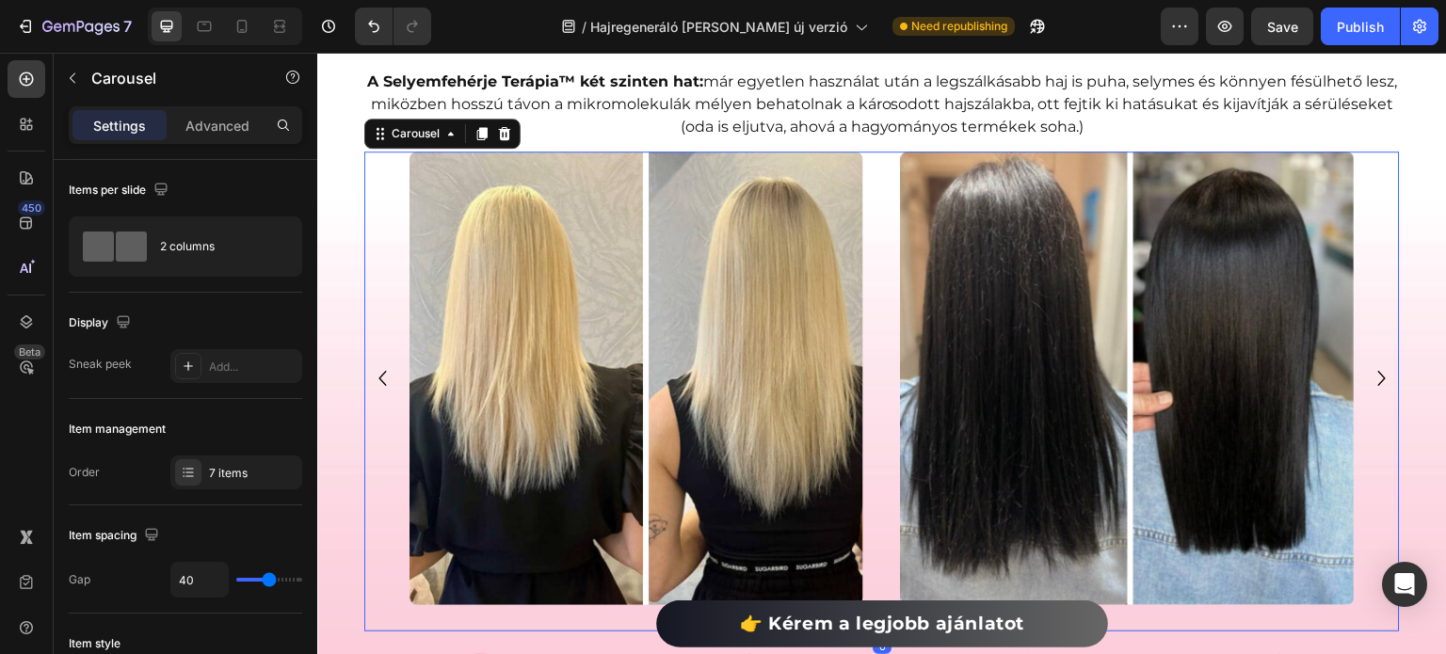
click at [867, 410] on div "Image Image Image Image Image Image Image" at bounding box center [881, 379] width 945 height 454
click at [221, 456] on div "7 items" at bounding box center [236, 473] width 132 height 34
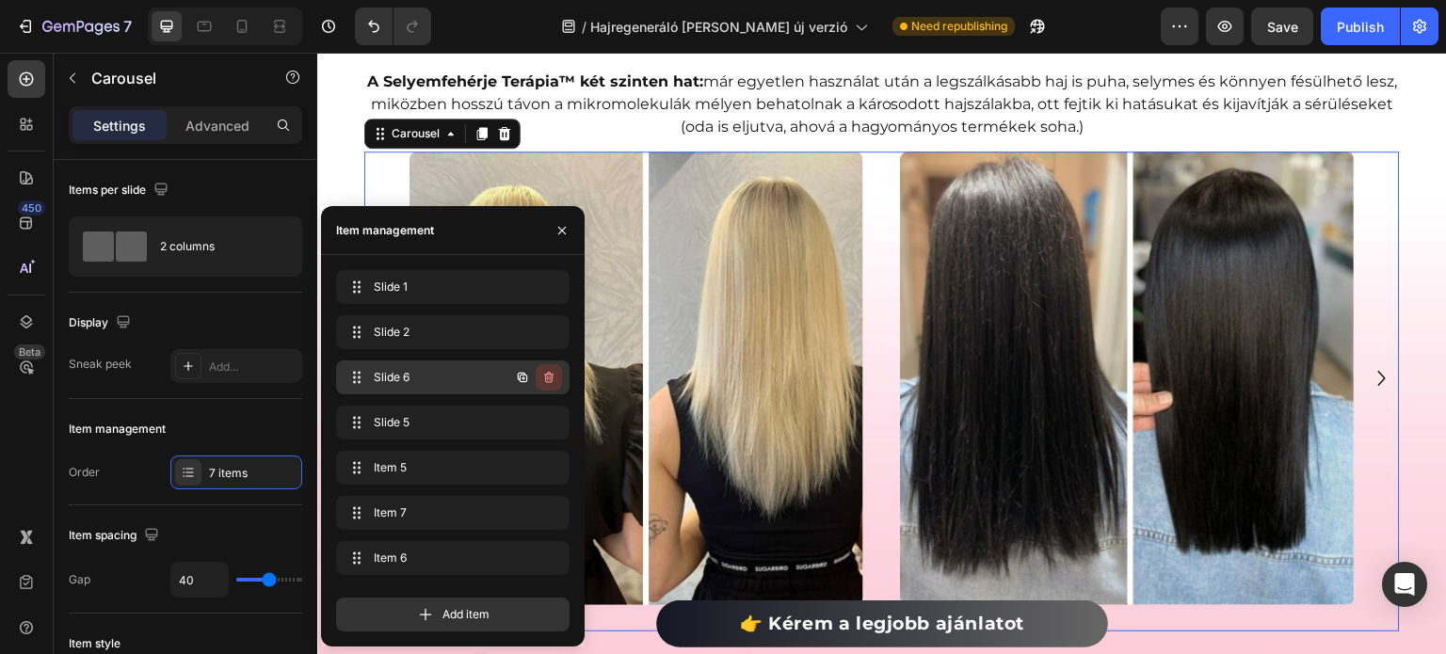
click at [550, 388] on button "button" at bounding box center [548, 377] width 26 height 26
click at [550, 388] on button "Delete" at bounding box center [536, 377] width 52 height 26
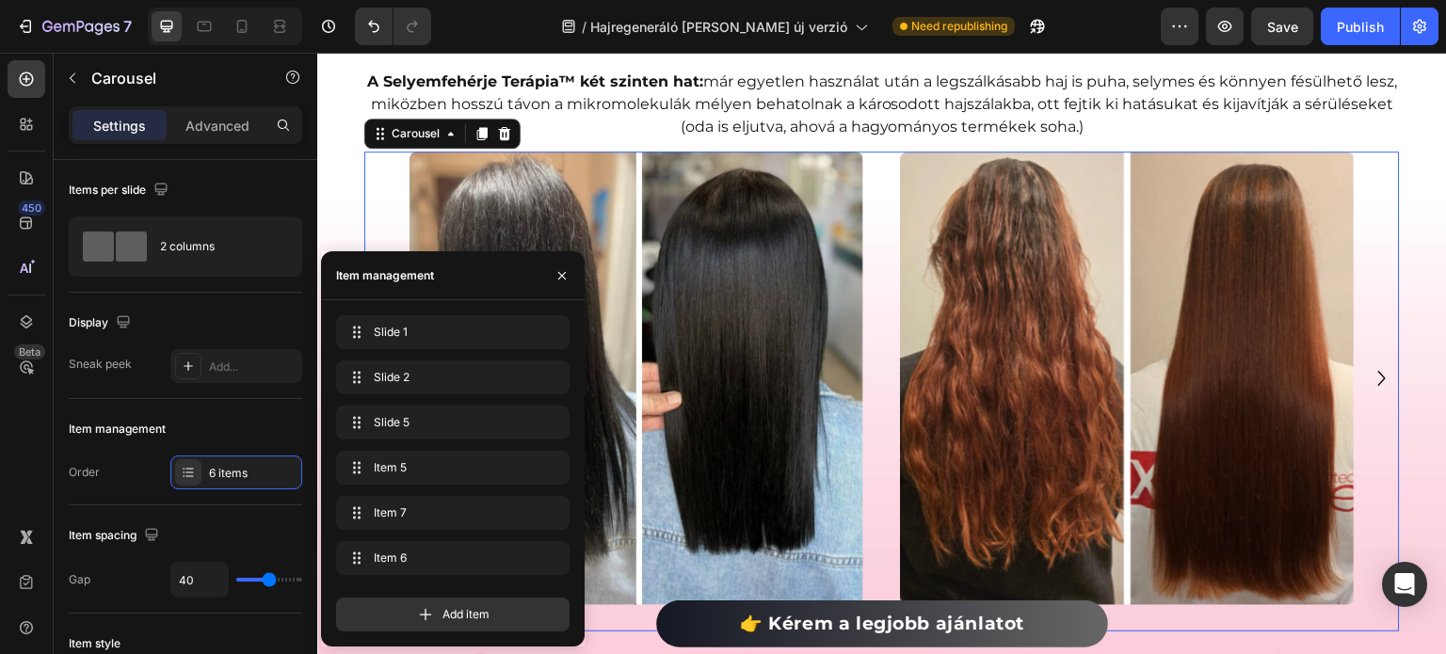
click at [880, 282] on div "Image Image Image Image Image Image" at bounding box center [881, 379] width 945 height 454
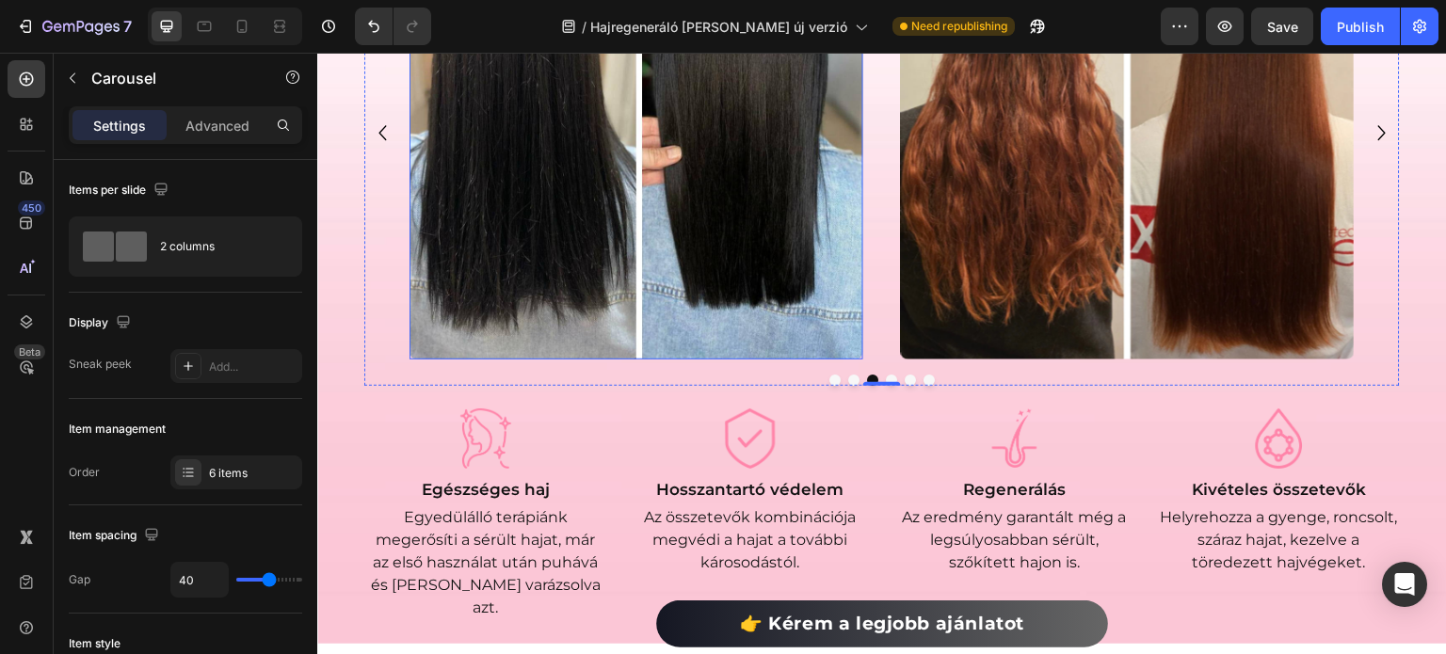
scroll to position [1136, 0]
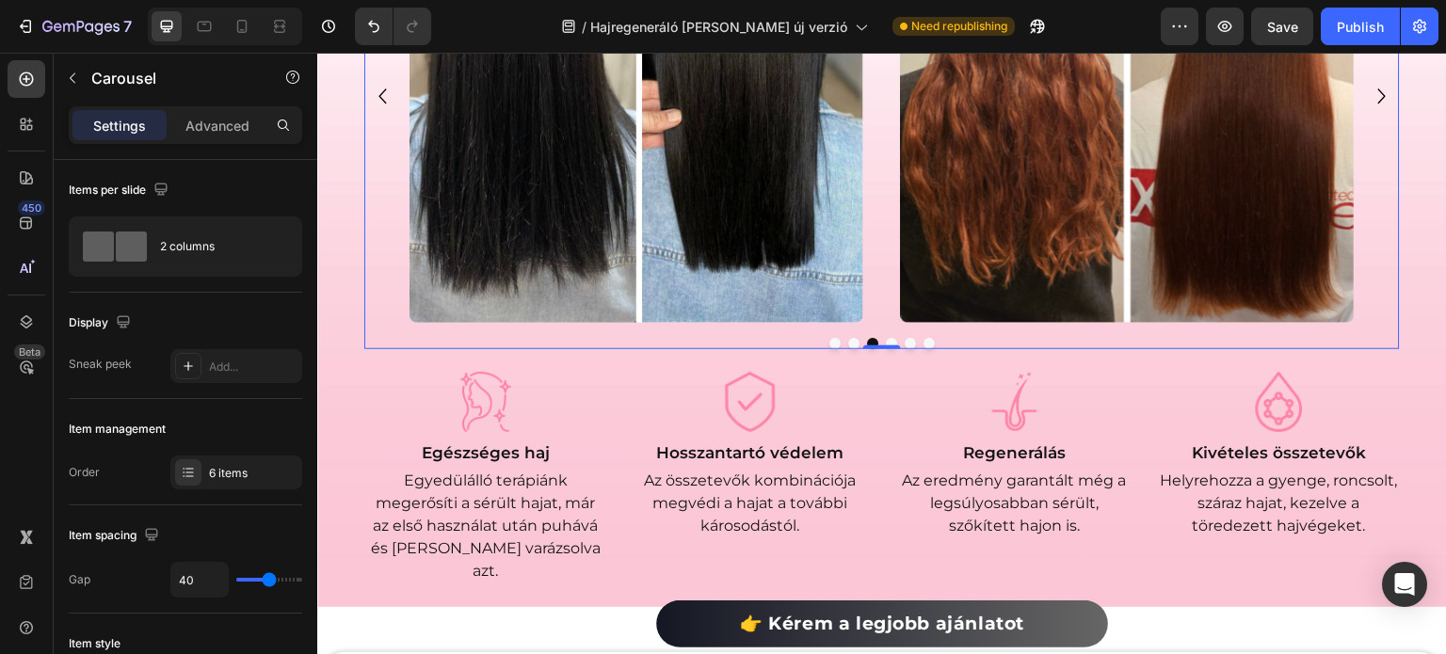
click at [848, 344] on button "Dot" at bounding box center [853, 343] width 11 height 11
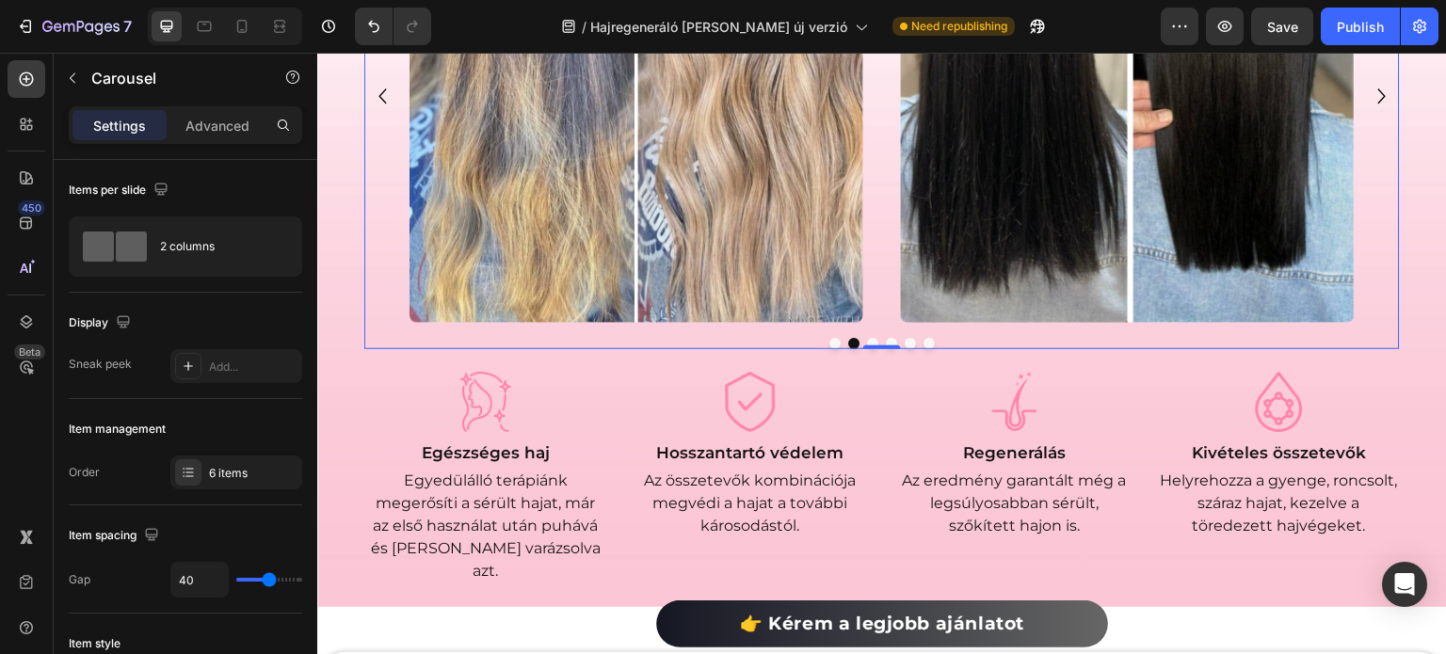
click at [829, 342] on button "Dot" at bounding box center [834, 343] width 11 height 11
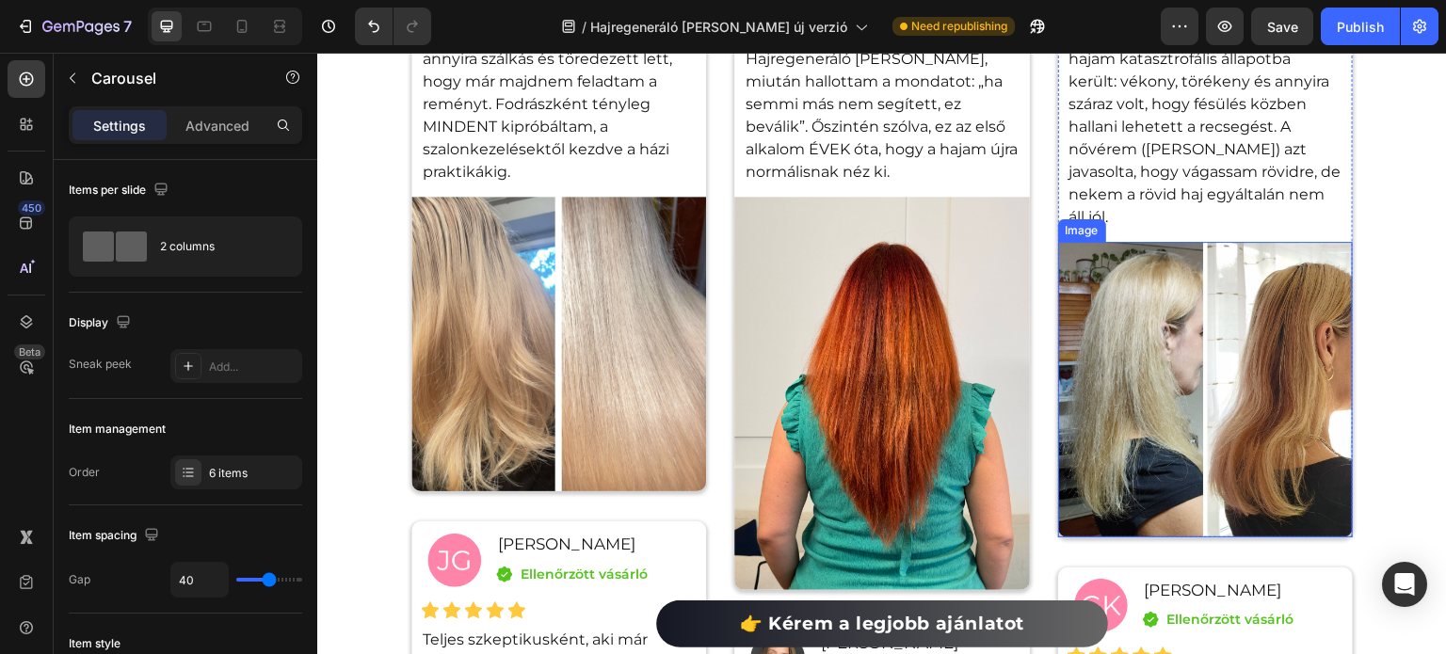
scroll to position [10865, 0]
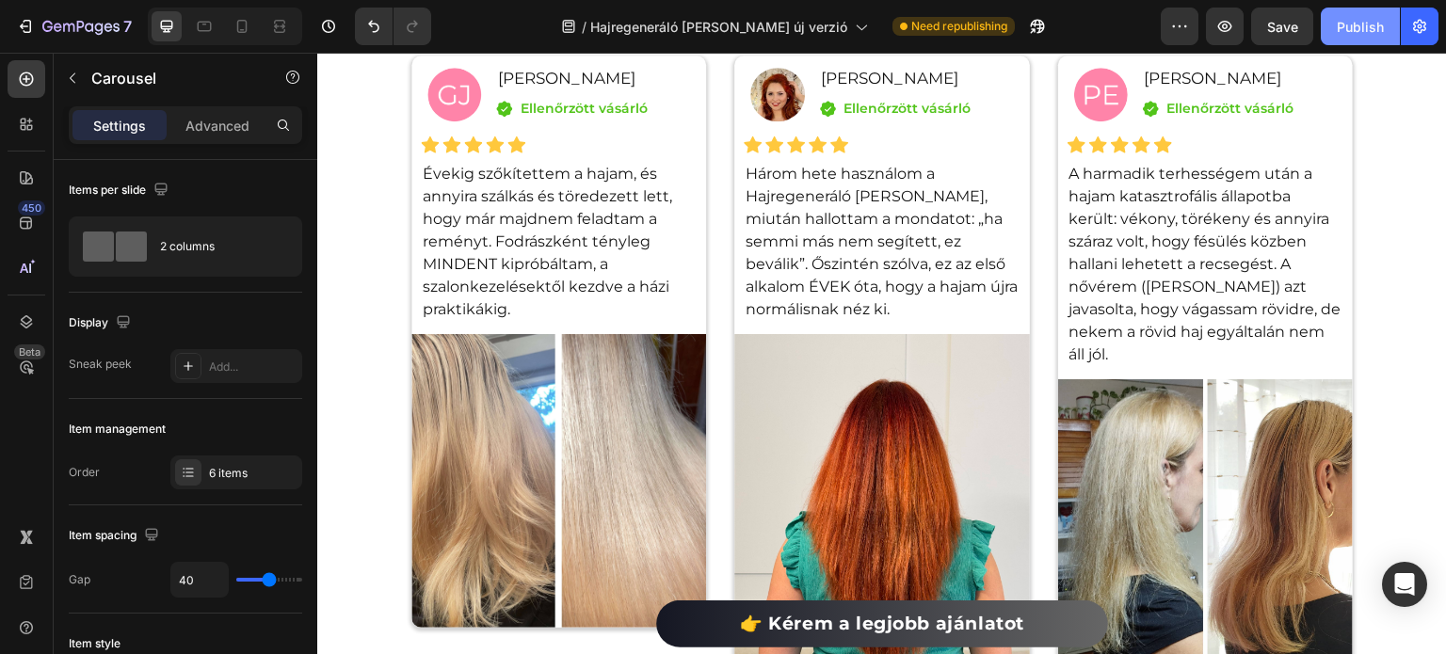
click at [1339, 28] on div "Publish" at bounding box center [1359, 27] width 47 height 20
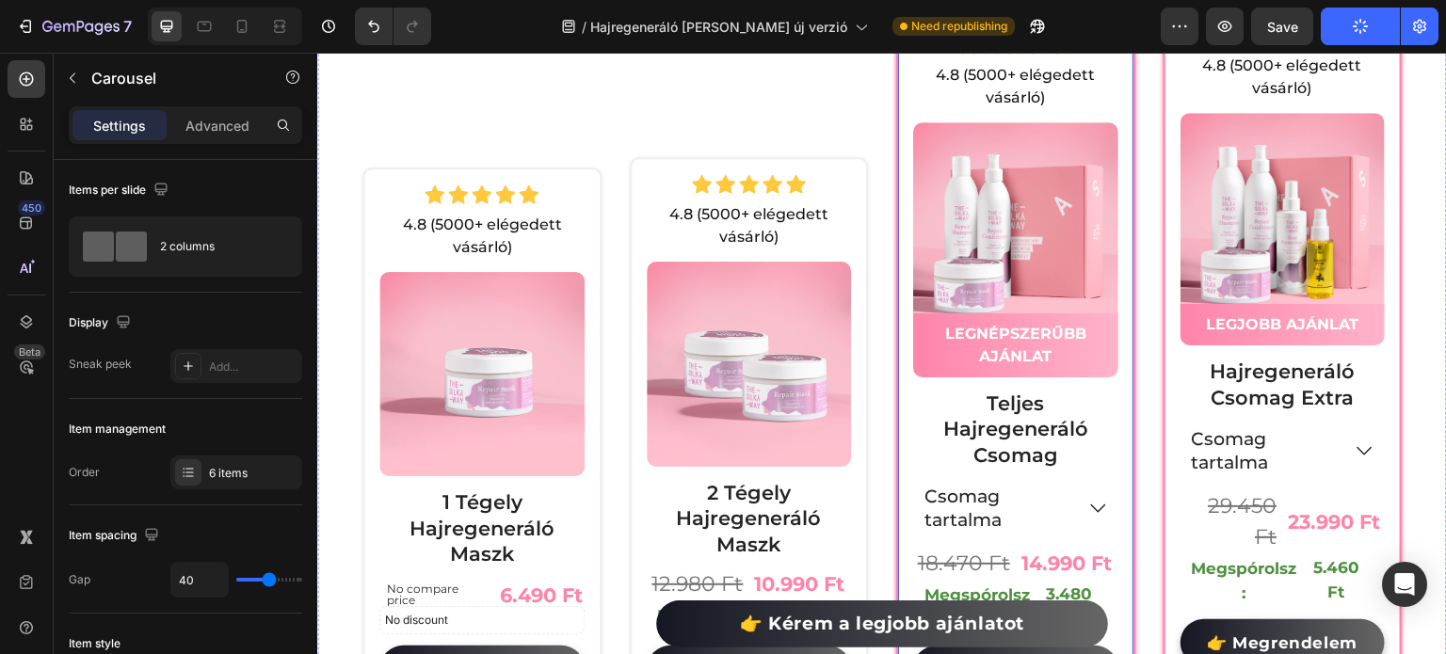
scroll to position [8983, 0]
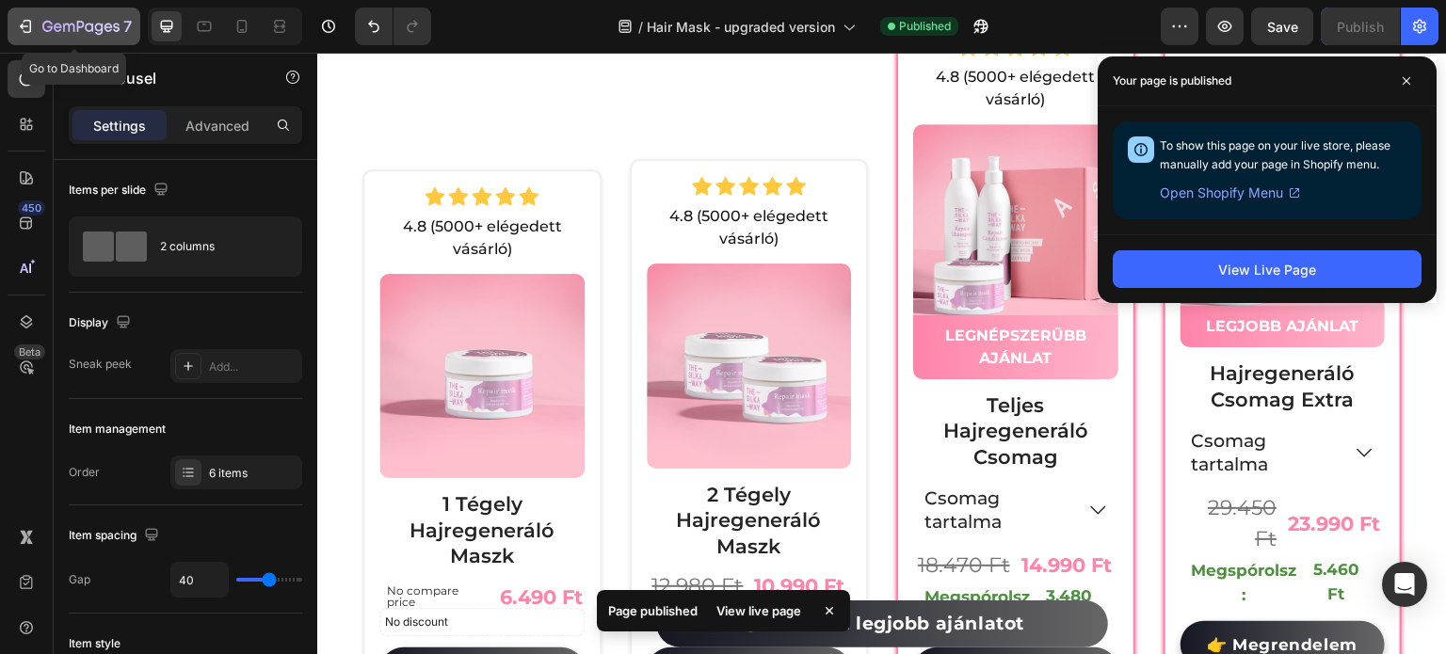
click at [98, 44] on button "7" at bounding box center [74, 27] width 133 height 38
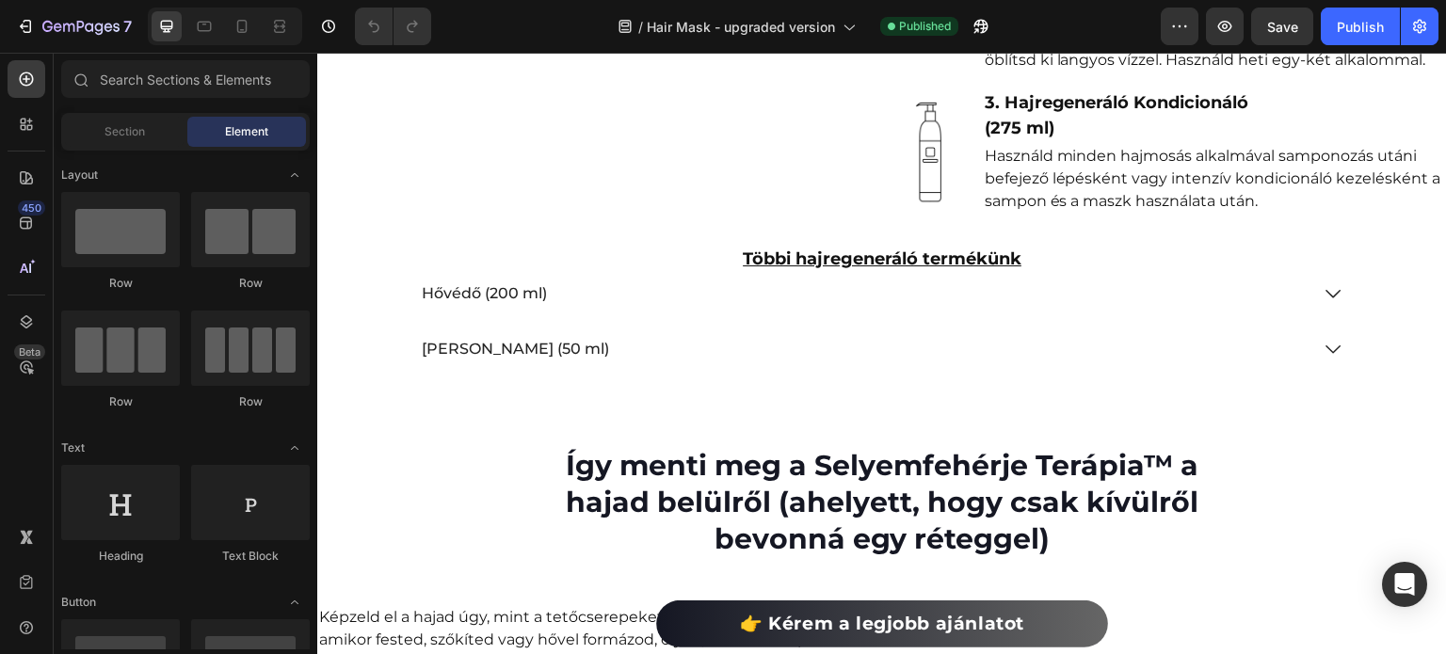
scroll to position [7262, 0]
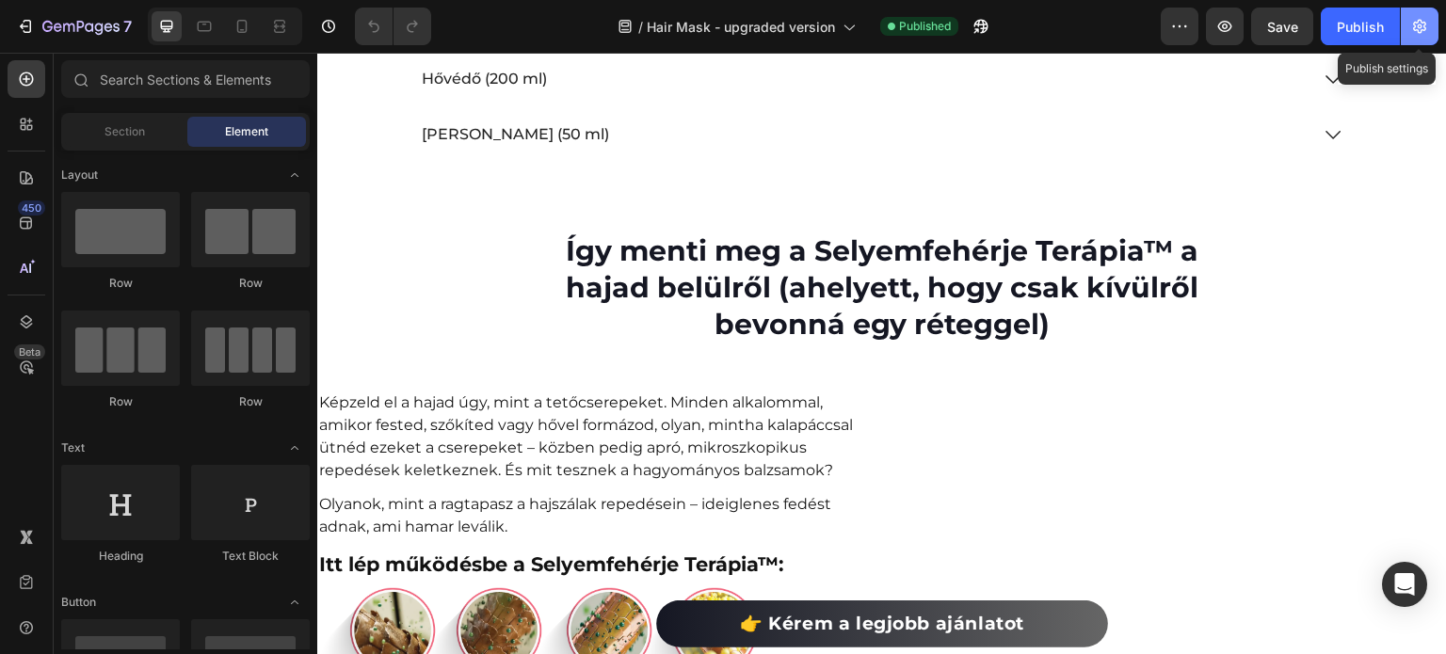
click at [1423, 24] on icon "button" at bounding box center [1419, 26] width 19 height 19
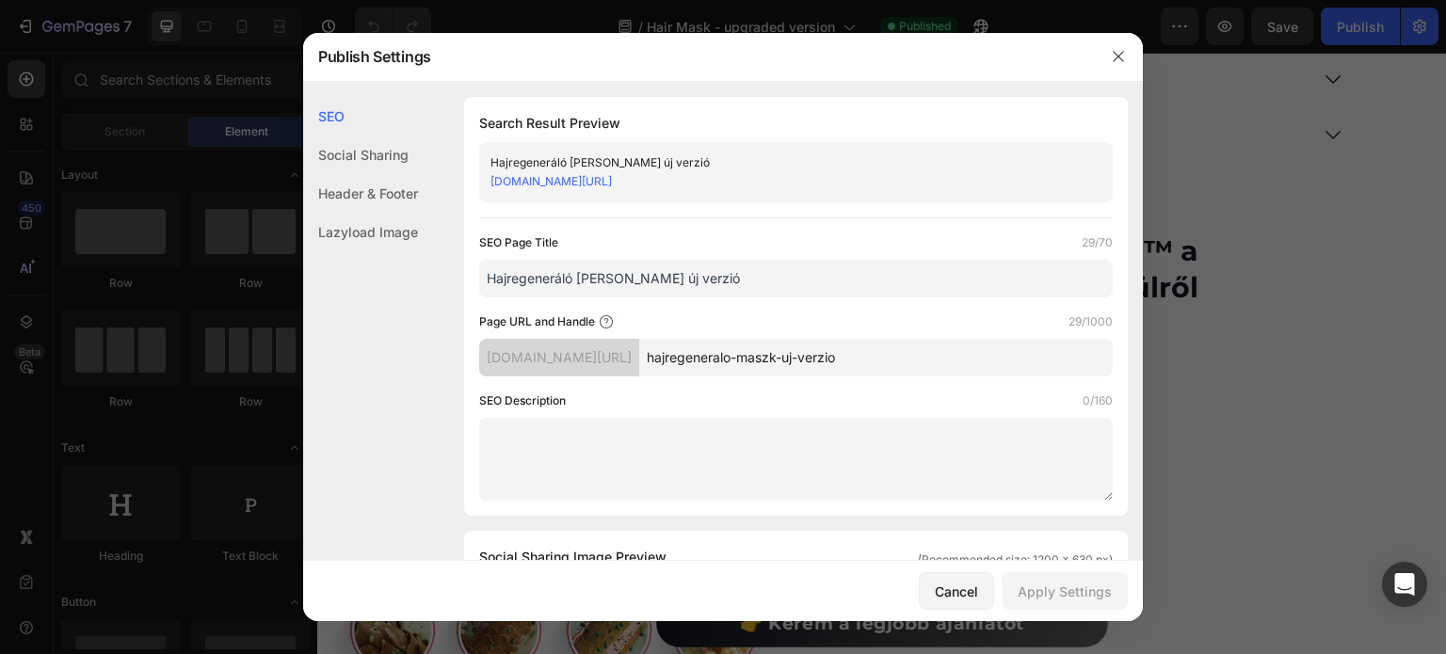
click at [749, 293] on input "Hajregeneráló [PERSON_NAME] új verzió" at bounding box center [795, 279] width 633 height 38
click at [1118, 72] on div at bounding box center [1118, 56] width 49 height 49
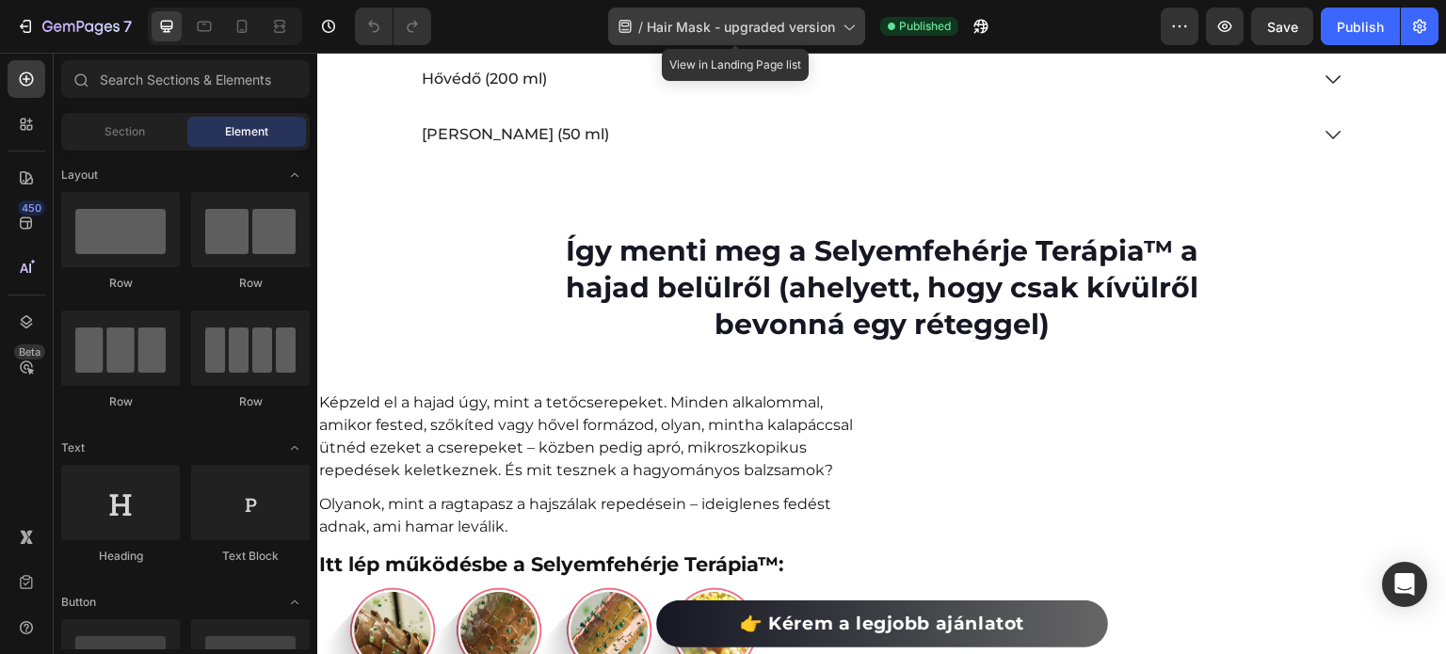
click at [791, 24] on span "Hair Mask - upgraded version" at bounding box center [741, 27] width 188 height 20
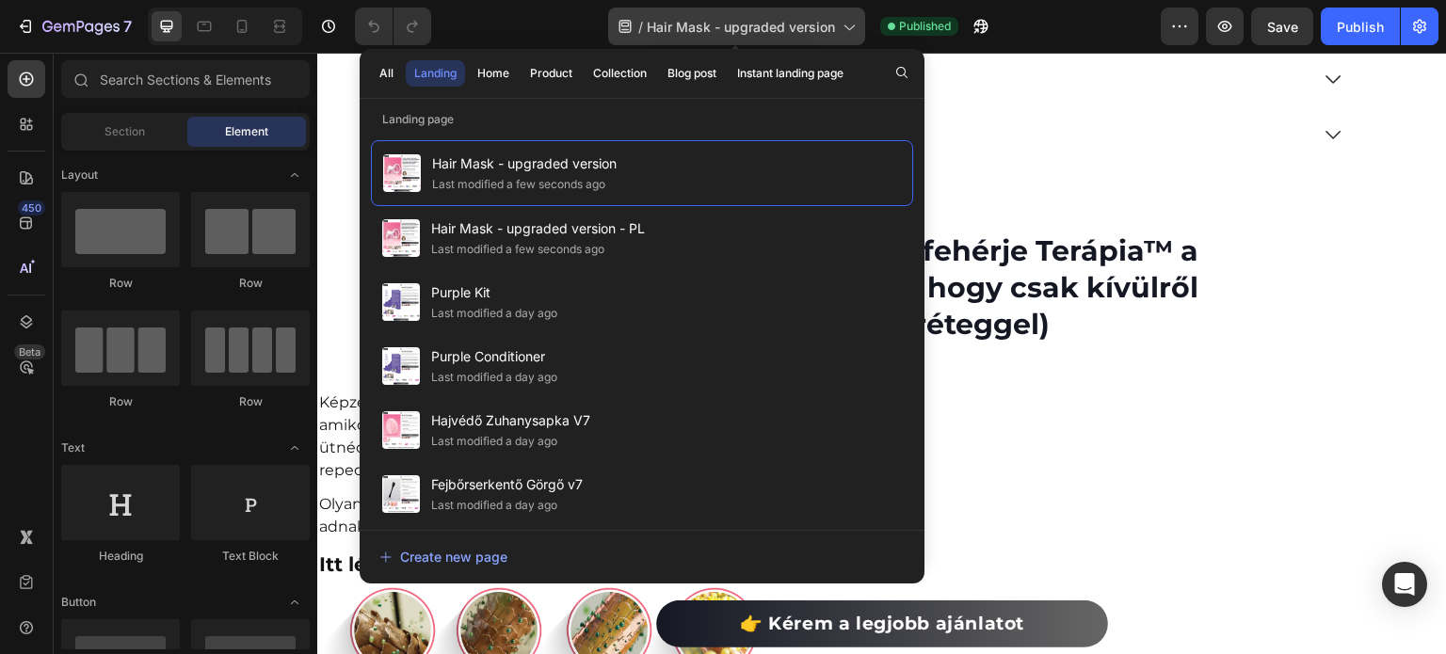
click at [730, 35] on span "Hair Mask - upgraded version" at bounding box center [741, 27] width 188 height 20
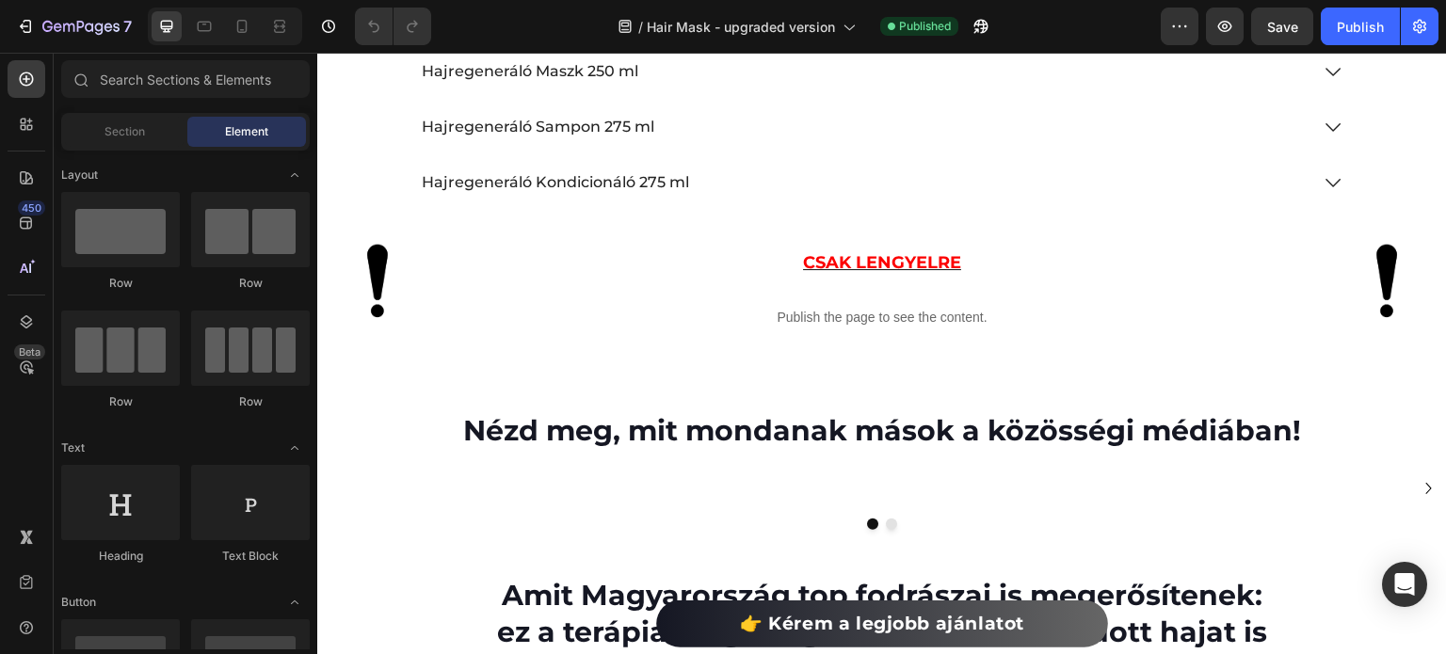
scroll to position [5029, 0]
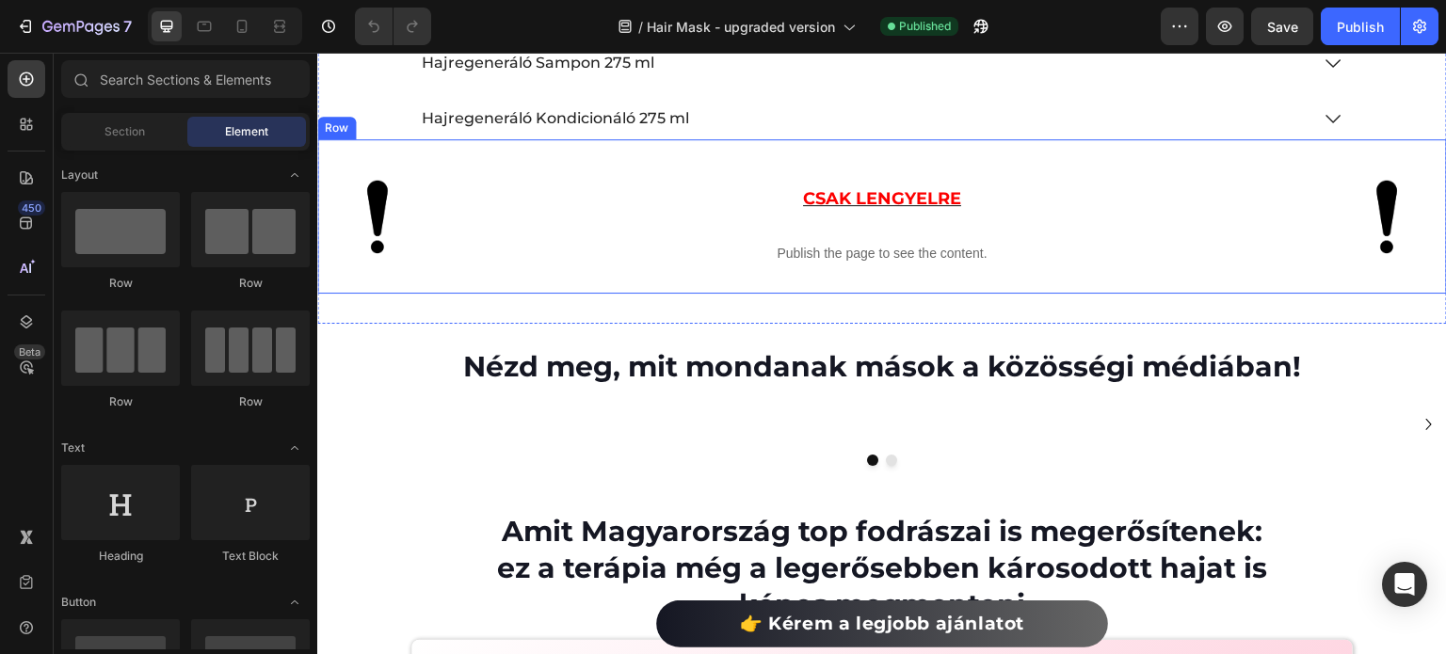
click at [488, 279] on div "CSAK LENGYELRE Text Block Publish the page to see the content. Custom Code" at bounding box center [882, 216] width 891 height 124
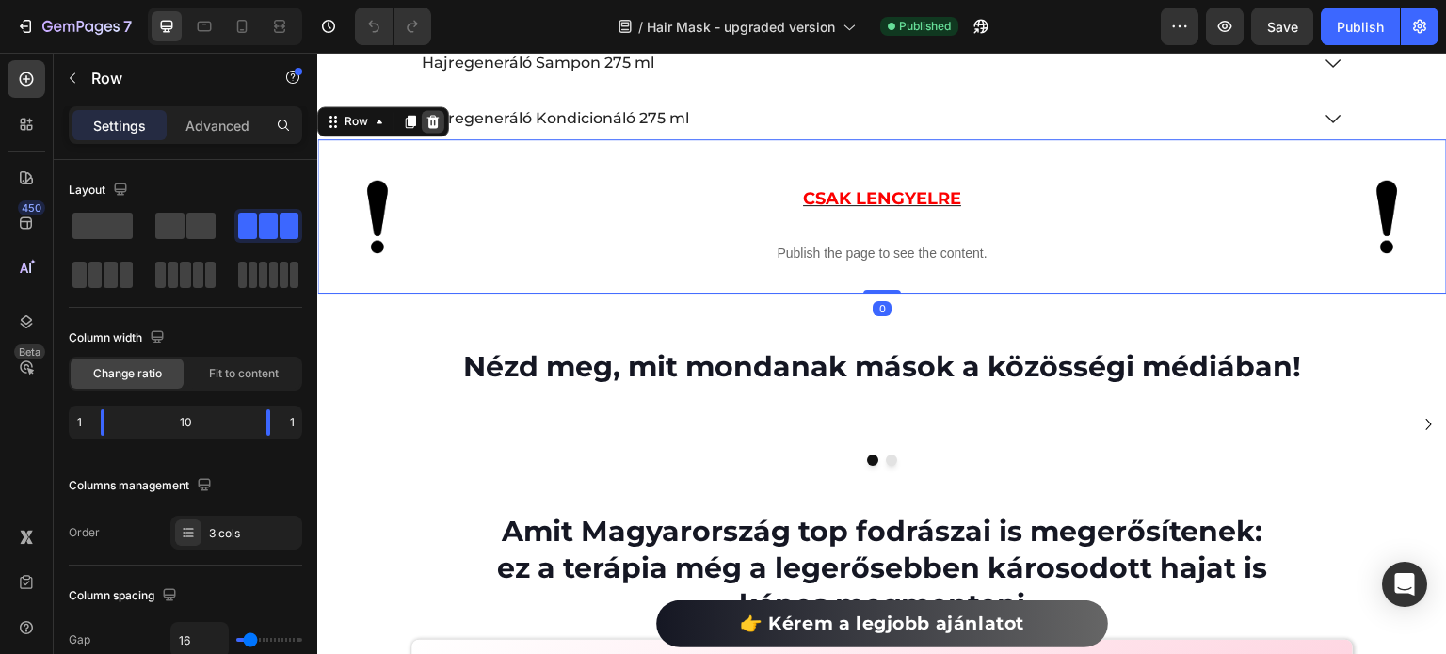
click at [438, 129] on icon at bounding box center [432, 121] width 15 height 15
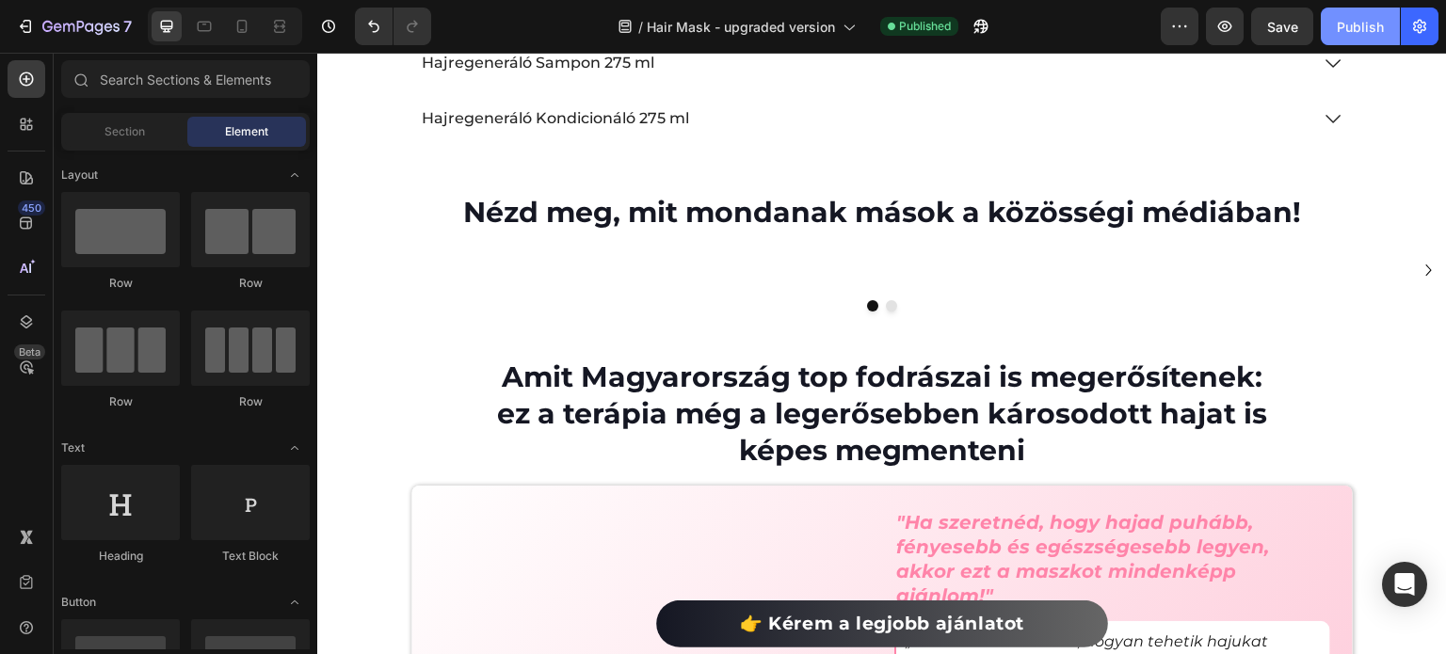
click at [1345, 32] on div "Publish" at bounding box center [1359, 27] width 47 height 20
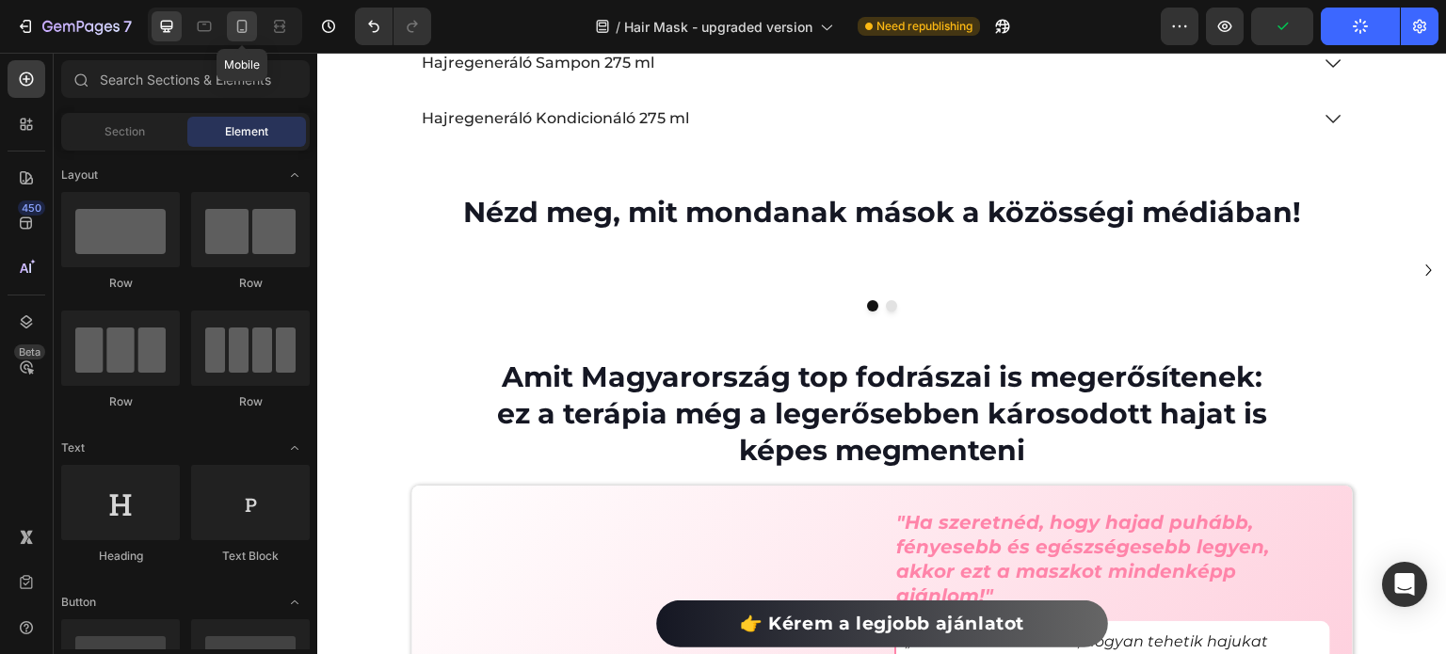
click at [244, 29] on icon at bounding box center [241, 26] width 19 height 19
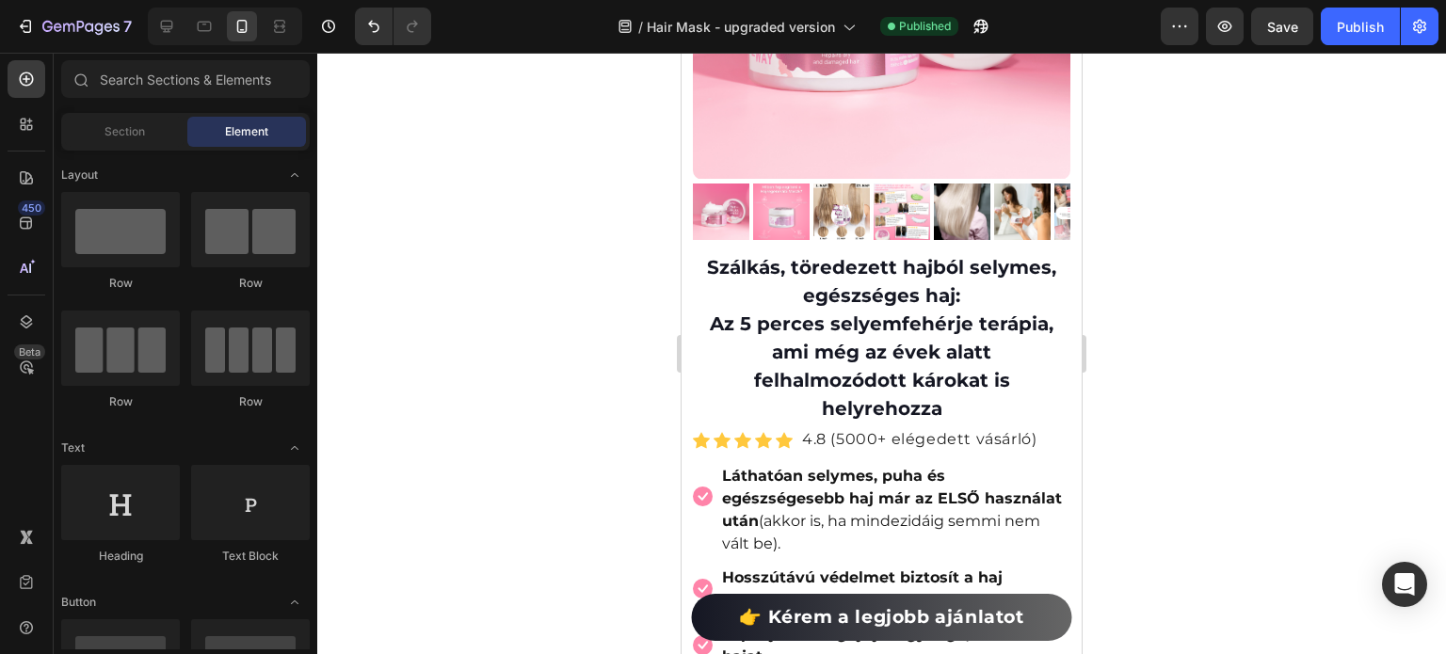
scroll to position [261, 0]
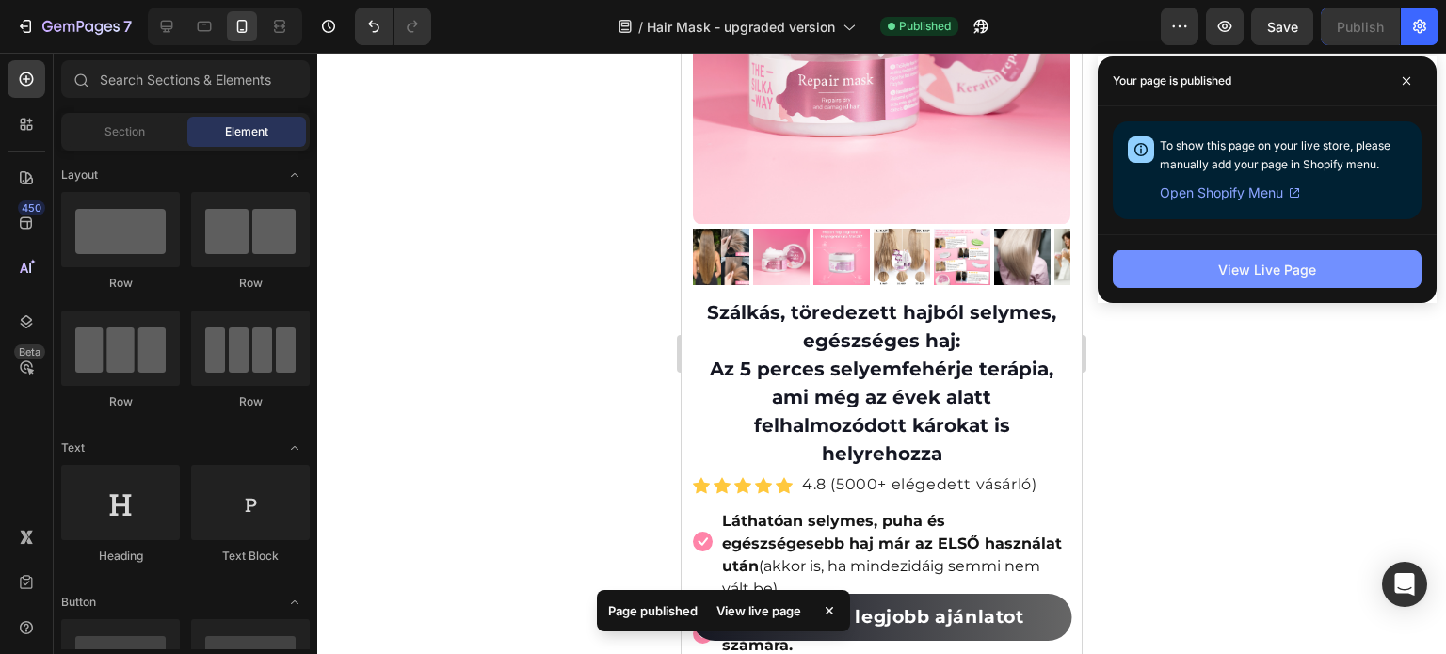
click at [1239, 267] on div "View Live Page" at bounding box center [1267, 270] width 98 height 20
